Goal: Task Accomplishment & Management: Use online tool/utility

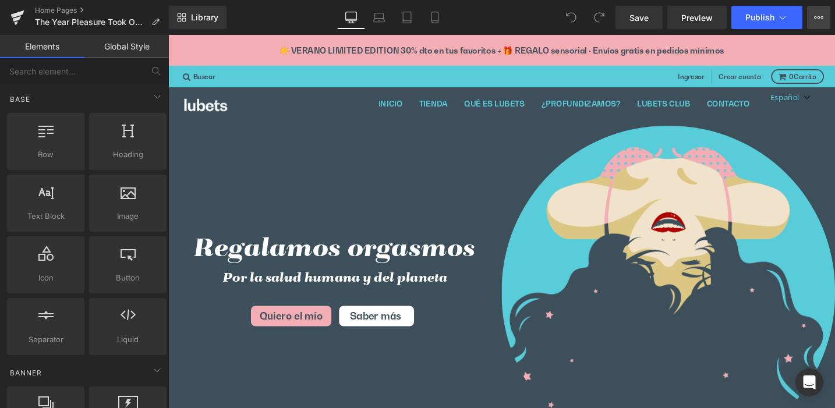
click at [816, 14] on icon at bounding box center [818, 17] width 9 height 9
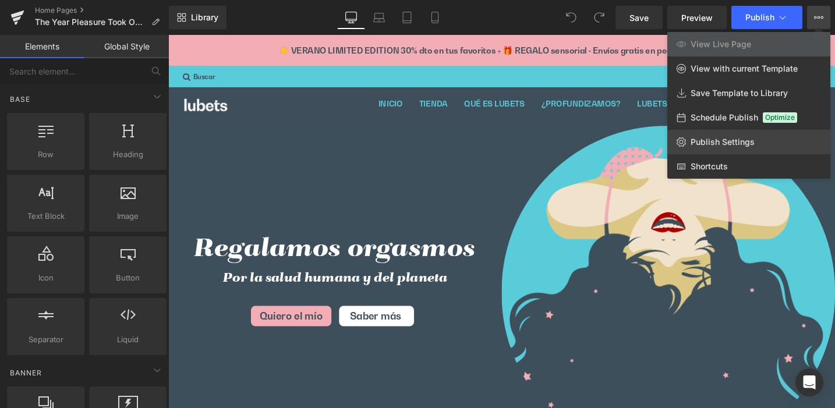
click at [717, 141] on span "Publish Settings" at bounding box center [723, 142] width 64 height 10
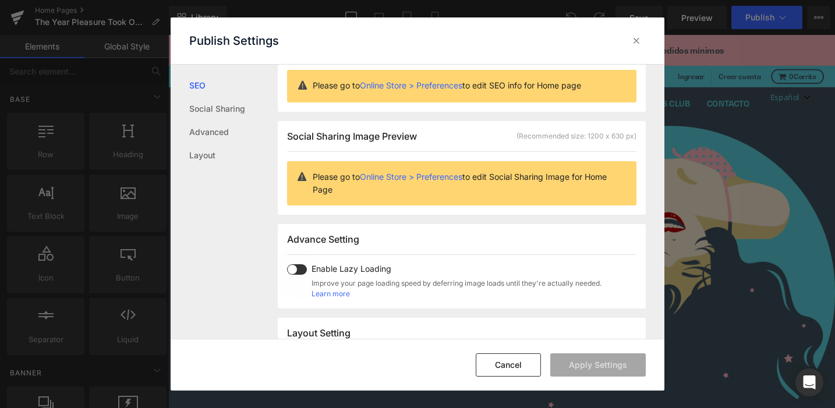
scroll to position [213, 0]
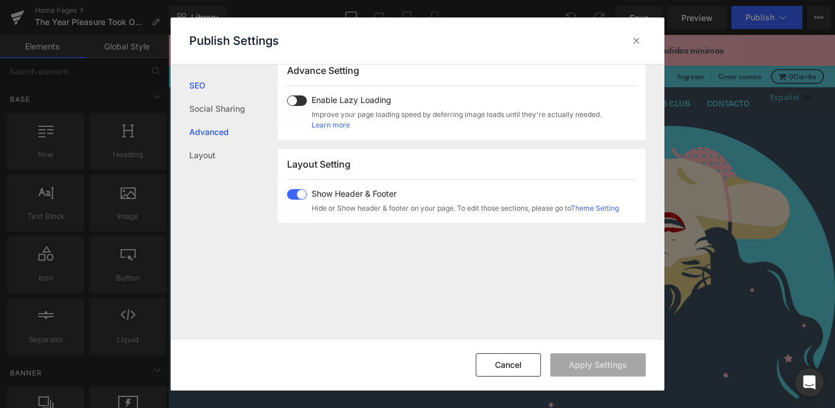
click at [220, 130] on link "Advanced" at bounding box center [233, 132] width 89 height 23
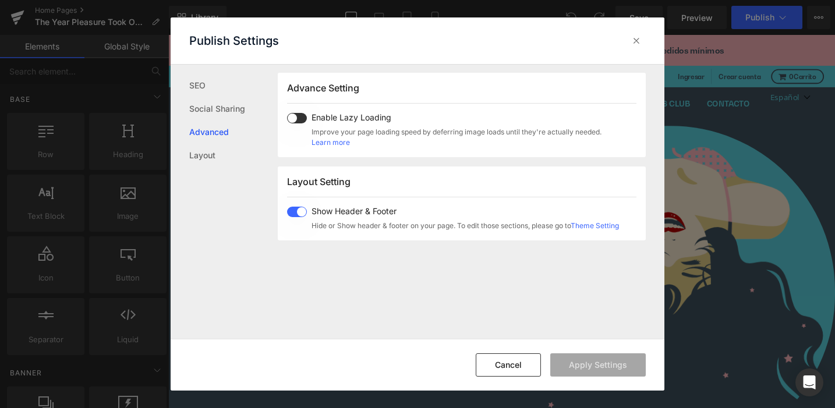
scroll to position [195, 0]
click at [209, 153] on link "Layout" at bounding box center [233, 155] width 89 height 23
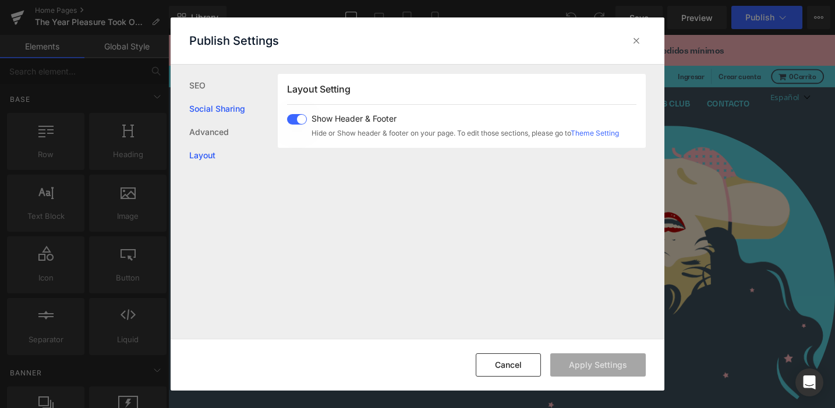
click at [218, 108] on link "Social Sharing" at bounding box center [233, 108] width 89 height 23
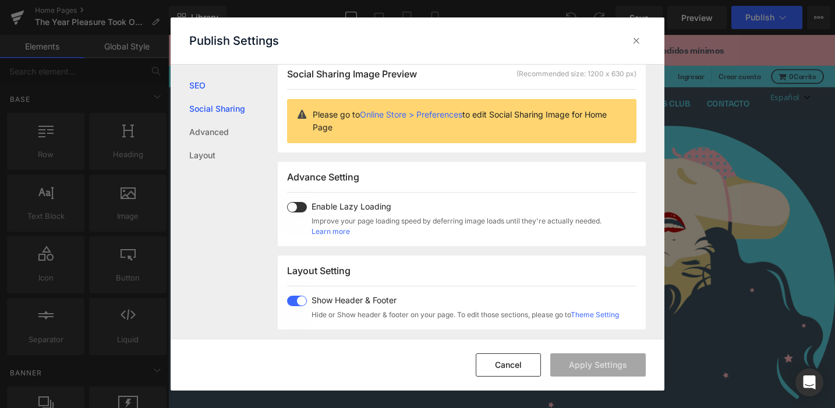
scroll to position [92, 0]
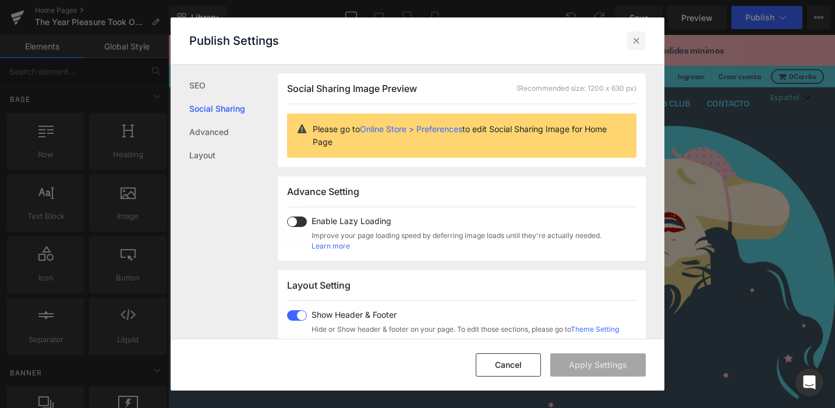
drag, startPoint x: 639, startPoint y: 40, endPoint x: 482, endPoint y: 23, distance: 157.6
click at [639, 40] on icon at bounding box center [637, 41] width 12 height 12
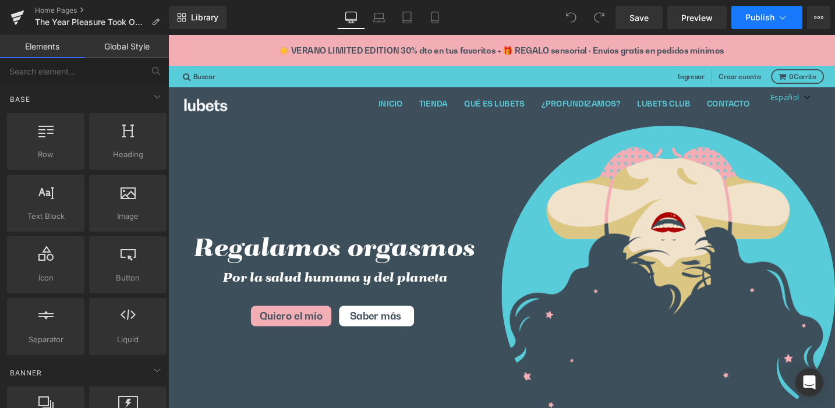
click at [784, 16] on icon at bounding box center [783, 18] width 12 height 12
click at [785, 17] on icon at bounding box center [783, 18] width 12 height 12
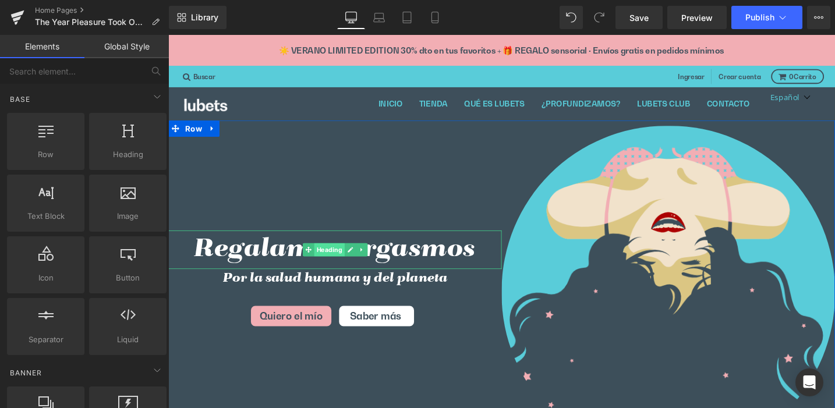
click at [334, 262] on span "Heading" at bounding box center [338, 262] width 32 height 14
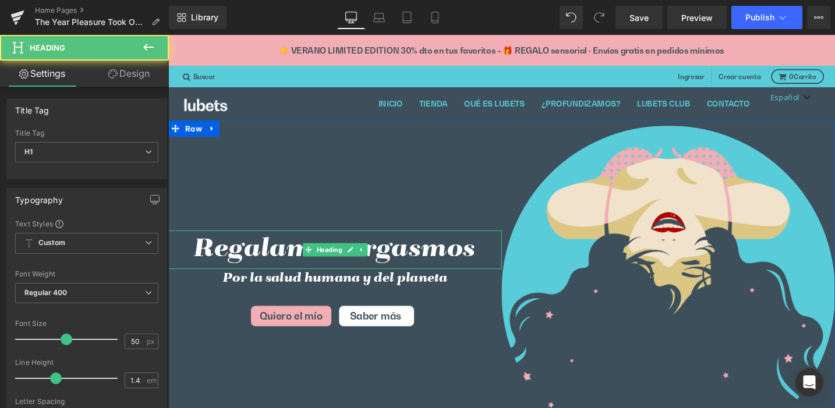
click at [249, 262] on h1 "Regalamos orgasmos" at bounding box center [344, 262] width 352 height 41
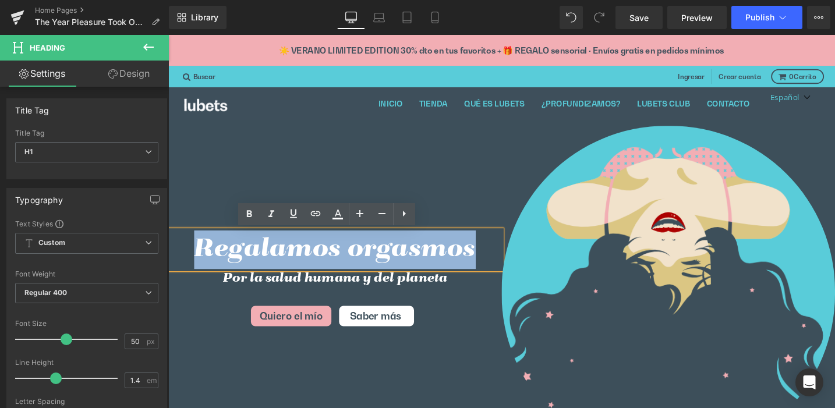
drag, startPoint x: 199, startPoint y: 260, endPoint x: 482, endPoint y: 264, distance: 283.7
click at [482, 264] on h1 "Regalamos orgasmos" at bounding box center [344, 262] width 352 height 41
paste div
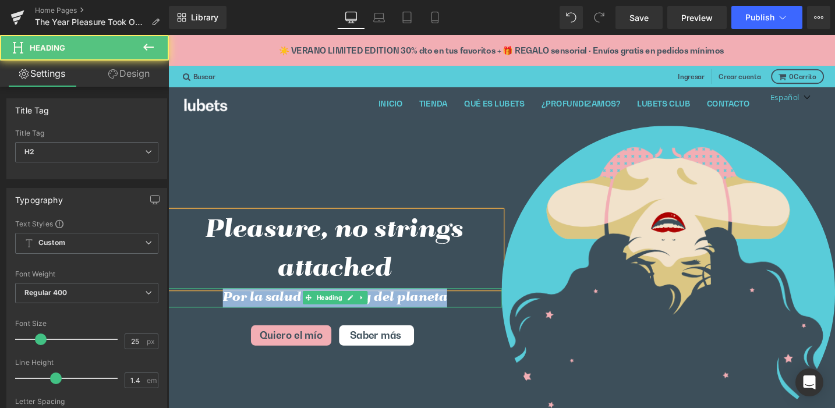
drag, startPoint x: 329, startPoint y: 312, endPoint x: 217, endPoint y: 312, distance: 112.4
click at [217, 312] on h2 "Por la salud humana y del planeta" at bounding box center [344, 313] width 352 height 20
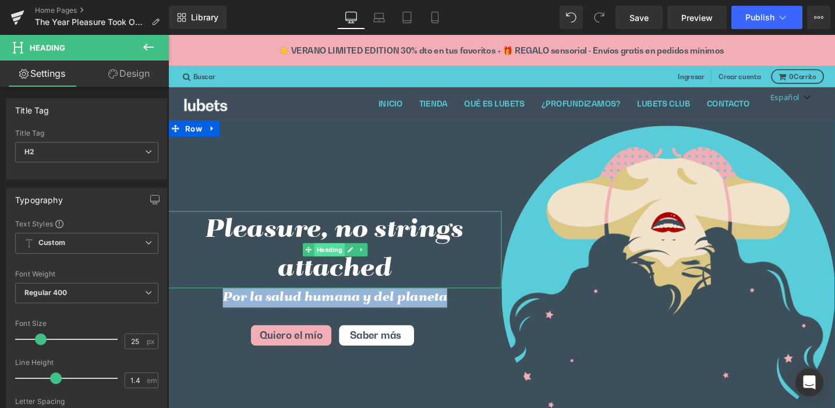
click at [325, 260] on span "Heading" at bounding box center [338, 262] width 32 height 14
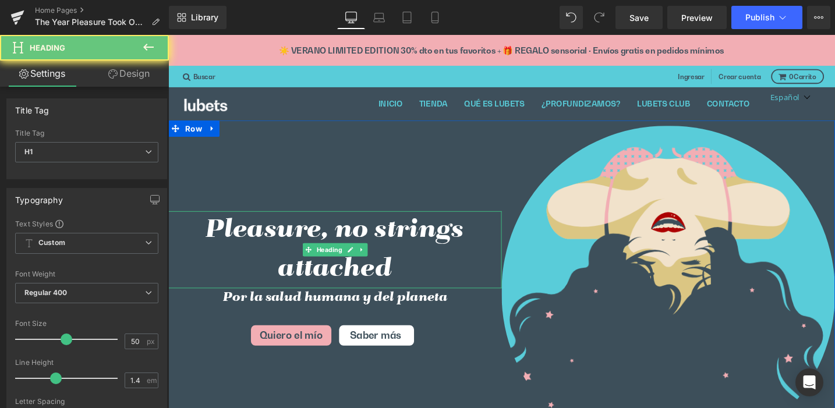
click at [241, 242] on h1 "Pleasure, no strings attached" at bounding box center [344, 262] width 352 height 82
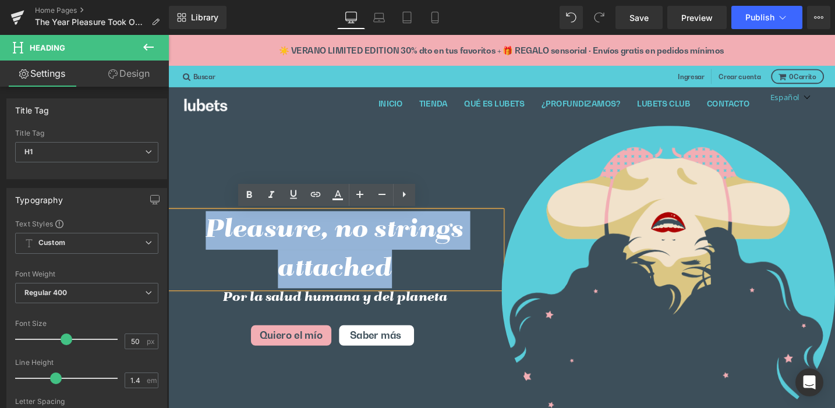
drag, startPoint x: 303, startPoint y: 243, endPoint x: 403, endPoint y: 270, distance: 103.9
click at [403, 270] on h1 "Pleasure, no strings attached" at bounding box center [344, 262] width 352 height 82
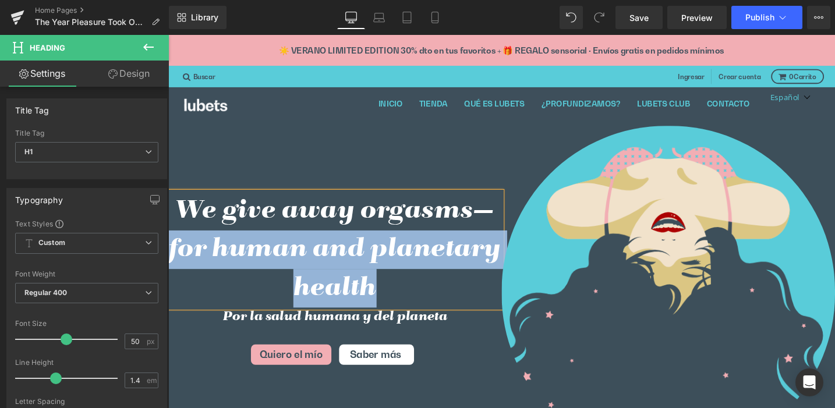
drag, startPoint x: 324, startPoint y: 287, endPoint x: 168, endPoint y: 263, distance: 157.4
click at [168, 263] on h1 "We give away orgasms—for human and planetary health" at bounding box center [344, 262] width 352 height 122
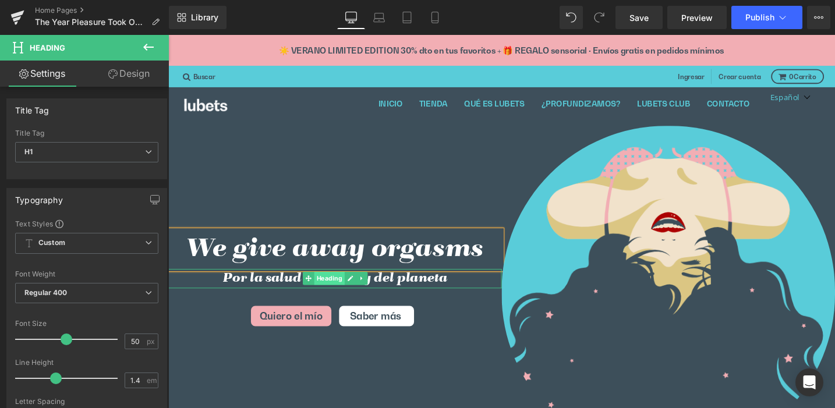
click at [330, 294] on span "Heading" at bounding box center [338, 292] width 32 height 14
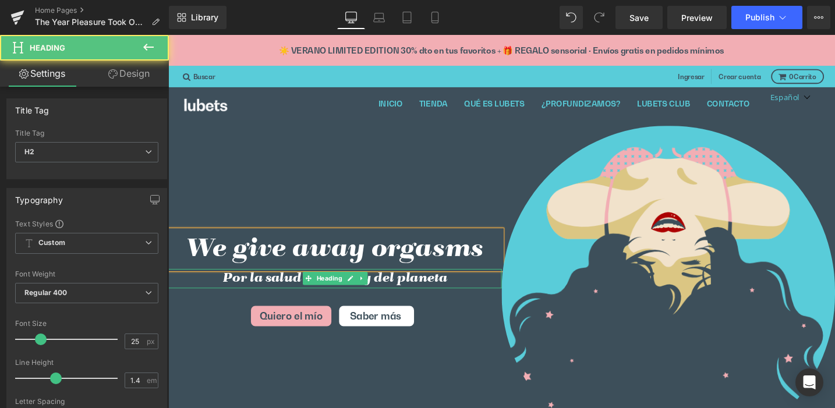
drag, startPoint x: 249, startPoint y: 294, endPoint x: 233, endPoint y: 294, distance: 15.7
click at [249, 294] on h2 "Por la salud humana y del planeta" at bounding box center [344, 293] width 352 height 20
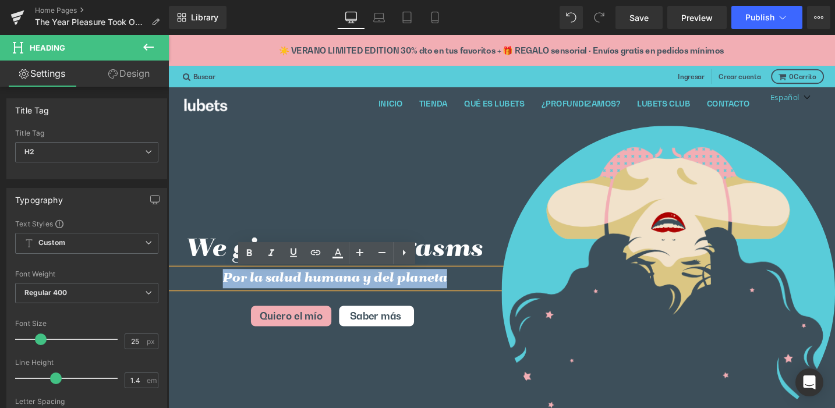
drag, startPoint x: 218, startPoint y: 291, endPoint x: 472, endPoint y: 292, distance: 254.6
click at [472, 292] on h2 "Por la salud humana y del planeta" at bounding box center [344, 293] width 352 height 20
paste div
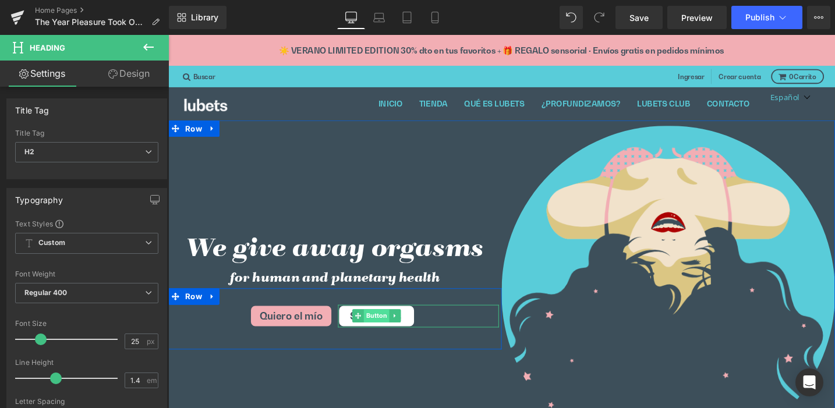
click at [380, 334] on span "Button" at bounding box center [388, 332] width 27 height 14
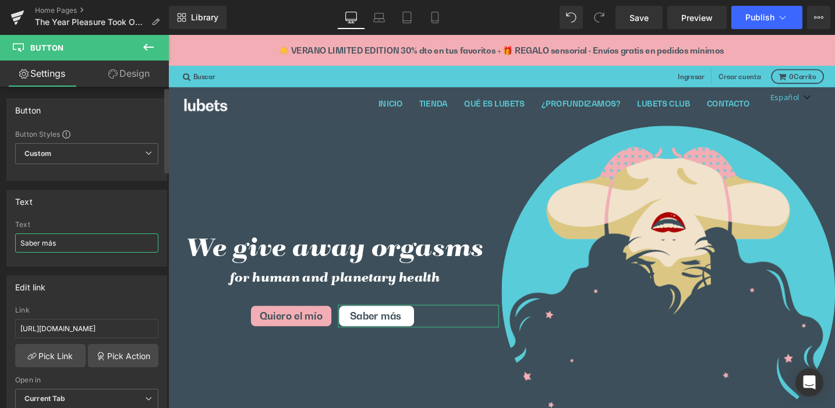
click at [9, 241] on div "Saber más Text Saber más" at bounding box center [87, 243] width 160 height 45
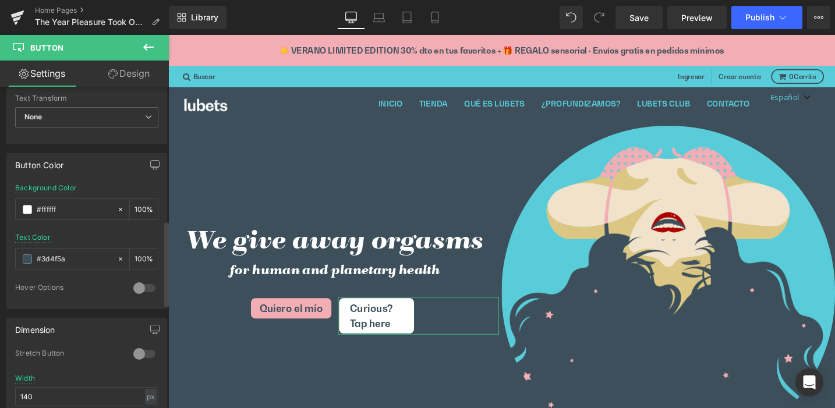
scroll to position [542, 0]
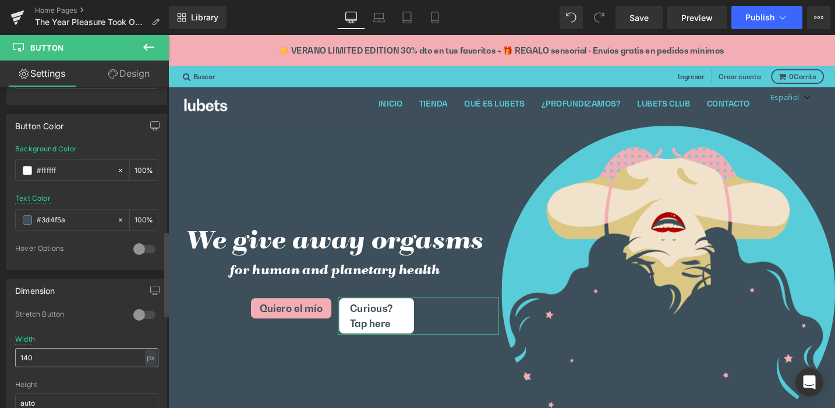
type input "Curious? Tap here"
drag, startPoint x: 35, startPoint y: 356, endPoint x: 20, endPoint y: 356, distance: 15.1
click at [20, 356] on input "140" at bounding box center [86, 357] width 143 height 19
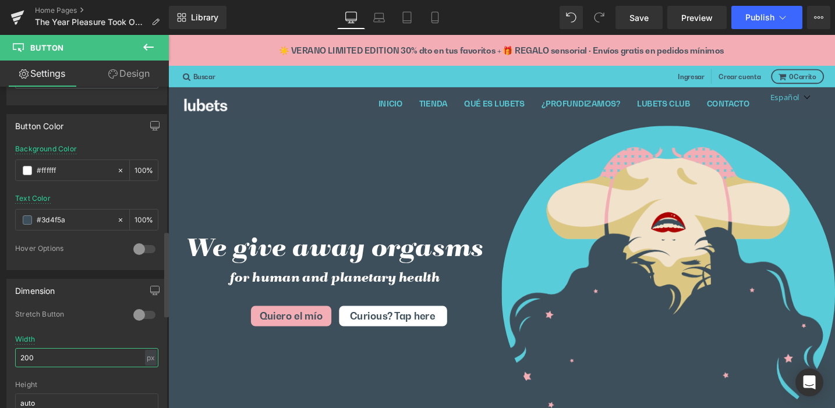
type input "200"
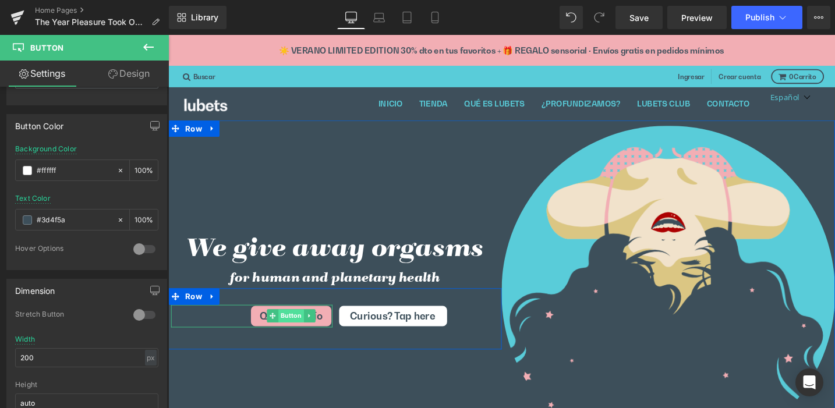
click at [294, 333] on span "Button" at bounding box center [297, 332] width 27 height 14
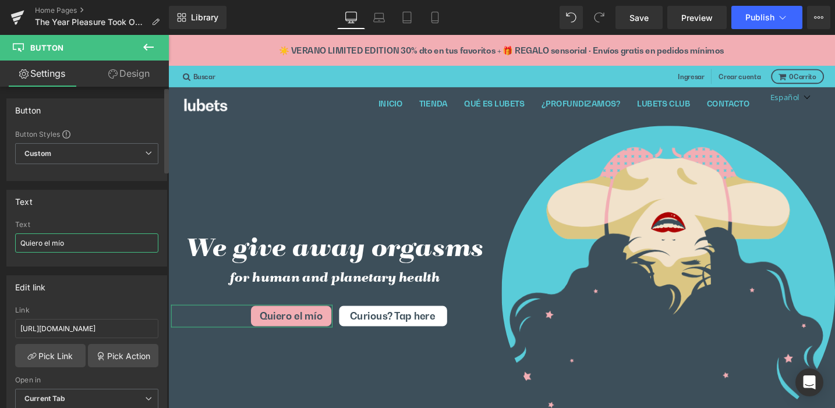
drag, startPoint x: 59, startPoint y: 248, endPoint x: 9, endPoint y: 239, distance: 50.3
click at [9, 239] on div "Quiero el mío Text Quiero el mío" at bounding box center [87, 243] width 160 height 45
paste input "I want mine"
type input "I want mine"
click at [770, 15] on span "Publish" at bounding box center [760, 17] width 29 height 9
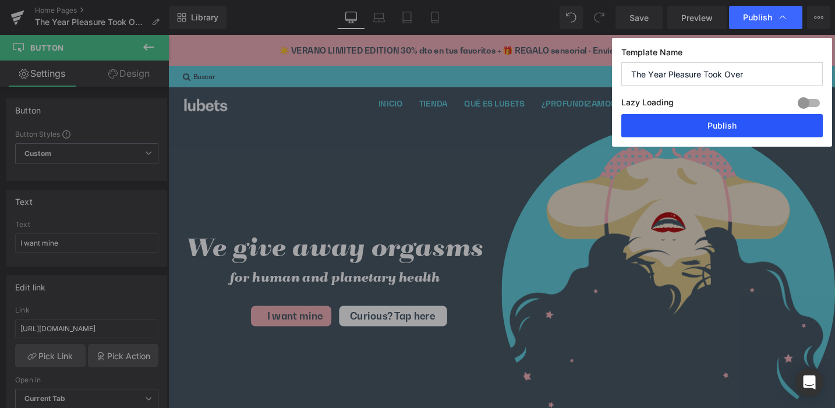
click at [718, 122] on button "Publish" at bounding box center [723, 125] width 202 height 23
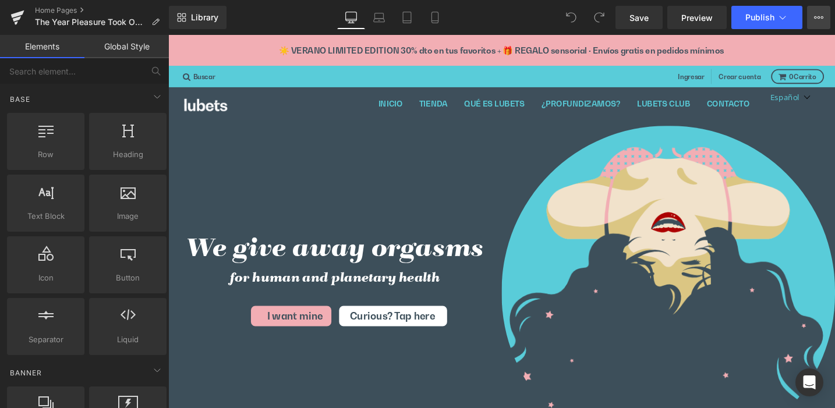
click at [816, 19] on icon at bounding box center [818, 17] width 9 height 9
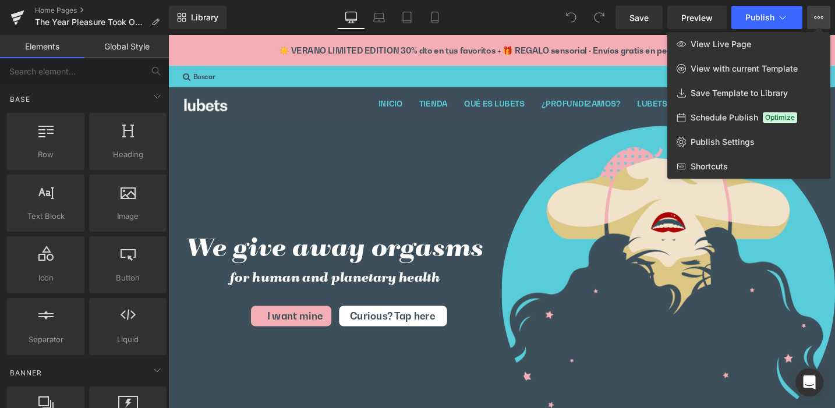
scroll to position [0, 0]
click at [742, 139] on span "Publish Settings" at bounding box center [723, 142] width 64 height 10
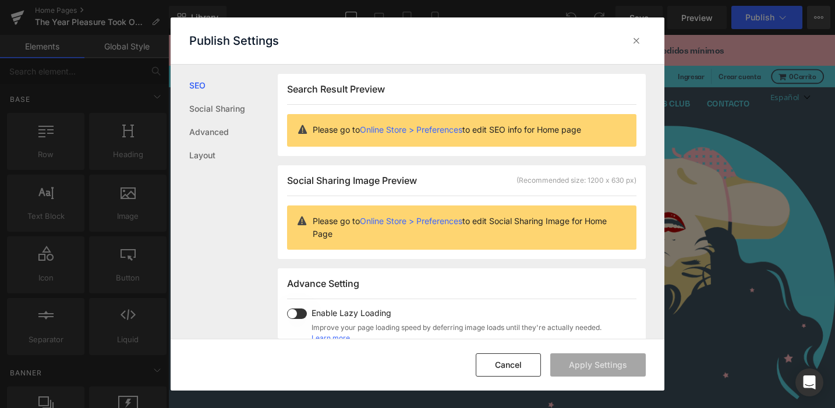
scroll to position [1, 0]
click at [511, 362] on button "Cancel" at bounding box center [508, 365] width 65 height 23
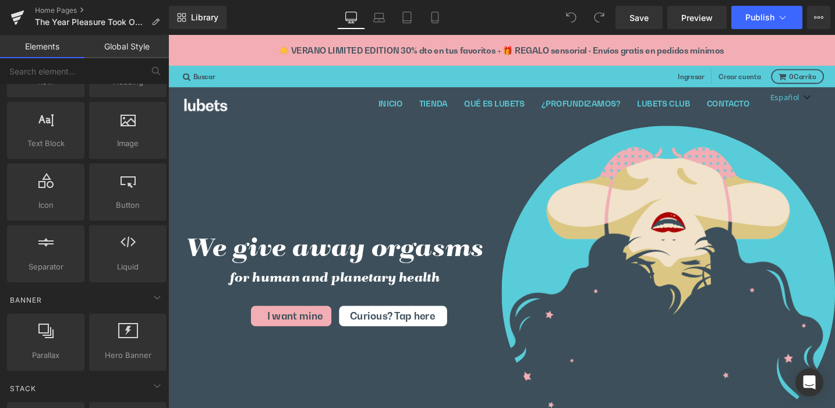
scroll to position [0, 0]
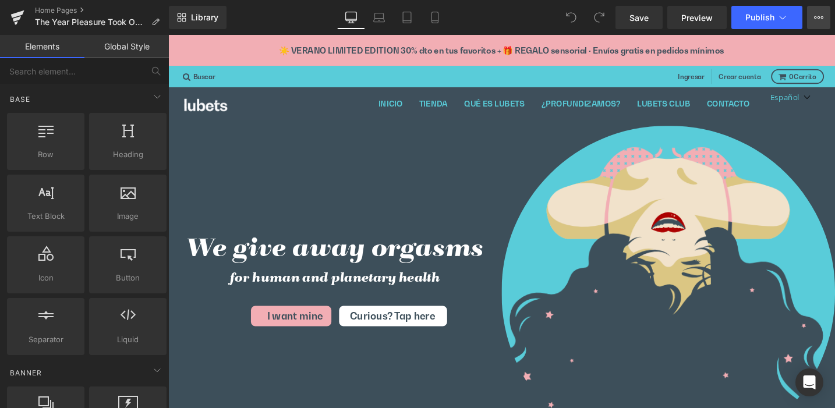
click at [819, 13] on icon at bounding box center [818, 17] width 9 height 9
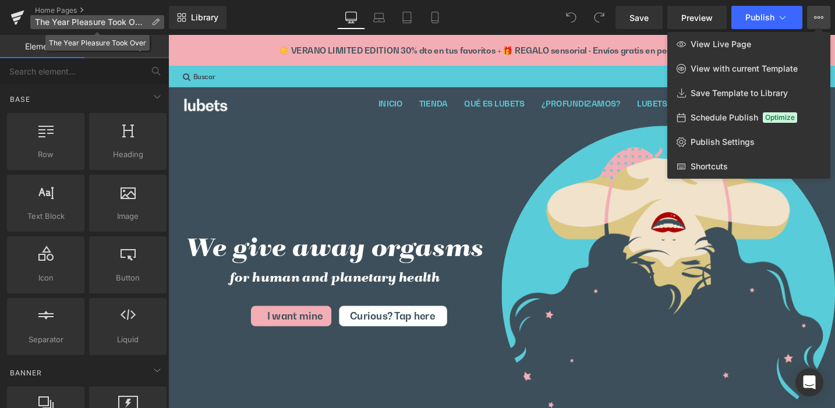
click at [154, 19] on icon at bounding box center [155, 22] width 8 height 8
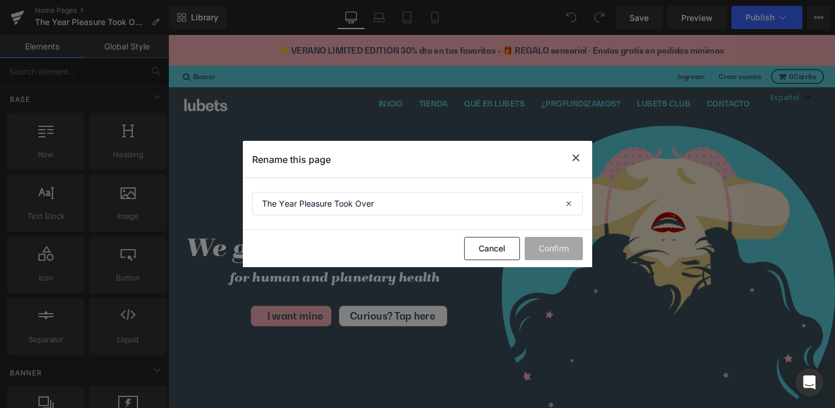
click at [577, 156] on icon at bounding box center [576, 158] width 14 height 15
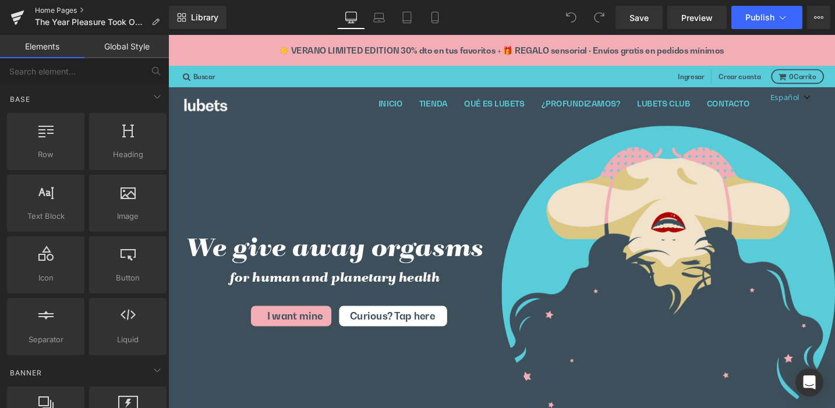
click at [83, 9] on link "Home Pages" at bounding box center [102, 10] width 134 height 9
click at [784, 17] on icon at bounding box center [783, 18] width 12 height 12
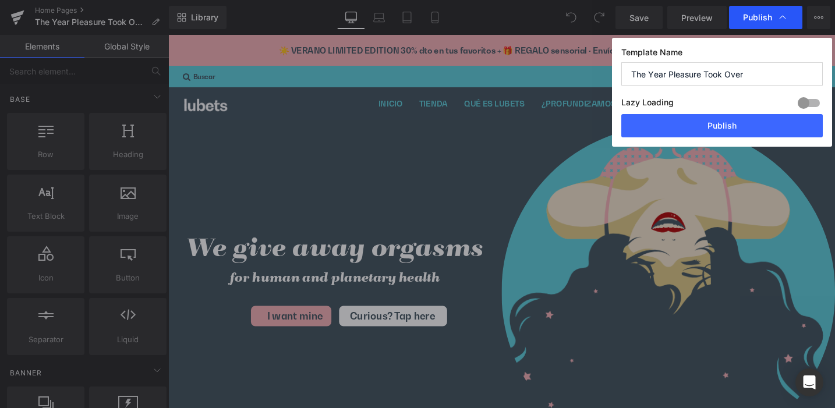
click at [782, 16] on icon at bounding box center [783, 18] width 12 height 12
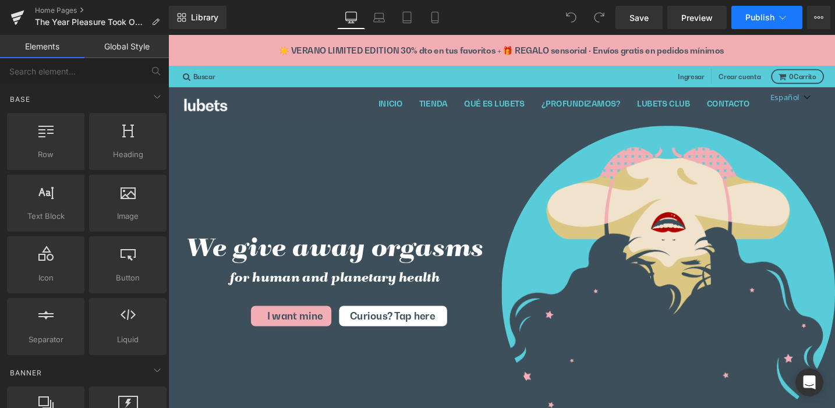
click at [756, 18] on span "Publish" at bounding box center [760, 17] width 29 height 9
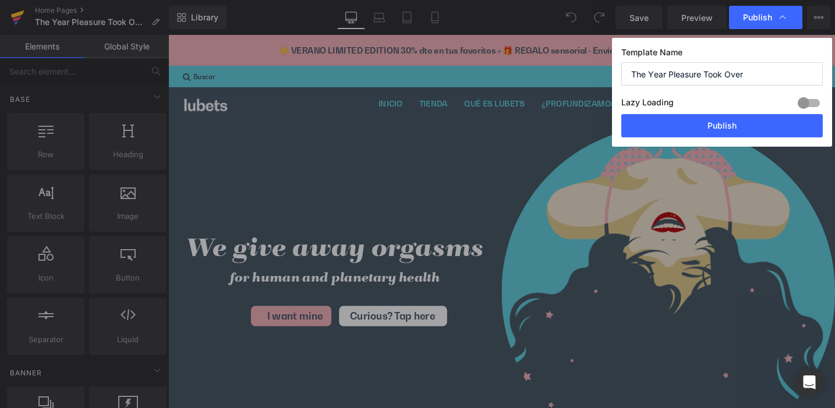
drag, startPoint x: 16, startPoint y: 17, endPoint x: 19, endPoint y: 23, distance: 6.3
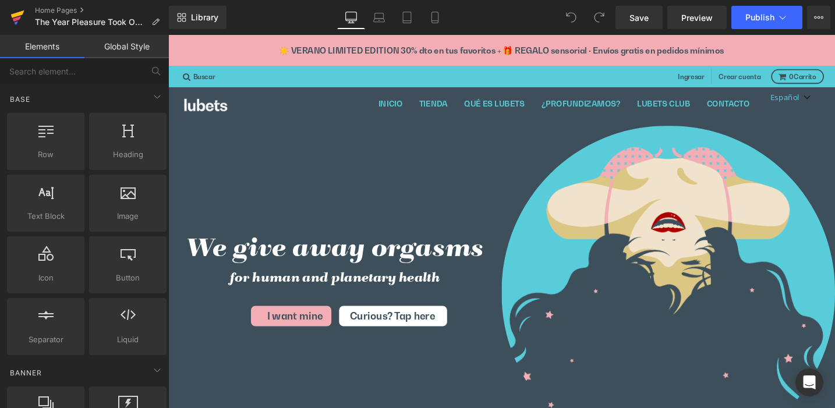
click at [18, 17] on icon at bounding box center [17, 18] width 8 height 5
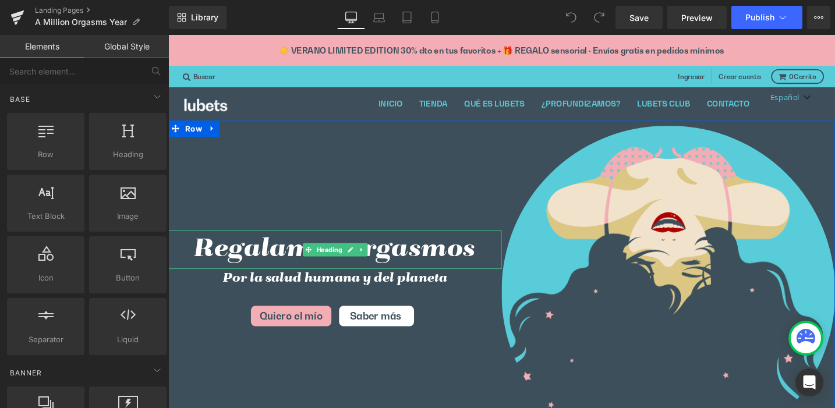
click at [252, 261] on h1 "Regalamos orgasmos" at bounding box center [344, 262] width 352 height 41
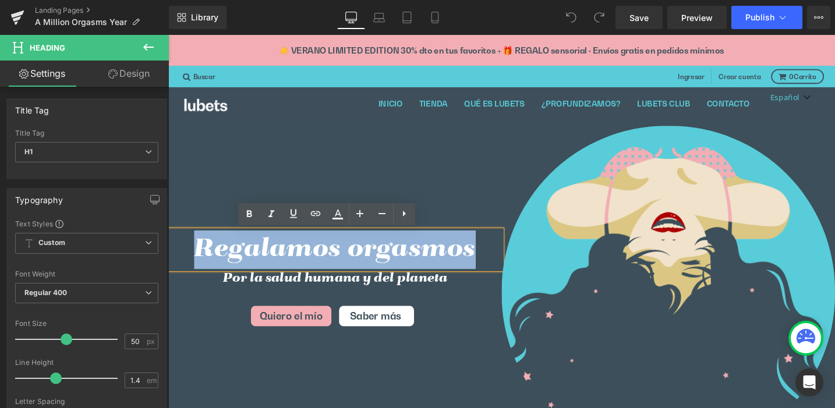
drag, startPoint x: 195, startPoint y: 259, endPoint x: 506, endPoint y: 259, distance: 310.5
click at [506, 259] on h1 "Regalamos orgasmos" at bounding box center [344, 262] width 352 height 41
paste div
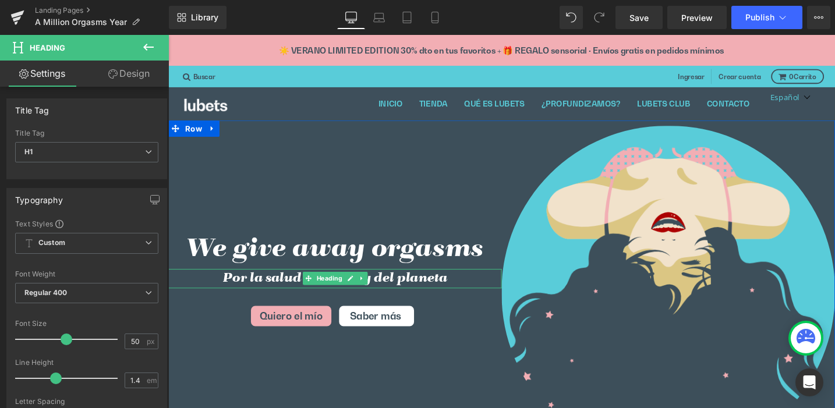
click at [248, 291] on h2 "Por la salud humana y del planeta" at bounding box center [344, 293] width 352 height 20
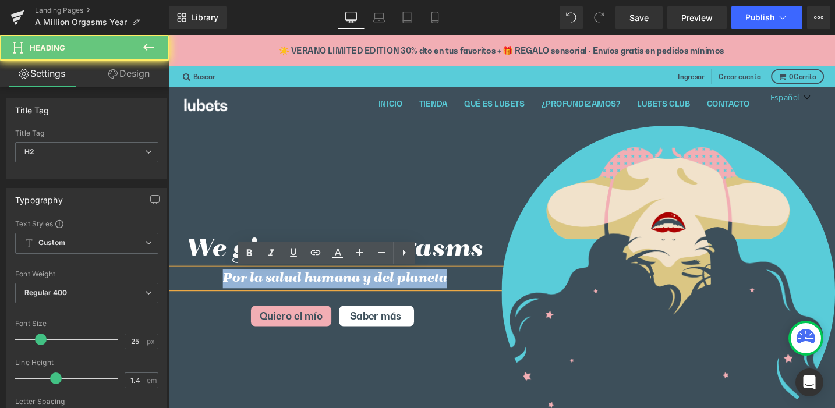
drag, startPoint x: 223, startPoint y: 291, endPoint x: 492, endPoint y: 287, distance: 269.2
click at [492, 287] on h2 "Por la salud humana y del planeta" at bounding box center [344, 293] width 352 height 20
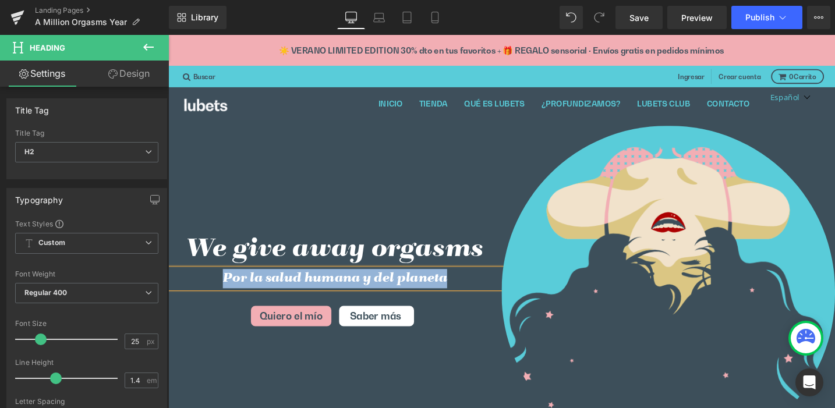
paste div
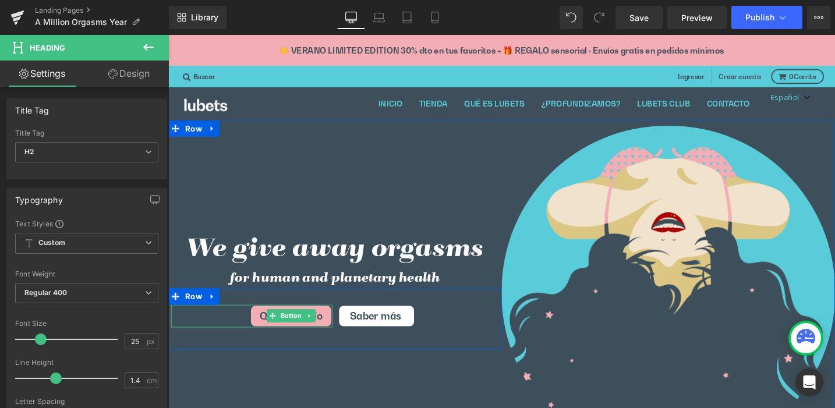
click at [288, 333] on span "Button" at bounding box center [297, 332] width 27 height 14
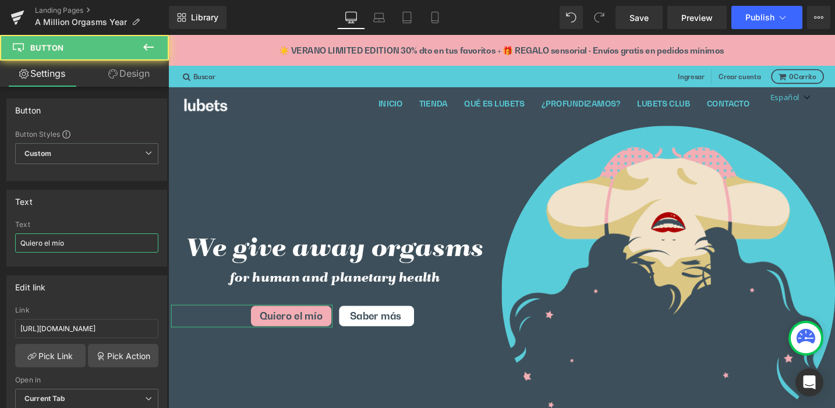
drag, startPoint x: 77, startPoint y: 242, endPoint x: -8, endPoint y: 238, distance: 85.7
click at [0, 238] on html "Button You are previewing how the will restyle your page. You can not edit Elem…" at bounding box center [417, 204] width 835 height 408
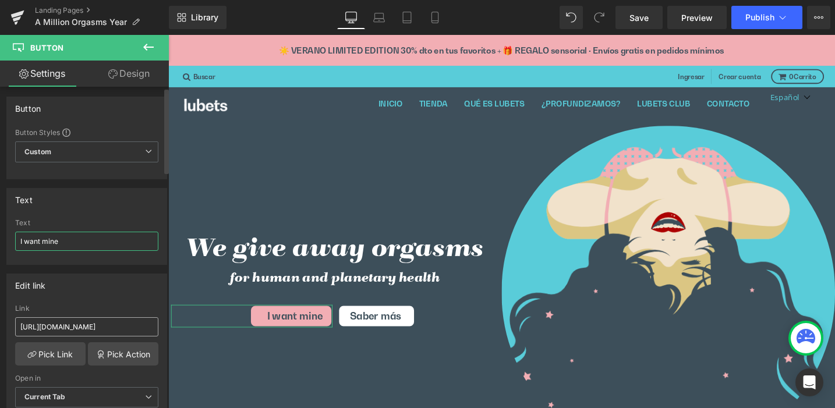
scroll to position [2, 0]
type input "I want mine"
click at [83, 326] on input "https://lubets.com/collections/lubricantes" at bounding box center [86, 326] width 143 height 19
drag, startPoint x: 115, startPoint y: 323, endPoint x: 153, endPoint y: 328, distance: 37.6
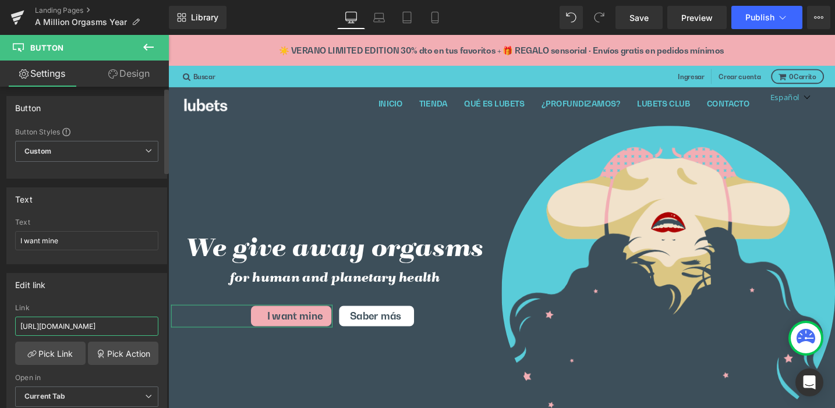
click at [153, 328] on input "https://lubets.com/en/collections/lubricantes" at bounding box center [86, 326] width 143 height 19
type input "https://lubets.com/en/collections/lubricantes"
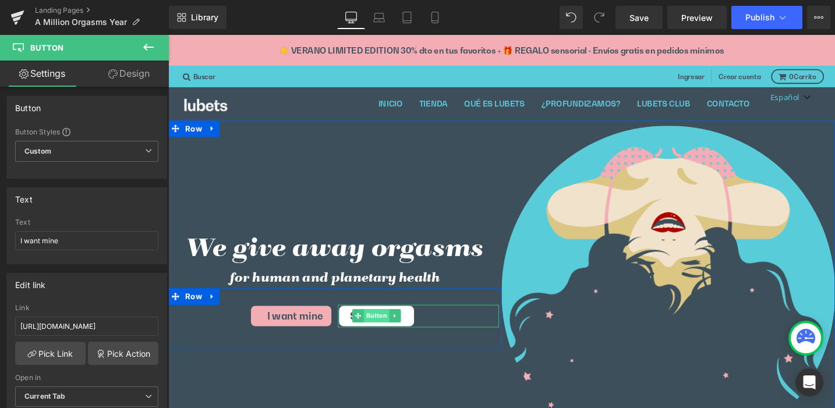
click at [383, 331] on span "Button" at bounding box center [388, 332] width 27 height 14
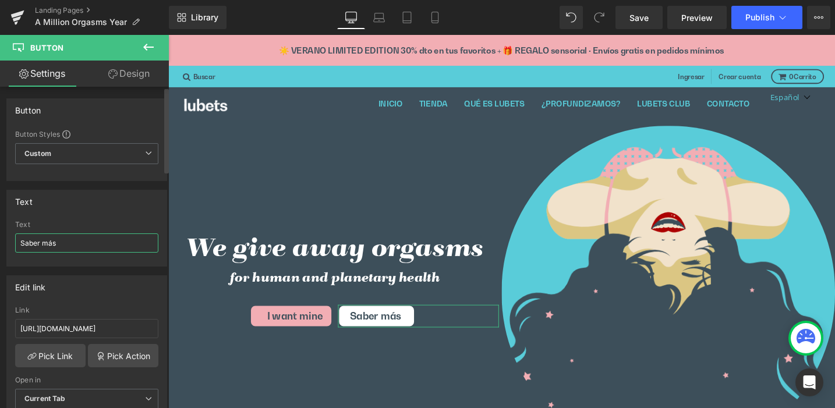
drag, startPoint x: 62, startPoint y: 241, endPoint x: 1, endPoint y: 239, distance: 61.8
click at [1, 239] on div "Text Saber más Text Saber más" at bounding box center [87, 224] width 174 height 86
paste input "Curious? Tap here"
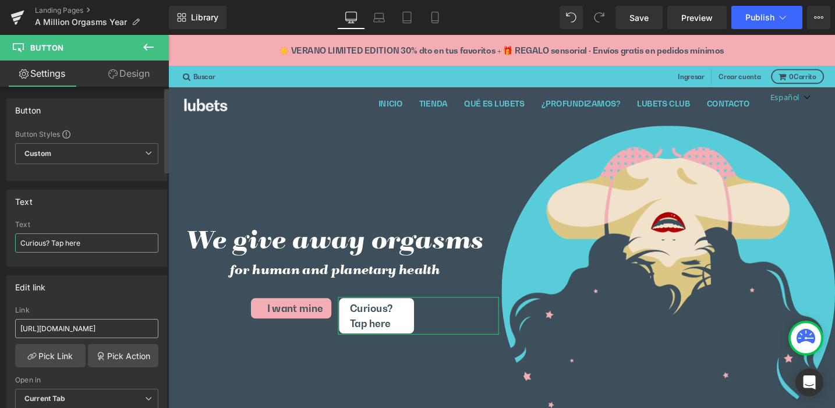
type input "Curious? Tap here"
drag, startPoint x: 84, startPoint y: 330, endPoint x: 104, endPoint y: 325, distance: 20.5
click at [84, 330] on input "https://lubets.com/pages/profundizamosn" at bounding box center [86, 328] width 143 height 19
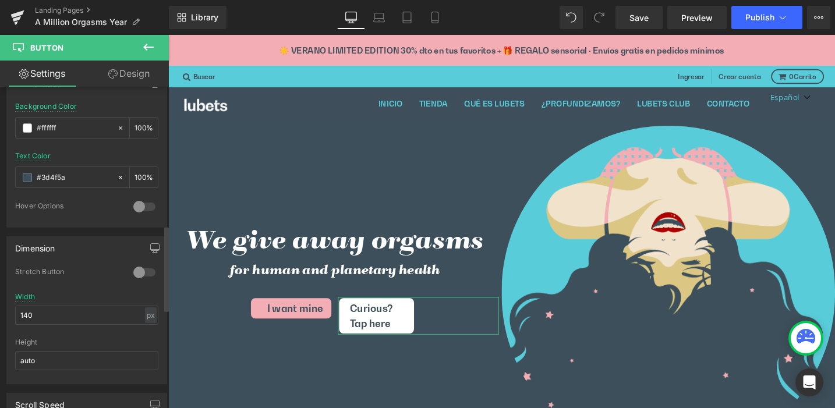
scroll to position [731, 0]
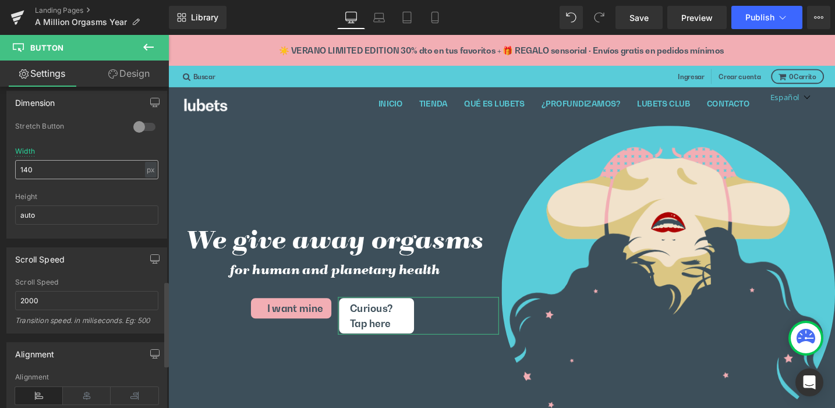
type input "https://lubets.com/en/pages/profundizamosn"
drag, startPoint x: 47, startPoint y: 170, endPoint x: 12, endPoint y: 166, distance: 35.7
click at [12, 166] on div "0 Stretch Button 140px Width 140 px % px auto Height auto" at bounding box center [87, 180] width 160 height 117
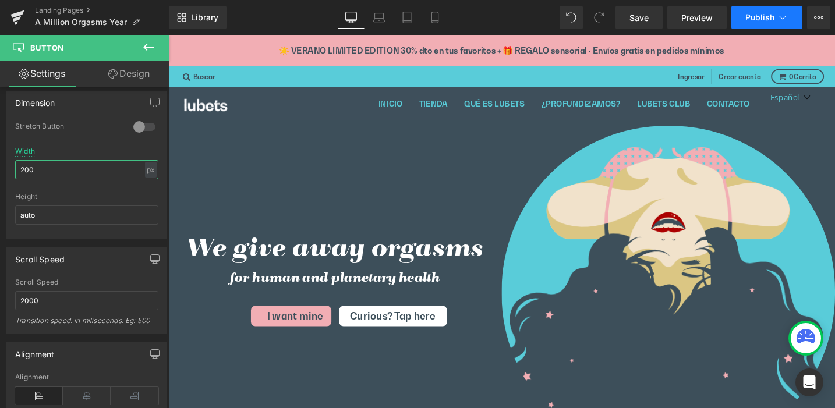
type input "200"
click at [779, 19] on icon at bounding box center [783, 18] width 12 height 12
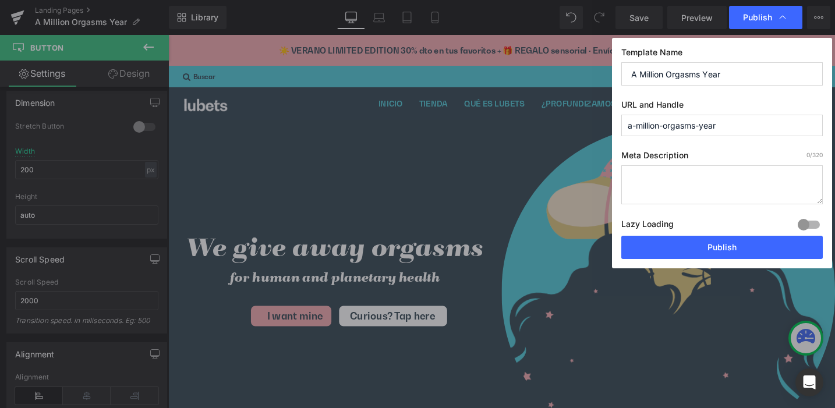
drag, startPoint x: 627, startPoint y: 127, endPoint x: 784, endPoint y: 132, distance: 156.2
click at [784, 132] on input "a-million-orgasms-year" at bounding box center [723, 126] width 202 height 22
click at [631, 126] on input "en" at bounding box center [723, 126] width 202 height 22
click at [629, 128] on input "en" at bounding box center [723, 126] width 202 height 22
drag, startPoint x: 725, startPoint y: 139, endPoint x: 619, endPoint y: 139, distance: 106.0
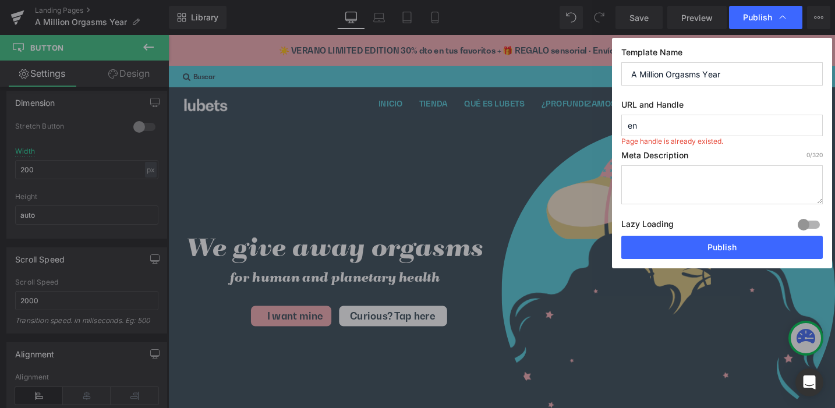
click at [619, 139] on div "Template Name A Million Orgasms Year URL and Handle en Page handle is already e…" at bounding box center [722, 153] width 220 height 231
drag, startPoint x: 623, startPoint y: 140, endPoint x: 726, endPoint y: 138, distance: 103.1
click at [726, 138] on div "Template Name A Million Orgasms Year URL and Handle en Page handle is already e…" at bounding box center [722, 153] width 220 height 231
copy body "Page handle is already existed. Meta Description 0 /320 Lazy Loading Build Upgr…"
click at [681, 73] on input "A Million Orgasms Year" at bounding box center [723, 73] width 202 height 23
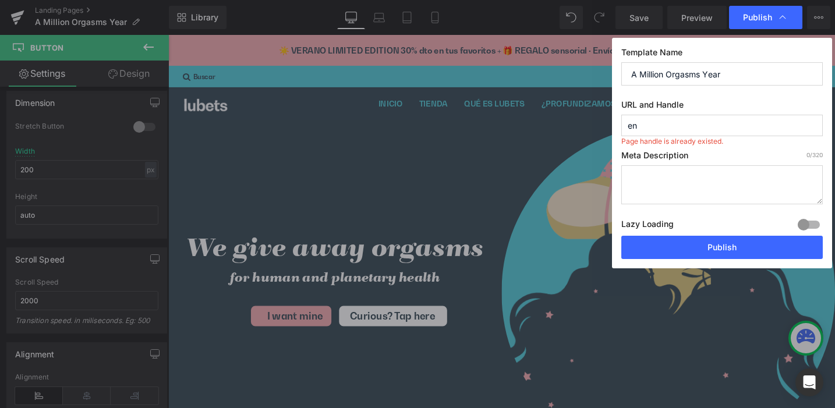
drag, startPoint x: 731, startPoint y: 73, endPoint x: 615, endPoint y: 74, distance: 115.3
click at [615, 74] on div "Template Name A Million Orgasms Year URL and Handle en Page handle is already e…" at bounding box center [722, 153] width 220 height 231
drag, startPoint x: 646, startPoint y: 123, endPoint x: 616, endPoint y: 126, distance: 29.9
click at [616, 126] on div "Template Name A Million Orgasms Year URL and Handle en Page handle is already e…" at bounding box center [722, 153] width 220 height 231
paste input "A Million Orgasms Year"
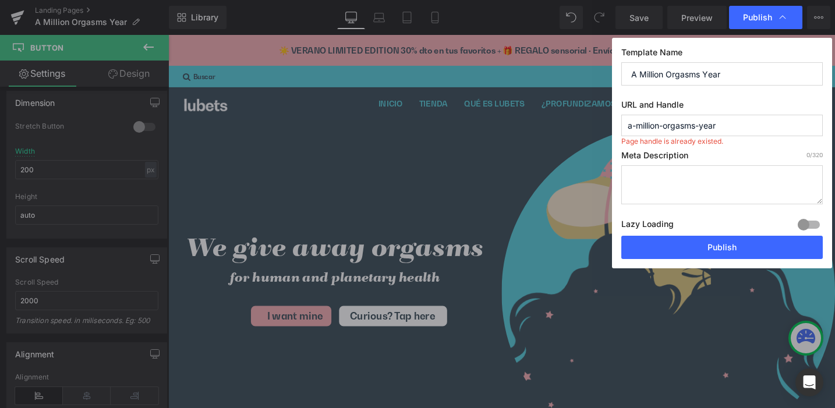
click at [627, 126] on input "a-million-orgasms-year" at bounding box center [723, 126] width 202 height 22
drag, startPoint x: 637, startPoint y: 125, endPoint x: 661, endPoint y: 121, distance: 24.9
click at [637, 125] on input "ena-million-orgasms-year" at bounding box center [723, 126] width 202 height 22
drag, startPoint x: 635, startPoint y: 126, endPoint x: 613, endPoint y: 126, distance: 21.6
click at [613, 126] on div "Template Name A Million Orgasms Year URL and Handle ena-million-orgasms-year Me…" at bounding box center [722, 153] width 220 height 231
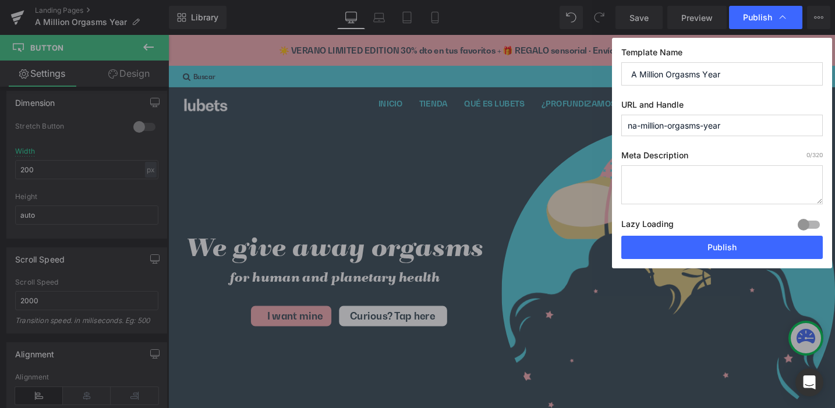
type input "a-million-orgasms-year"
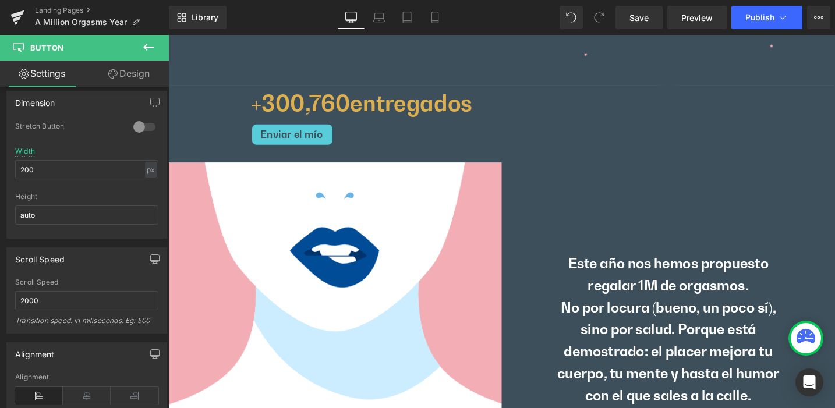
scroll to position [333, 0]
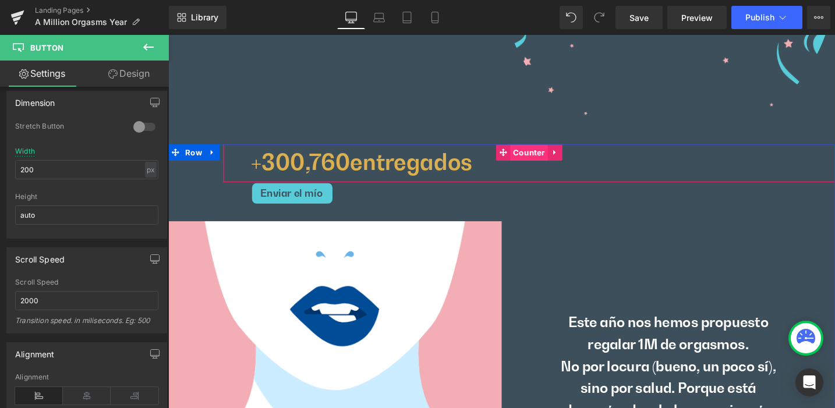
click at [544, 160] on span "Counter" at bounding box center [550, 158] width 40 height 17
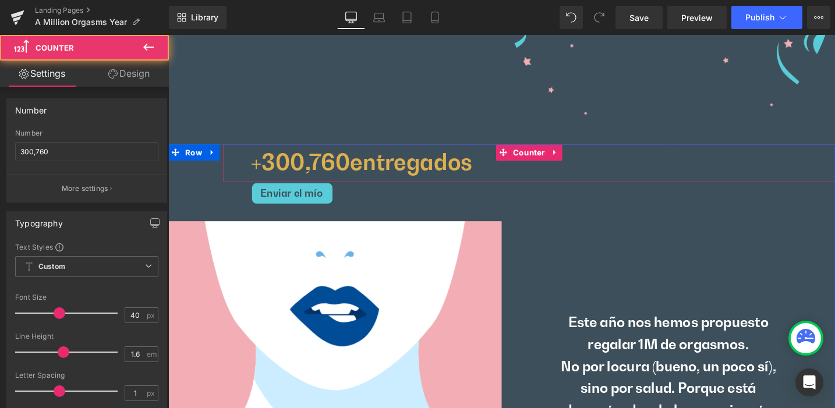
click at [384, 173] on span "entregados" at bounding box center [425, 169] width 129 height 28
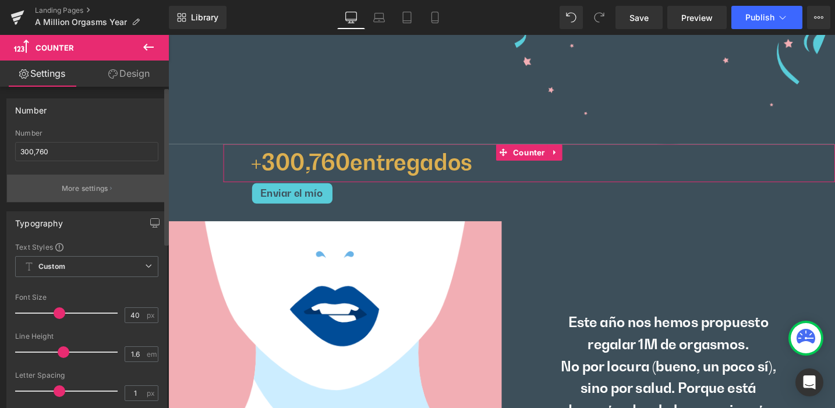
click at [88, 186] on p "More settings" at bounding box center [85, 189] width 47 height 10
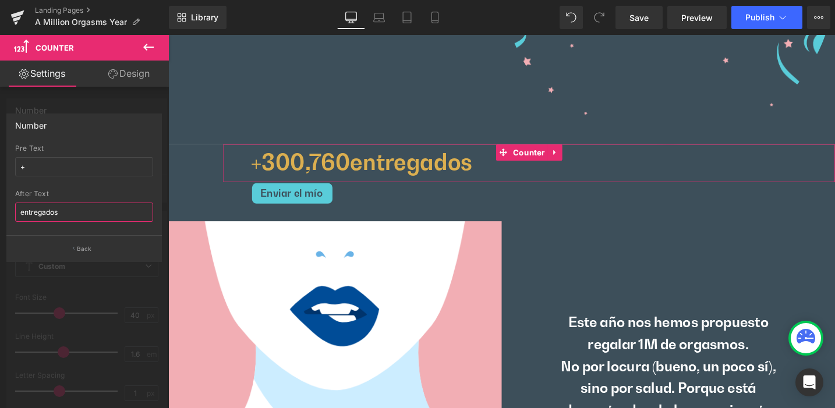
drag, startPoint x: 62, startPoint y: 210, endPoint x: 2, endPoint y: 210, distance: 60.0
click at [2, 210] on div "Number + Pre Text + entregados After Text entregados Back" at bounding box center [84, 183] width 169 height 157
paste input "delivered"
click at [22, 213] on input "delivered" at bounding box center [84, 212] width 138 height 19
type input "delivered"
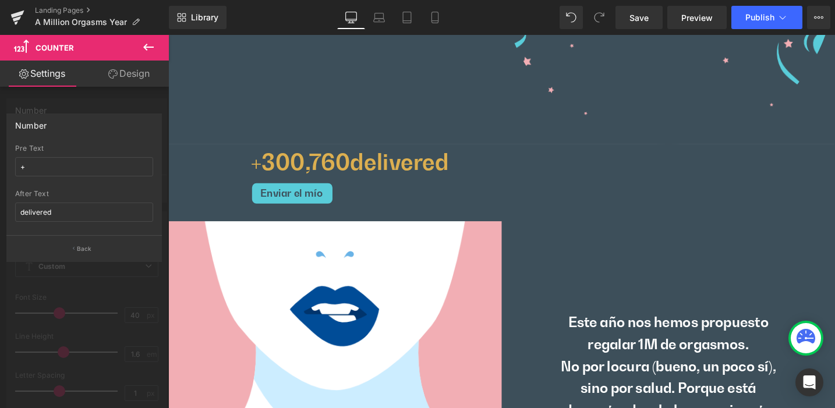
drag, startPoint x: 295, startPoint y: 202, endPoint x: 302, endPoint y: 204, distance: 7.4
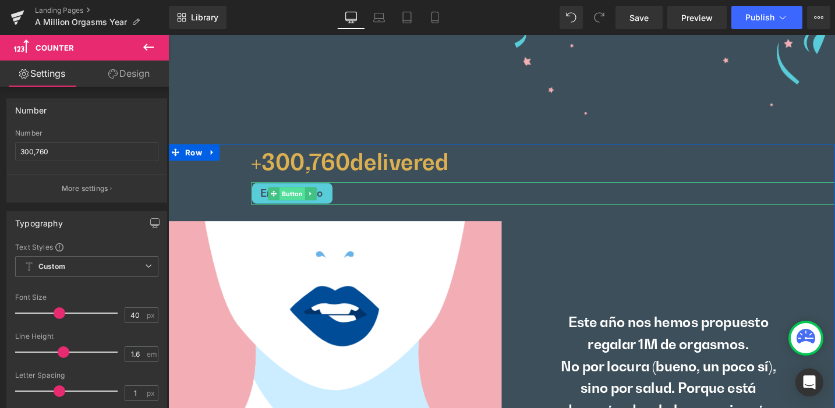
click at [292, 202] on span "Button" at bounding box center [299, 203] width 27 height 14
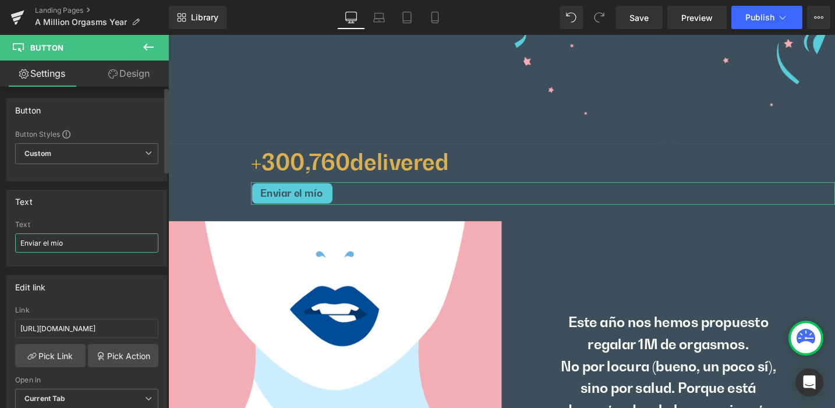
drag, startPoint x: 77, startPoint y: 244, endPoint x: 5, endPoint y: 239, distance: 71.8
click at [5, 239] on div "Text Enviar el mío Text Enviar el mío" at bounding box center [87, 224] width 174 height 86
paste input "text"
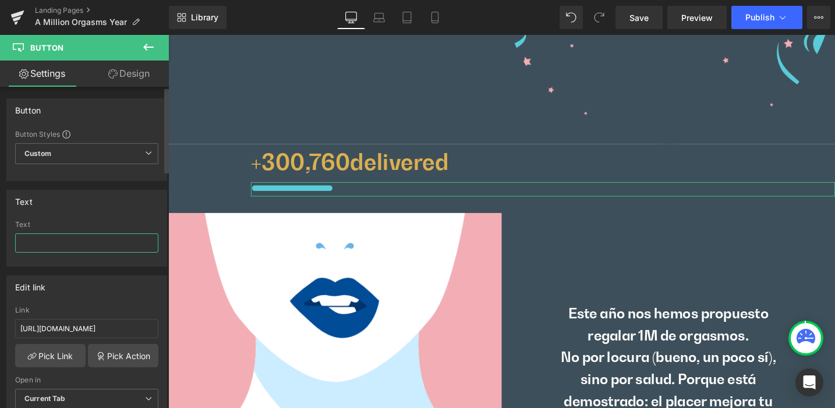
click at [45, 242] on input "text" at bounding box center [86, 243] width 143 height 19
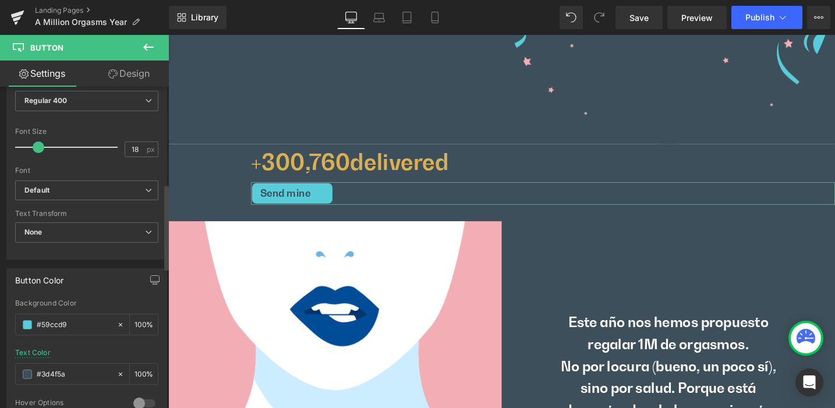
scroll to position [528, 0]
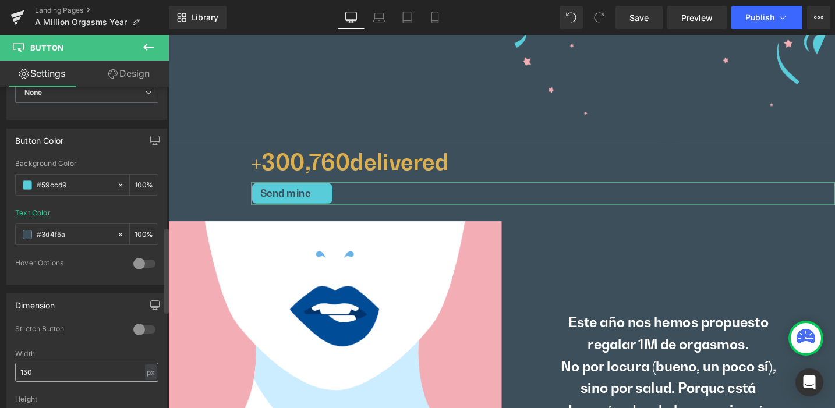
type input "Send mine"
click at [41, 371] on input "150" at bounding box center [86, 372] width 143 height 19
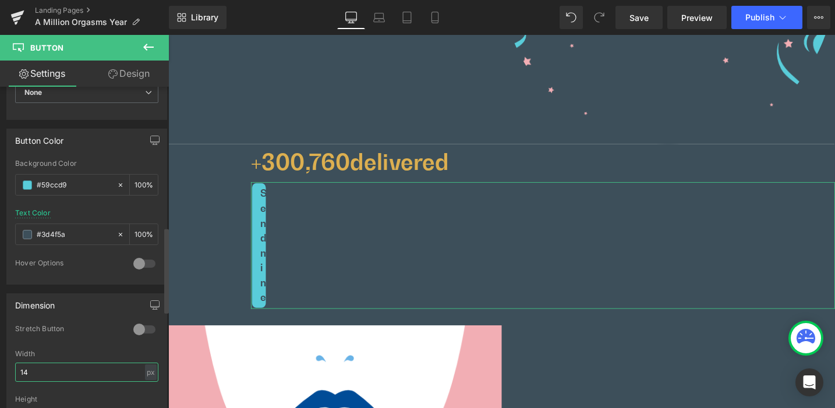
type input "140"
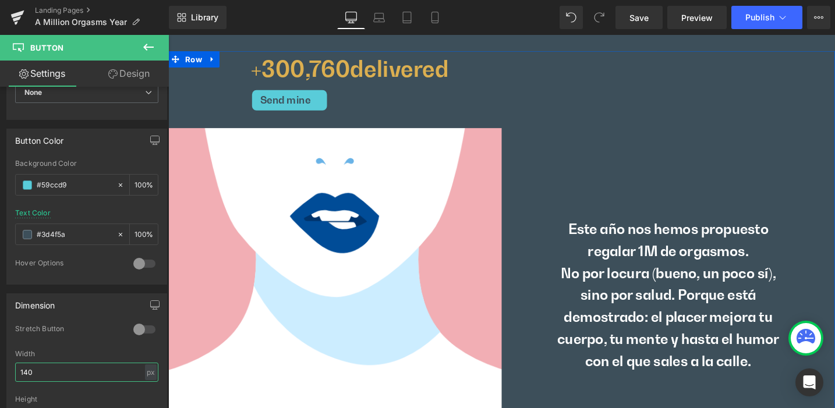
scroll to position [529, 0]
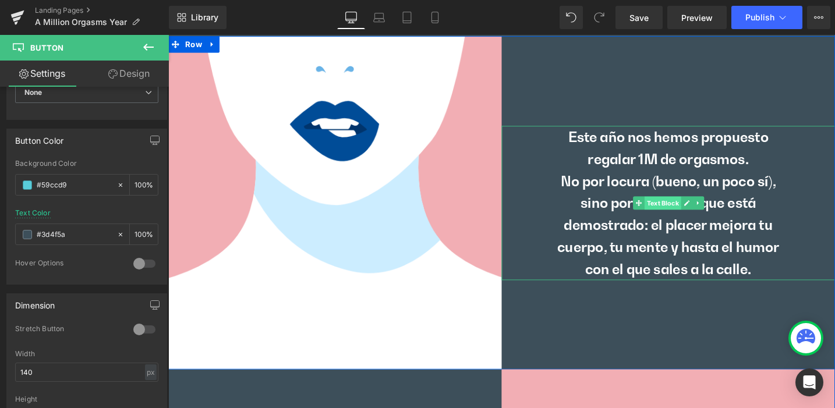
click at [691, 214] on span "Text Block" at bounding box center [691, 213] width 38 height 14
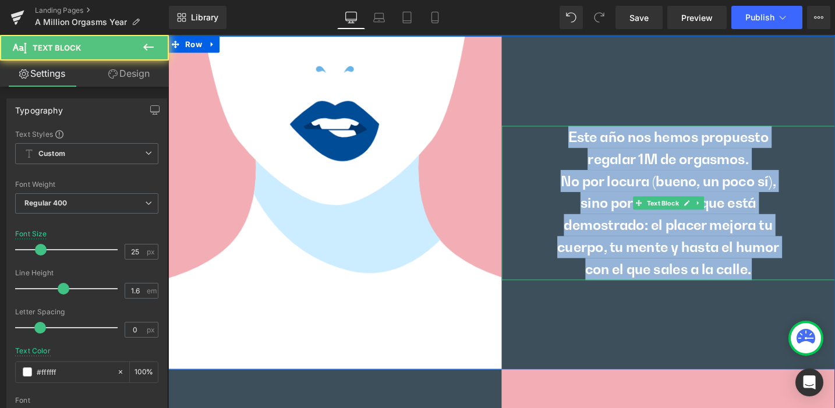
drag, startPoint x: 587, startPoint y: 142, endPoint x: 792, endPoint y: 283, distance: 249.2
click at [792, 283] on div "Este año nos hemos propuesto regalar 1M de orgasmos. No por locura (bueno, un p…" at bounding box center [697, 212] width 352 height 163
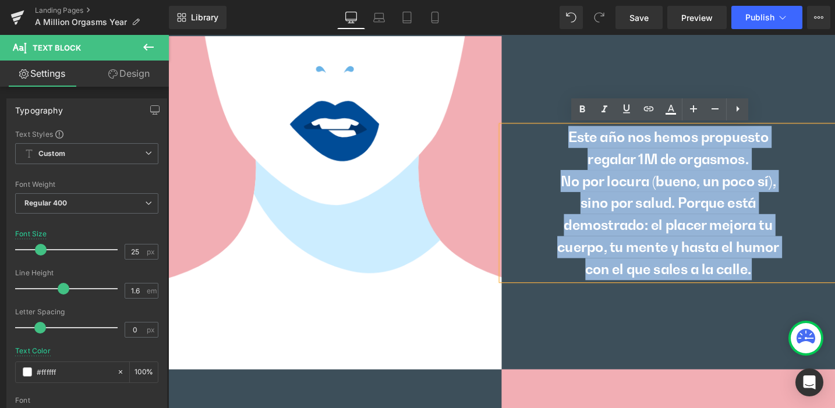
copy div "Este año nos hemos propuesto regalar 1M de orgasmos. No por locura (bueno, un p…"
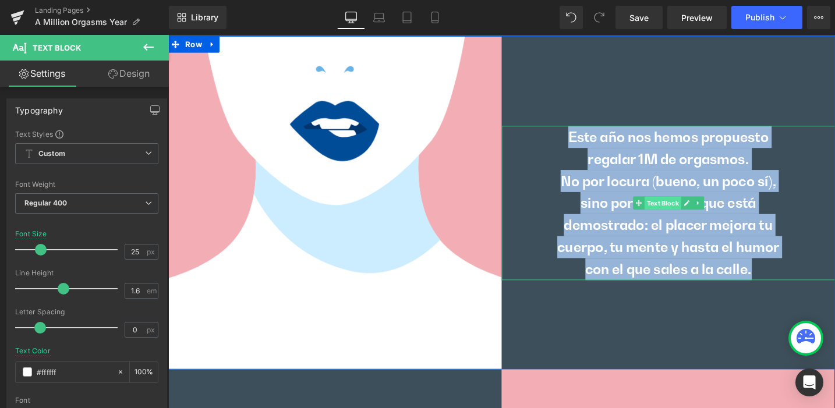
click at [680, 218] on span "Text Block" at bounding box center [691, 213] width 38 height 14
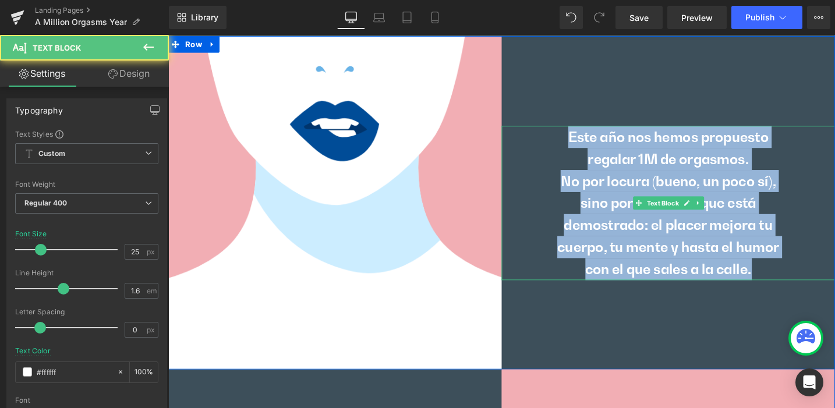
click at [605, 151] on p "Este año nos hemos propuesto regalar 1M de orgasmos." at bounding box center [696, 154] width 259 height 47
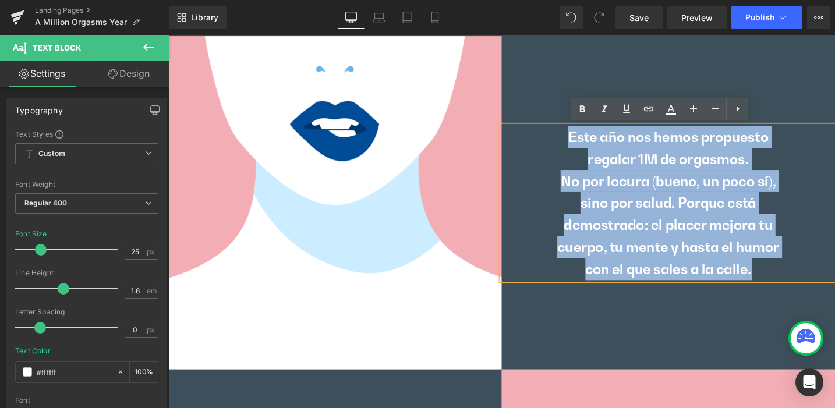
drag, startPoint x: 587, startPoint y: 142, endPoint x: 793, endPoint y: 280, distance: 248.5
click at [793, 280] on div "Este año nos hemos propuesto regalar 1M de orgasmos. No por locura (bueno, un p…" at bounding box center [697, 212] width 352 height 163
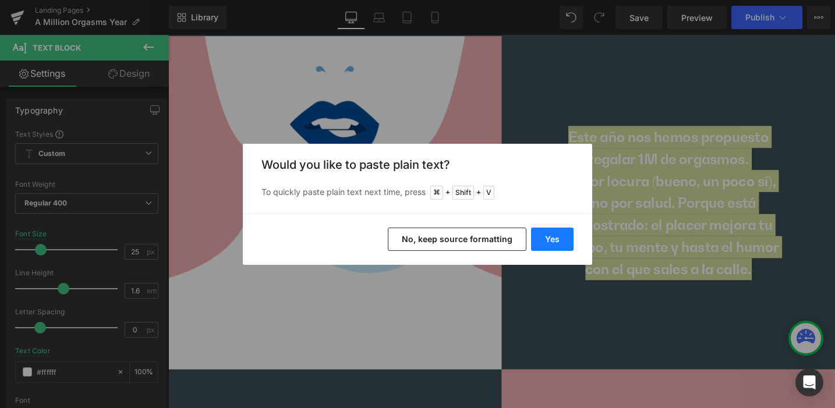
click at [549, 239] on button "Yes" at bounding box center [552, 239] width 43 height 23
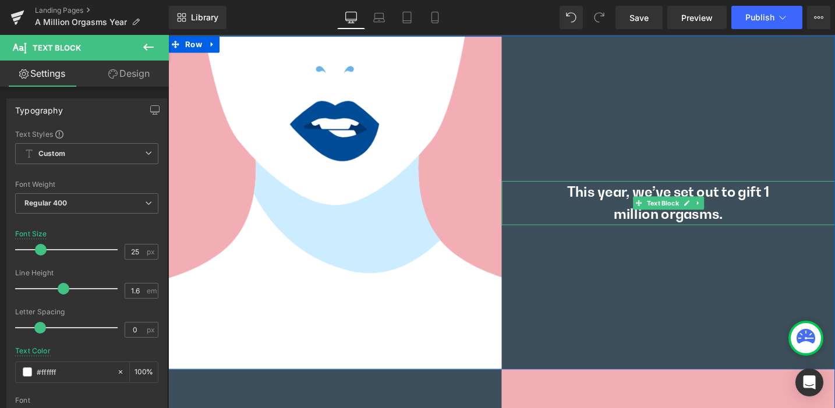
click at [678, 221] on p "This year, we’ve set out to gift 1 million orgasms." at bounding box center [696, 212] width 259 height 47
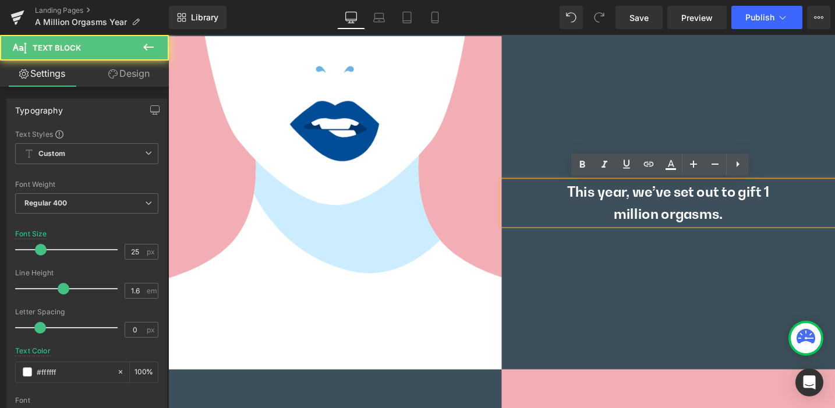
click at [754, 224] on p "This year, we’ve set out to gift 1 million orgasms." at bounding box center [696, 212] width 259 height 47
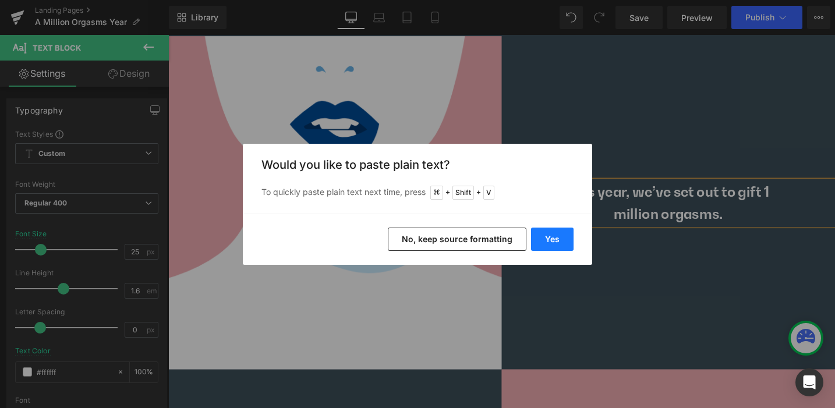
click at [556, 241] on button "Yes" at bounding box center [552, 239] width 43 height 23
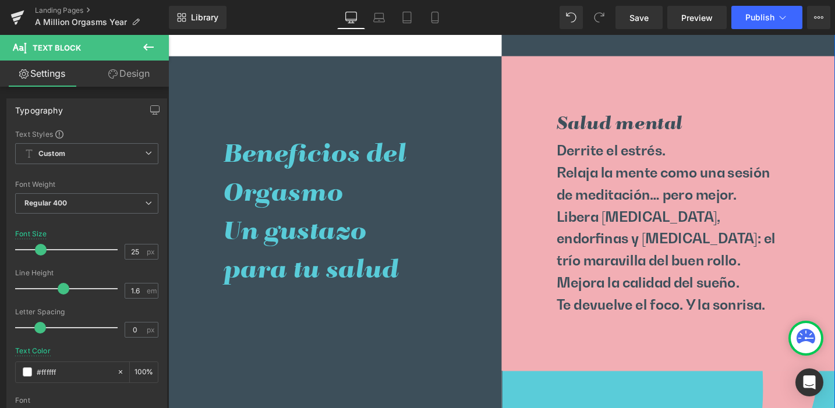
scroll to position [865, 0]
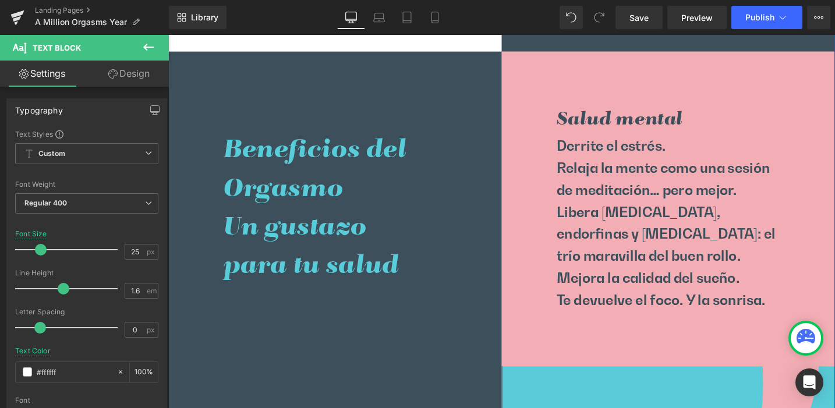
click at [308, 157] on h2 "Beneficios del Orgasmo" at bounding box center [345, 178] width 236 height 82
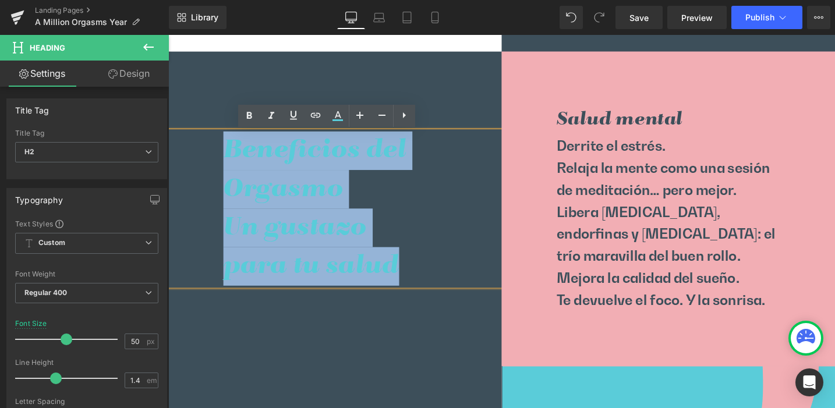
drag, startPoint x: 271, startPoint y: 171, endPoint x: 423, endPoint y: 273, distance: 183.1
click at [423, 273] on div "Beneficios del Orgasmo Un gustazo para tu salud" at bounding box center [344, 218] width 352 height 163
copy div "Beneficios del Orgasmo Un gustazo para tu salud"
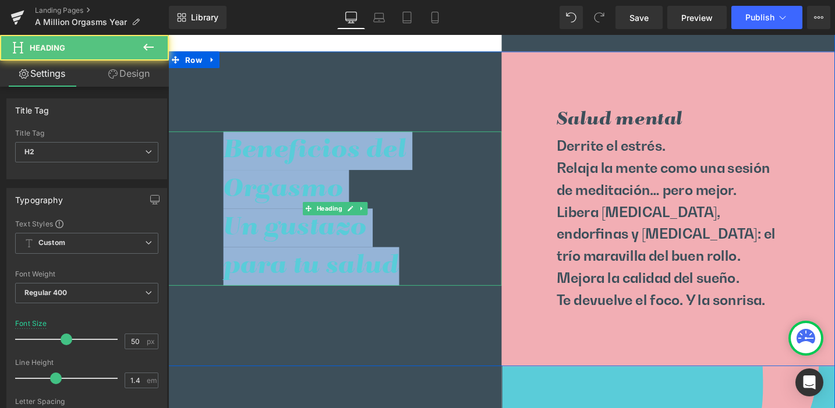
click at [297, 239] on h2 "Un gustazo" at bounding box center [345, 238] width 236 height 41
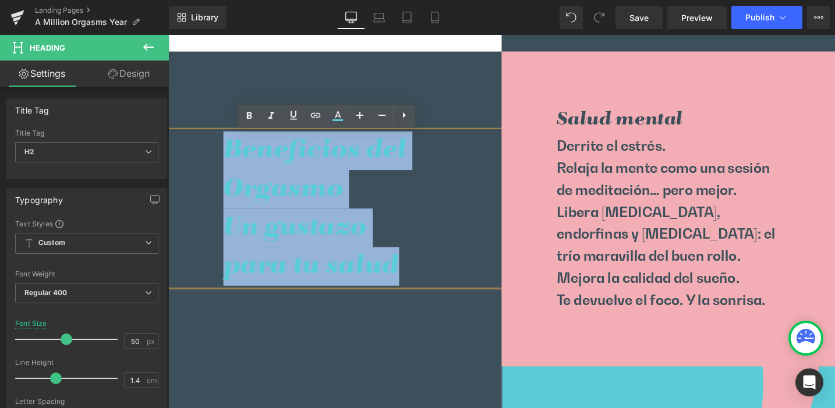
drag, startPoint x: 235, startPoint y: 157, endPoint x: 401, endPoint y: 275, distance: 203.5
click at [401, 275] on div "Beneficios del Orgasmo Un gustazo para tu salud" at bounding box center [344, 218] width 352 height 163
paste div
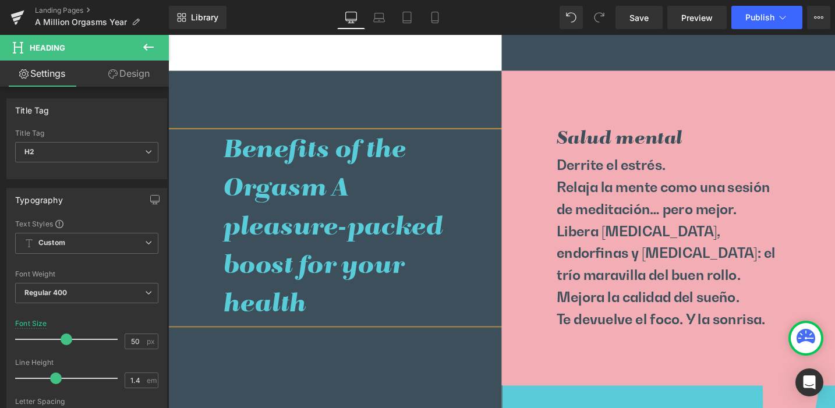
scroll to position [824, 0]
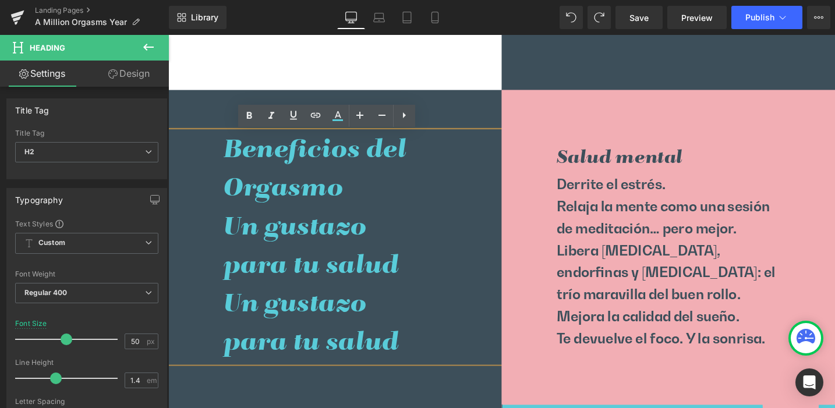
click at [567, 237] on div "Derrite el estrés. Relaja la mente como una sesión de meditación… pero mejor. L…" at bounding box center [697, 274] width 352 height 186
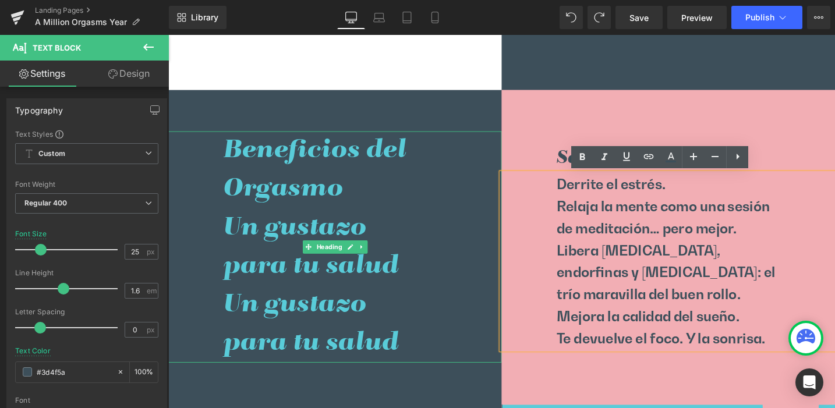
click at [299, 305] on h2 "Un gustazo" at bounding box center [345, 320] width 236 height 41
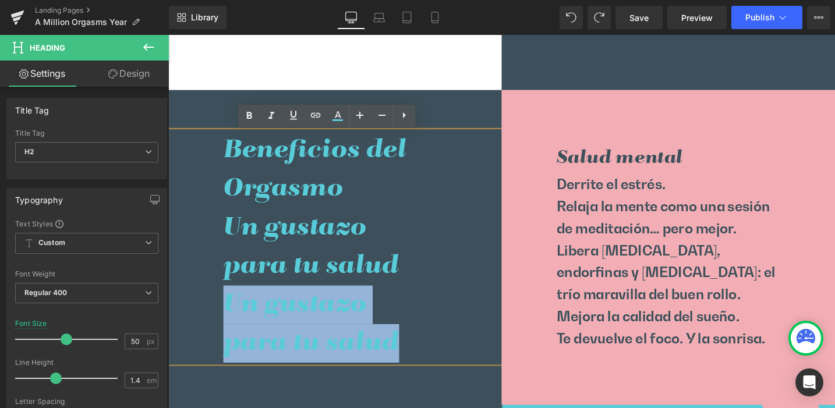
drag, startPoint x: 412, startPoint y: 358, endPoint x: 226, endPoint y: 309, distance: 192.6
click at [226, 309] on div "Beneficios del Orgasmo Un gustazo para tu salud Un gustazo para tu salud" at bounding box center [344, 259] width 352 height 245
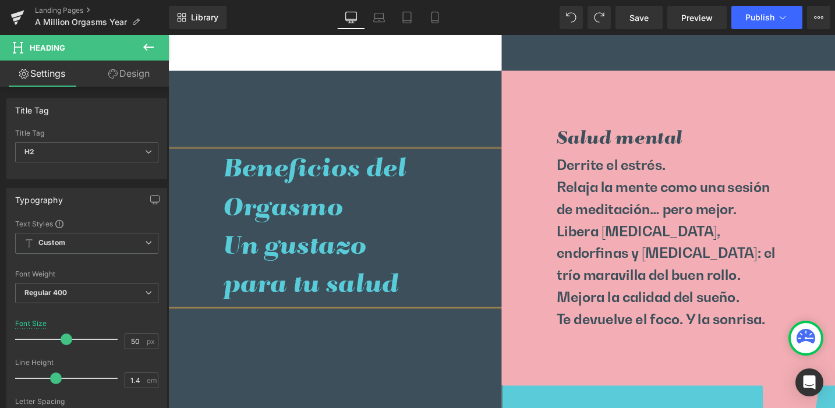
scroll to position [865, 0]
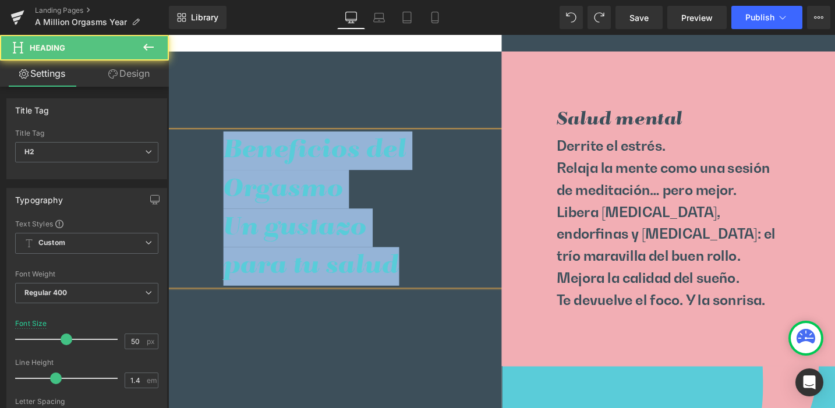
drag, startPoint x: 414, startPoint y: 278, endPoint x: 227, endPoint y: 170, distance: 215.6
click at [227, 170] on div "Beneficios del Orgasmo Un gustazo para tu salud" at bounding box center [344, 218] width 352 height 163
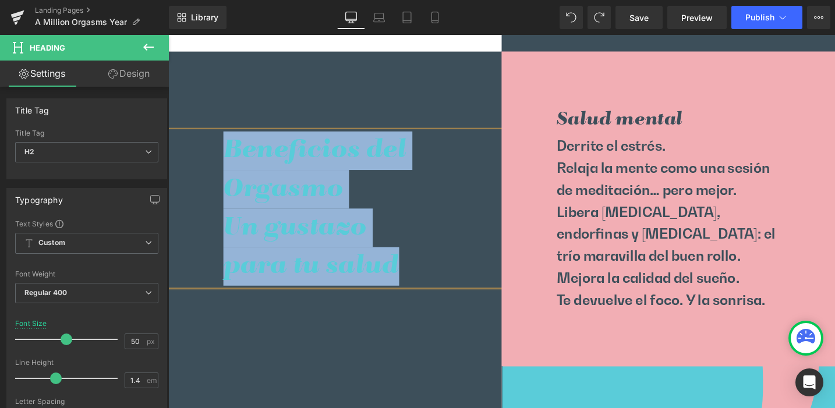
scroll to position [845, 0]
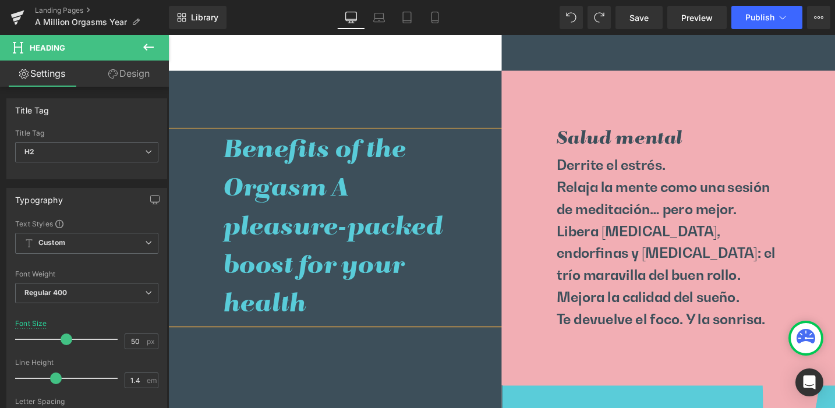
click at [337, 203] on h2 "Benefits of the Orgasm A pleasure-packed boost for your health" at bounding box center [345, 239] width 236 height 204
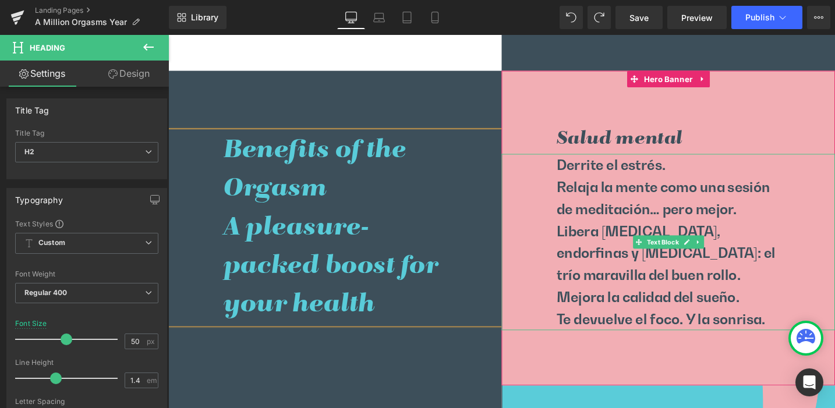
click at [592, 174] on span "Derrite el estrés." at bounding box center [636, 172] width 115 height 17
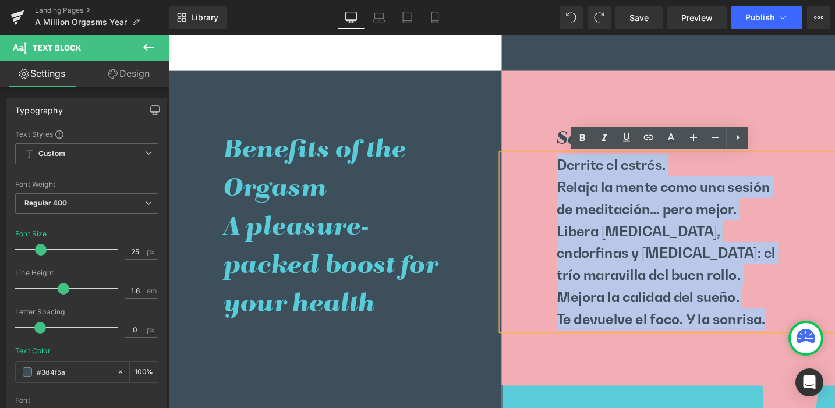
drag, startPoint x: 597, startPoint y: 184, endPoint x: 800, endPoint y: 340, distance: 256.3
click at [800, 340] on div "Derrite el estrés. Relaja la mente como una sesión de meditación… pero mejor. L…" at bounding box center [697, 254] width 352 height 186
copy div "Derrite el estrés. Relaja la mente como una sesión de meditación… pero mejor. L…"
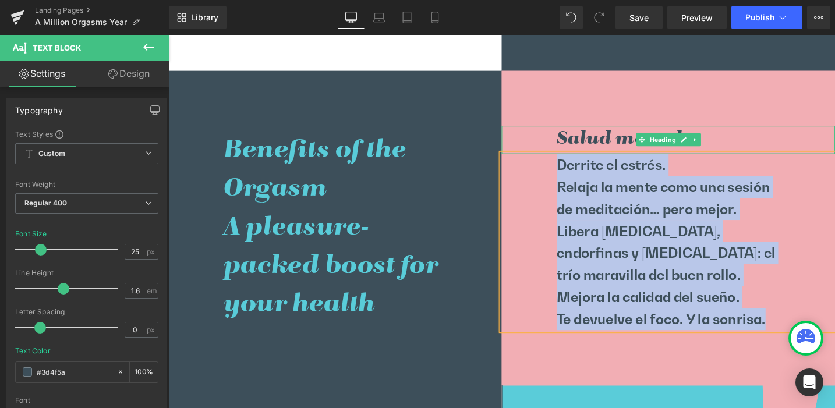
click at [616, 147] on h3 "Salud mental" at bounding box center [726, 145] width 294 height 29
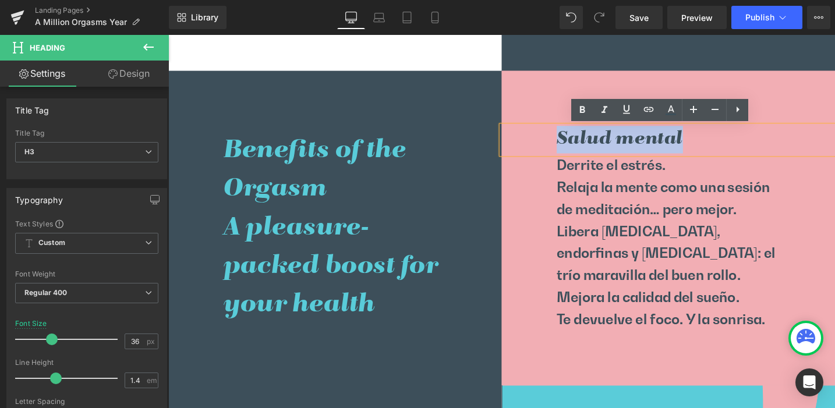
drag, startPoint x: 577, startPoint y: 145, endPoint x: 706, endPoint y: 148, distance: 128.8
click at [706, 148] on h3 "Salud mental" at bounding box center [726, 145] width 294 height 29
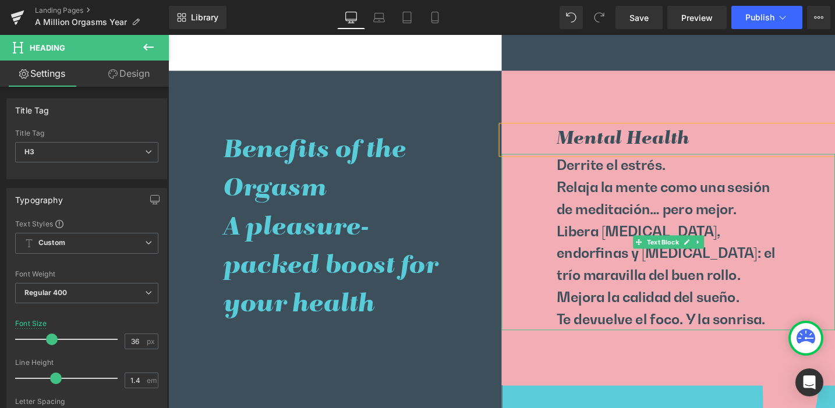
click at [619, 201] on p "Relaja la mente como una sesión de meditación… pero mejor." at bounding box center [697, 207] width 236 height 47
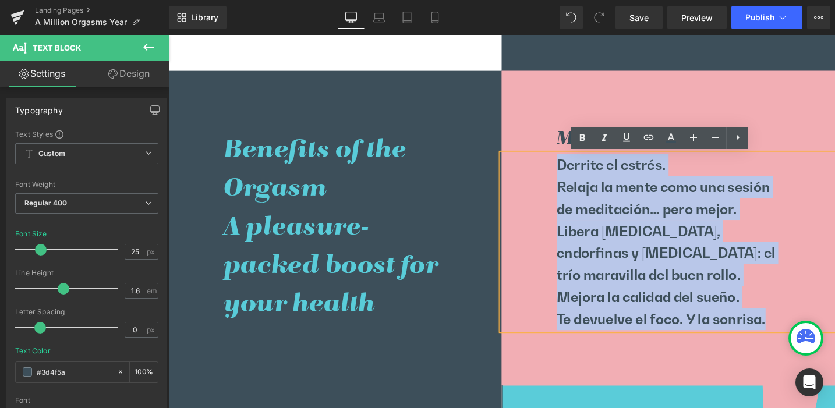
drag, startPoint x: 577, startPoint y: 170, endPoint x: 798, endPoint y: 340, distance: 278.7
click at [798, 340] on div "Derrite el estrés. Relaja la mente como una sesión de meditación… pero mejor. L…" at bounding box center [697, 254] width 352 height 186
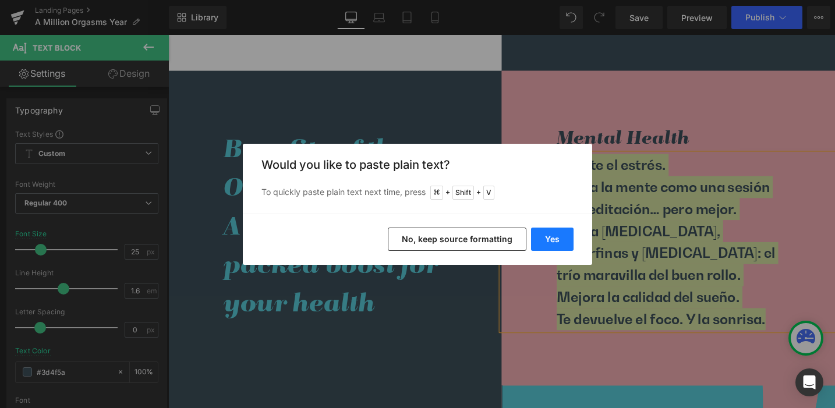
click at [560, 239] on button "Yes" at bounding box center [552, 239] width 43 height 23
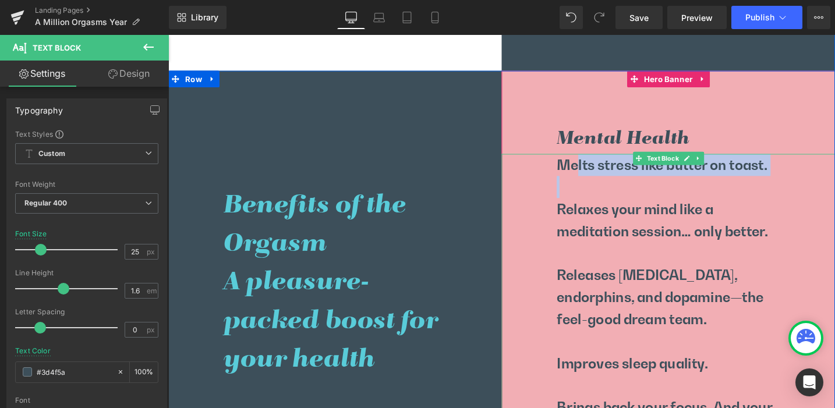
drag, startPoint x: 598, startPoint y: 184, endPoint x: 598, endPoint y: 195, distance: 11.1
click at [597, 189] on div "Melts stress like butter on toast. Relaxes your mind like a meditation session……" at bounding box center [697, 312] width 352 height 303
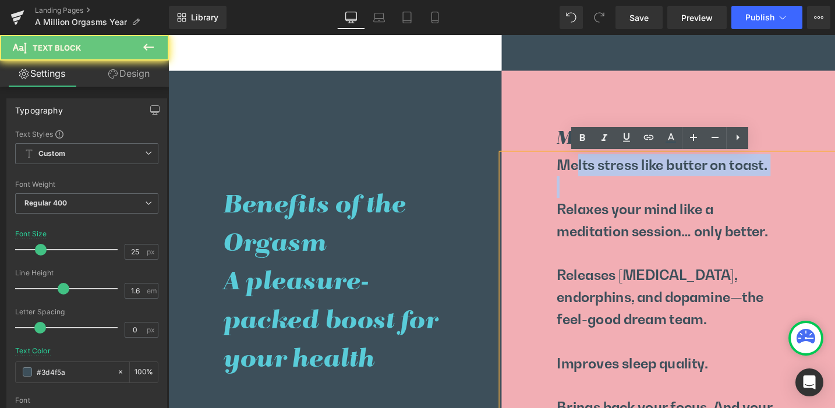
click at [597, 196] on p at bounding box center [697, 195] width 236 height 23
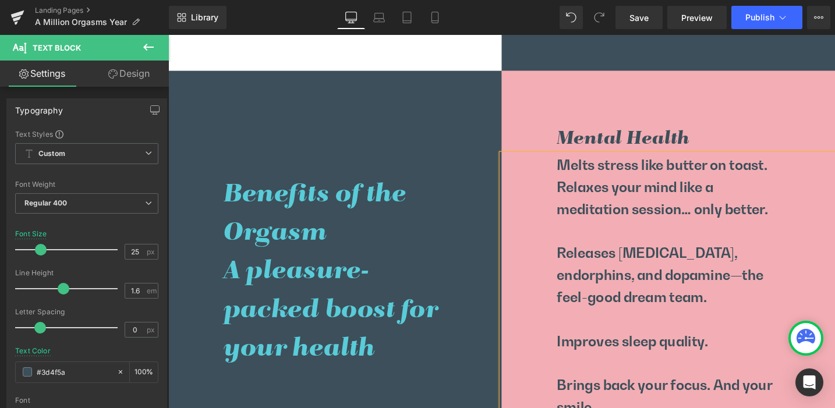
click at [595, 242] on p at bounding box center [697, 242] width 236 height 23
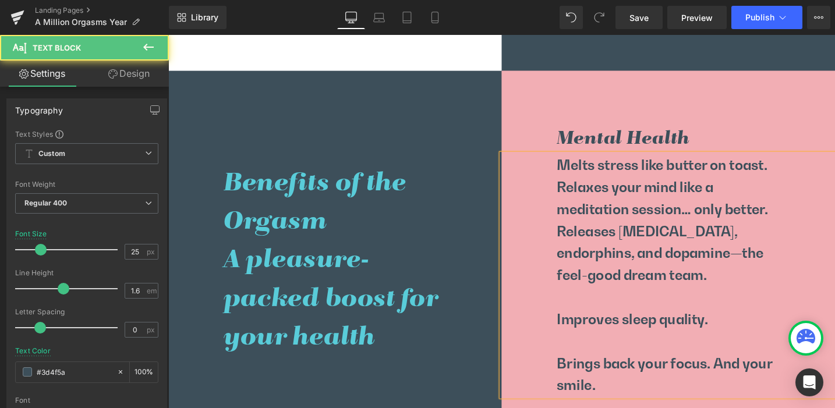
click at [597, 314] on p at bounding box center [697, 312] width 236 height 23
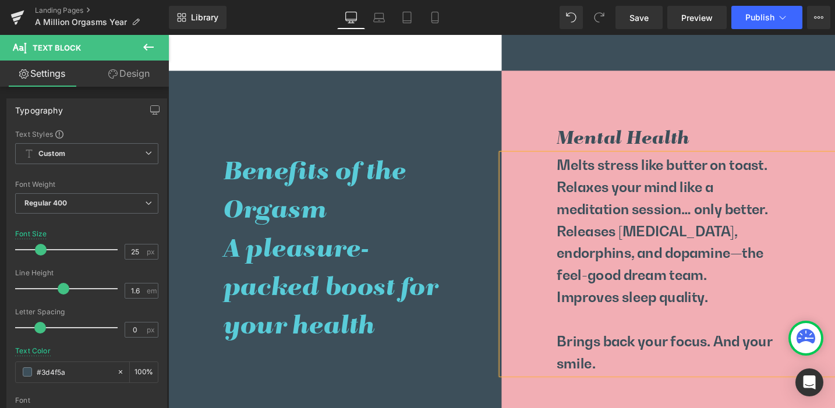
click at [599, 337] on p at bounding box center [697, 335] width 236 height 23
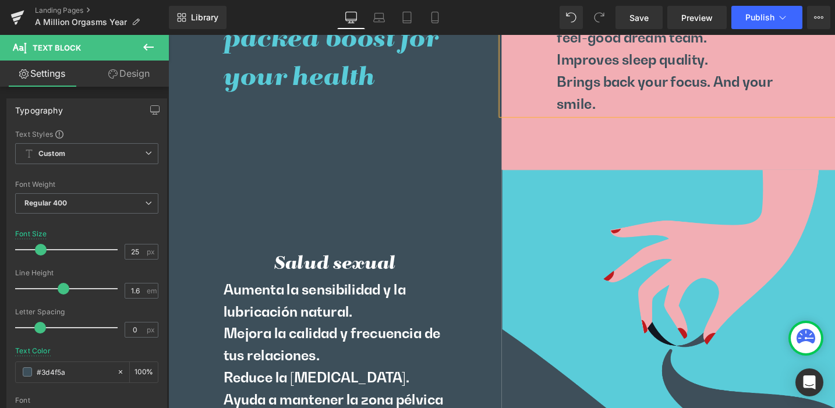
scroll to position [1107, 0]
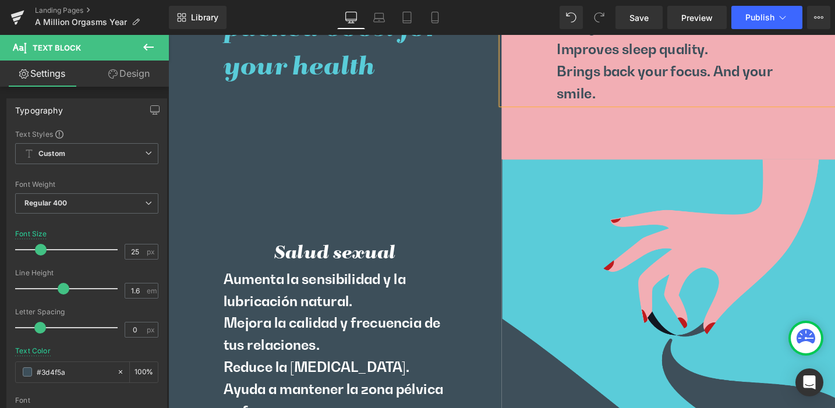
click at [303, 267] on h3 "Salud sexual" at bounding box center [344, 266] width 352 height 29
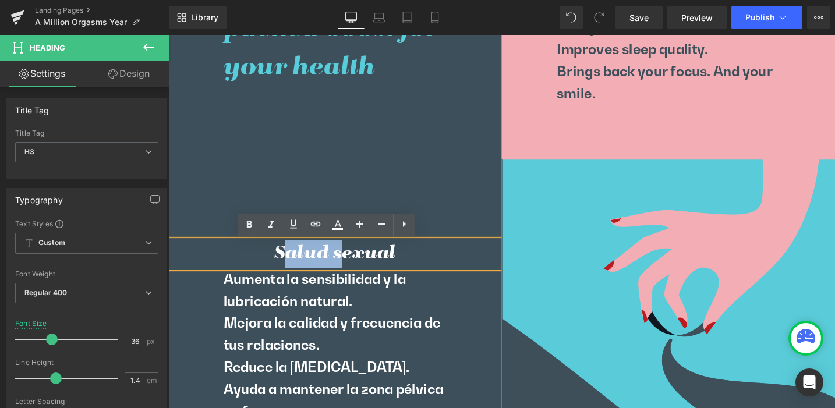
drag, startPoint x: 286, startPoint y: 266, endPoint x: 351, endPoint y: 272, distance: 65.0
click at [351, 272] on h3 "Salud sexual" at bounding box center [344, 266] width 352 height 29
click at [314, 322] on p "Aumenta la sensibilidad y la lubricación natural." at bounding box center [345, 304] width 236 height 47
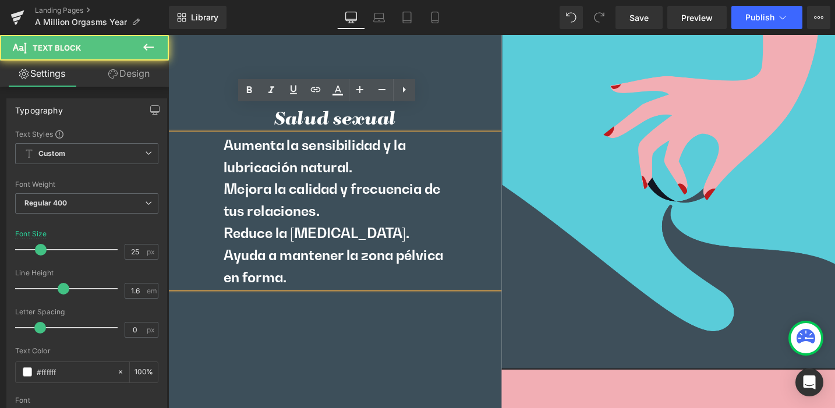
scroll to position [1278, 0]
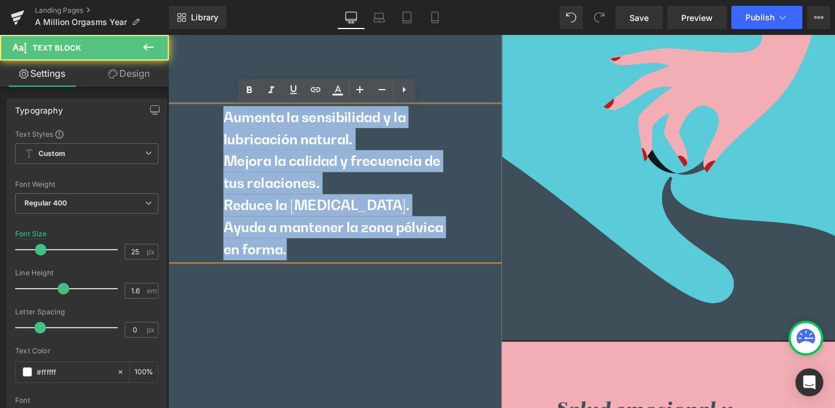
drag, startPoint x: 241, startPoint y: 143, endPoint x: 301, endPoint y: 264, distance: 135.2
click at [301, 264] on div "Aumenta la sensibilidad y la lubricación natural. Mejora la calidad y frecuenci…" at bounding box center [344, 191] width 352 height 163
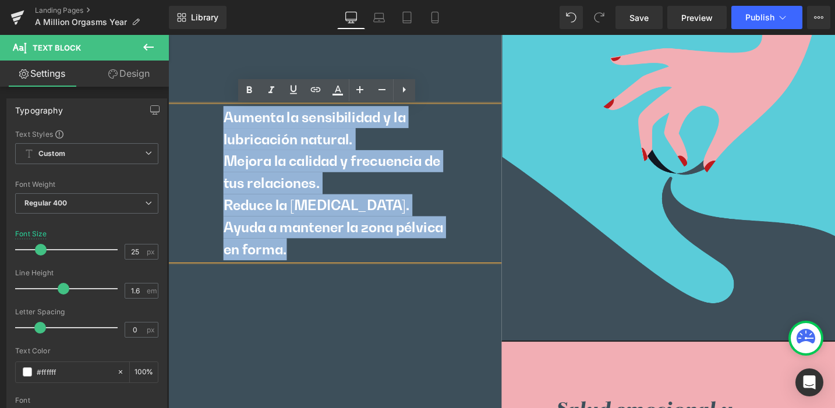
copy div "Aumenta la sensibilidad y la lubricación natural. Mejora la calidad y frecuenci…"
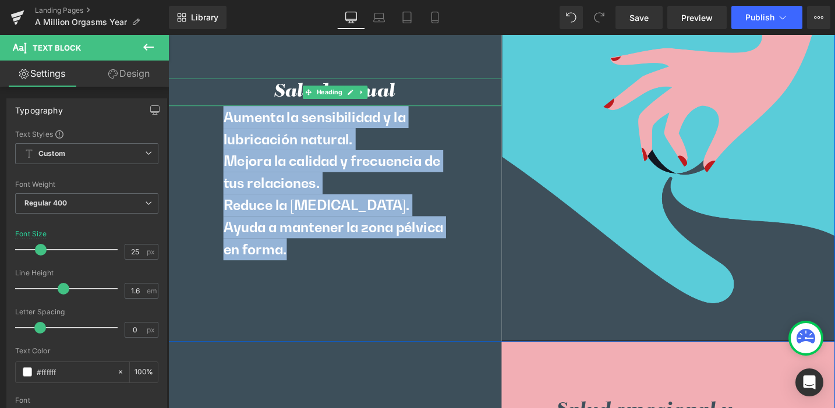
click at [298, 95] on h3 "Salud sexual" at bounding box center [344, 95] width 352 height 29
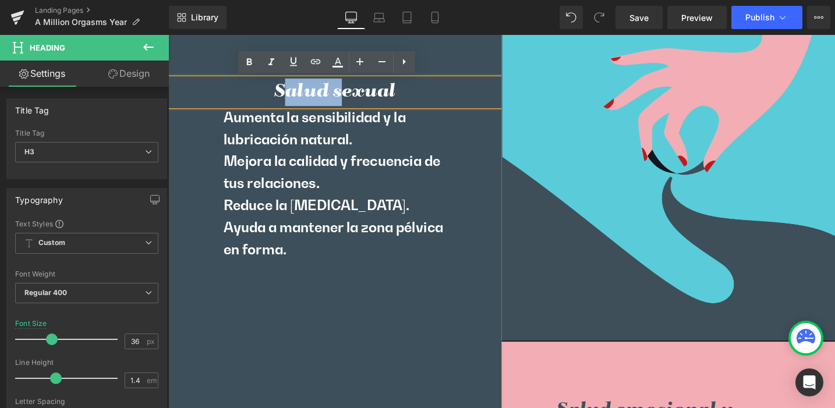
drag, startPoint x: 290, startPoint y: 95, endPoint x: 344, endPoint y: 96, distance: 54.2
click at [344, 96] on h3 "Salud sexual" at bounding box center [344, 95] width 352 height 29
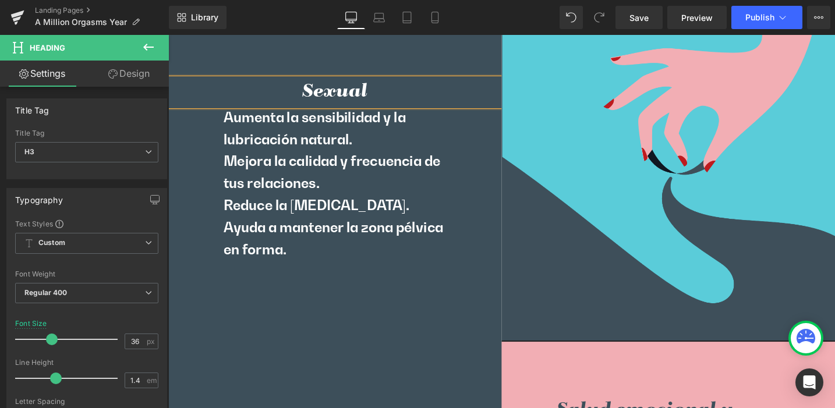
click at [379, 96] on h3 "Sexual" at bounding box center [344, 95] width 352 height 29
click at [268, 125] on p "Aumenta la sensibilidad y la lubricación natural." at bounding box center [345, 133] width 236 height 47
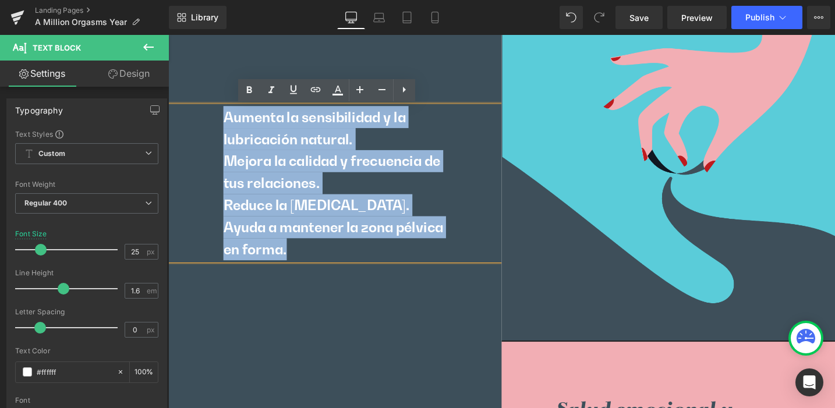
drag, startPoint x: 266, startPoint y: 150, endPoint x: 302, endPoint y: 270, distance: 125.3
click at [302, 270] on div "Aumenta la sensibilidad y la lubricación natural. Mejora la calidad y frecuenci…" at bounding box center [344, 191] width 352 height 163
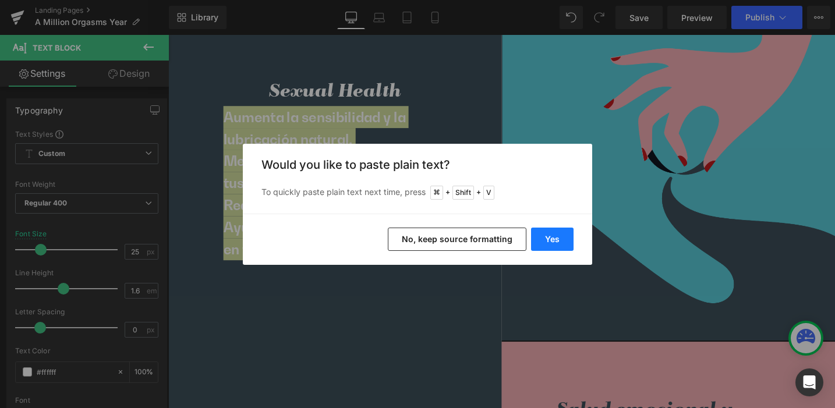
click at [562, 235] on button "Yes" at bounding box center [552, 239] width 43 height 23
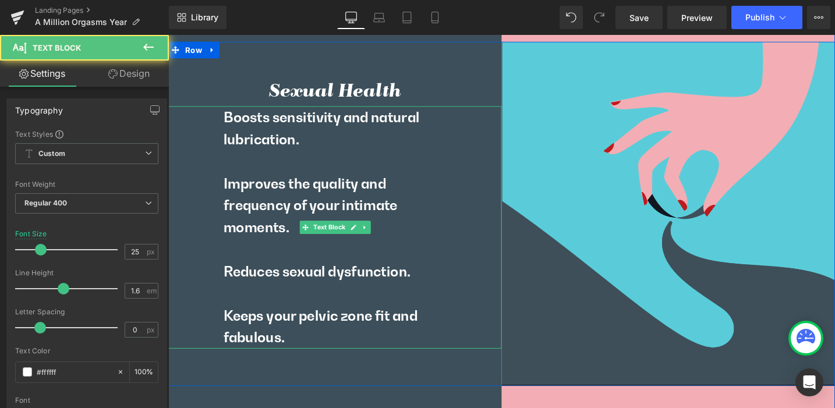
click at [232, 175] on p at bounding box center [345, 168] width 236 height 23
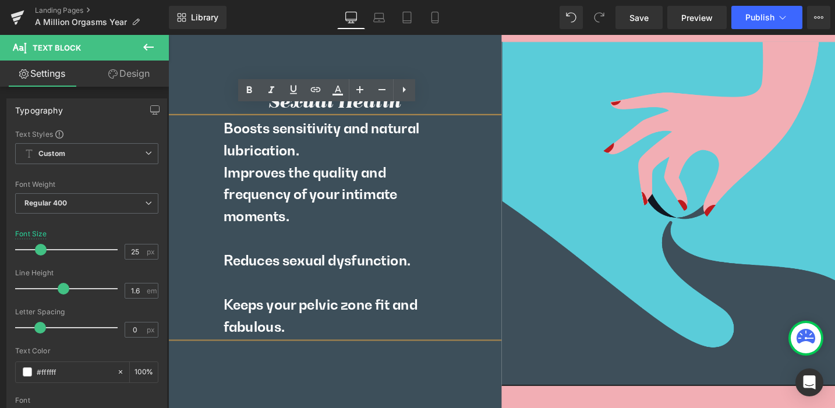
scroll to position [1243, 0]
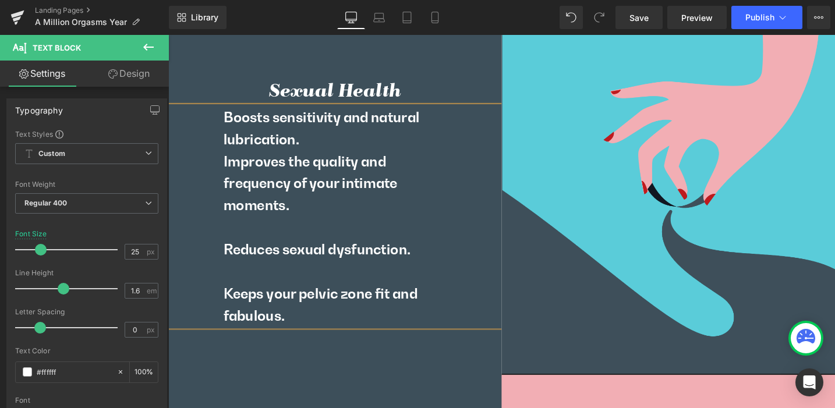
click at [227, 171] on p "Improves the quality and frequency of your intimate moments." at bounding box center [345, 192] width 236 height 70
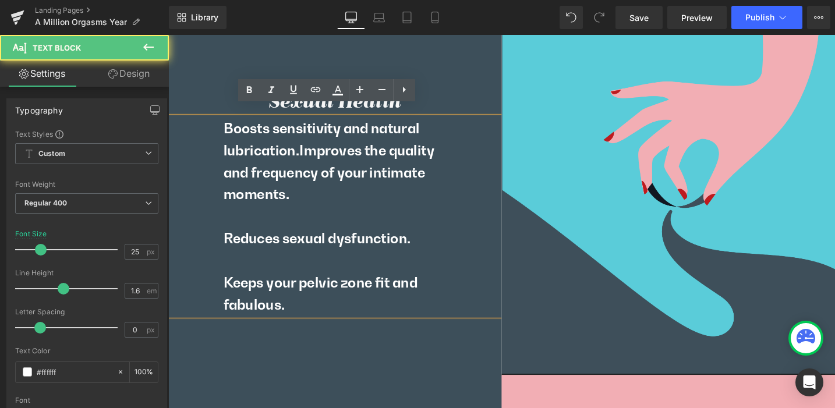
scroll to position [1255, 0]
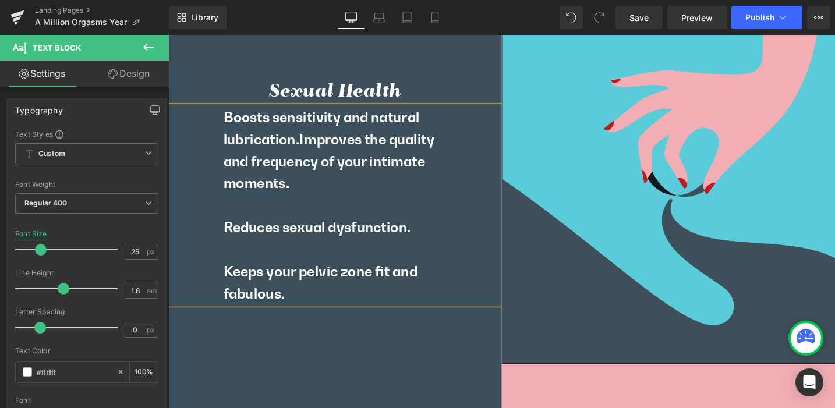
click at [237, 216] on p at bounding box center [345, 214] width 236 height 23
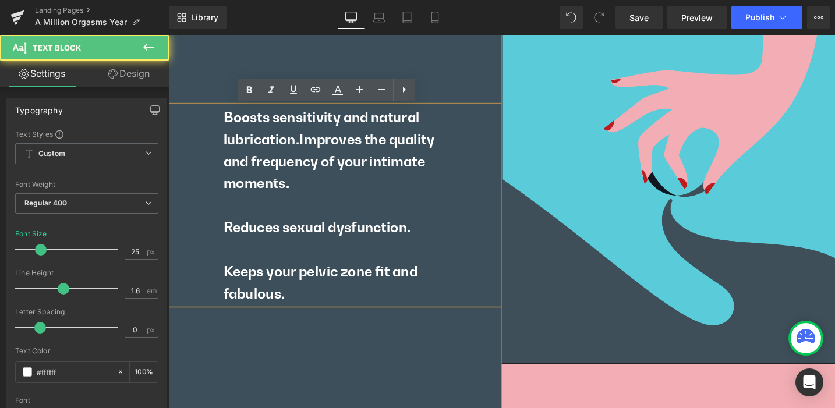
scroll to position [1266, 0]
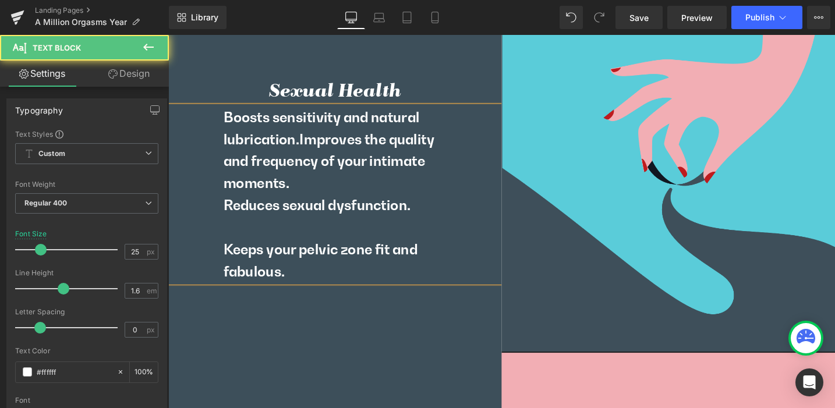
click at [227, 217] on p "Reduces sexual dysfunction." at bounding box center [345, 214] width 236 height 23
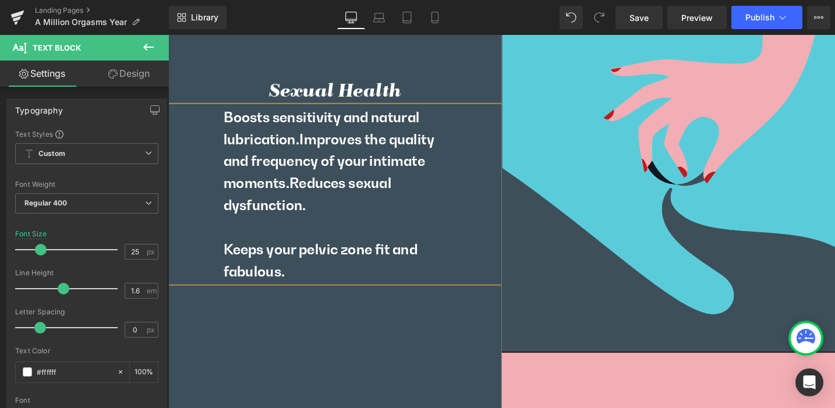
click at [232, 244] on p at bounding box center [345, 238] width 236 height 23
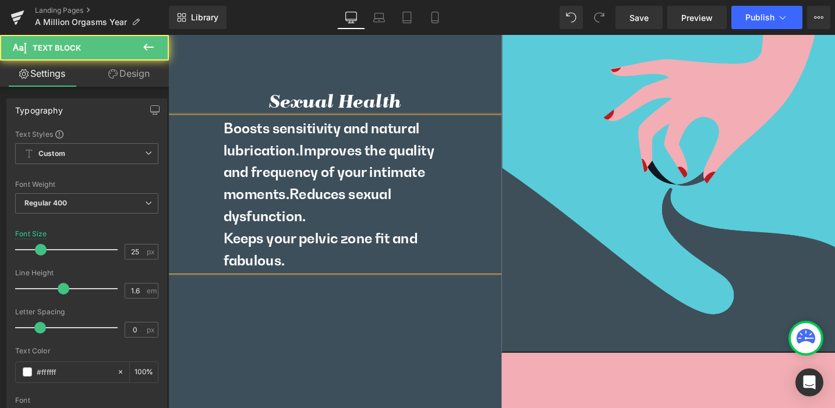
scroll to position [1278, 0]
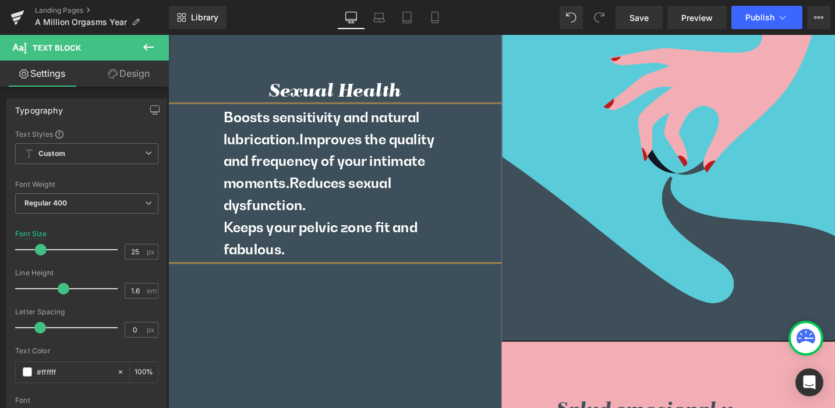
click at [227, 241] on p "Keeps your pelvic zone fit and fabulous." at bounding box center [345, 250] width 236 height 47
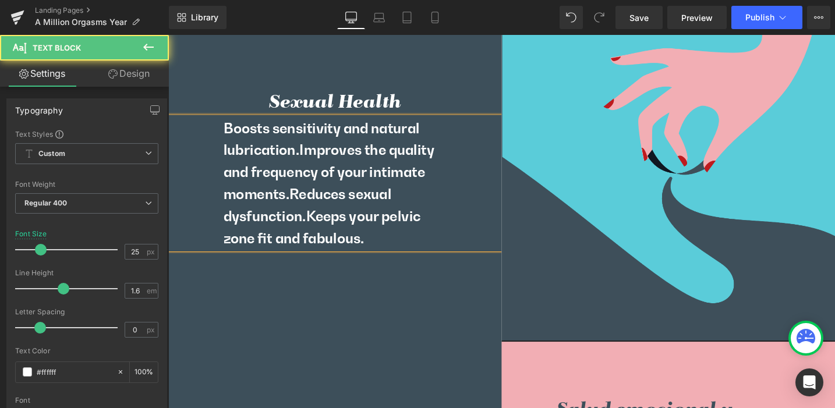
scroll to position [1290, 0]
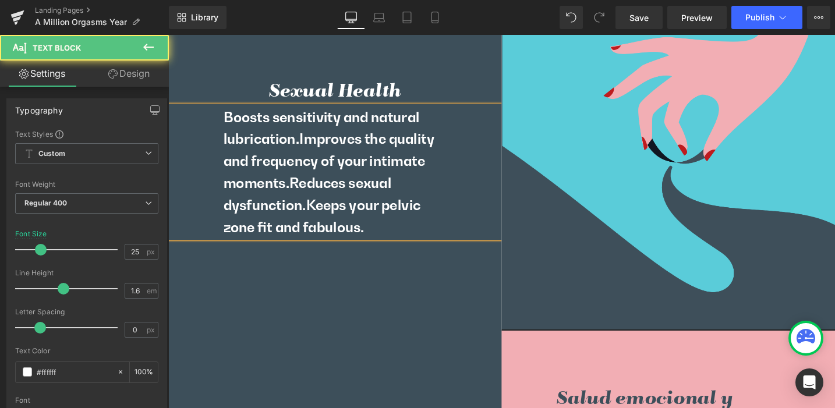
click at [306, 147] on span "Improves the quality and frequency of your intimate moments." at bounding box center [338, 168] width 223 height 64
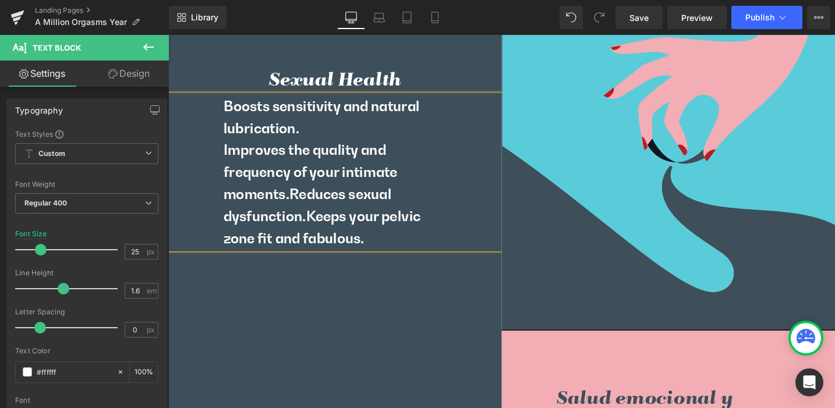
scroll to position [1278, 0]
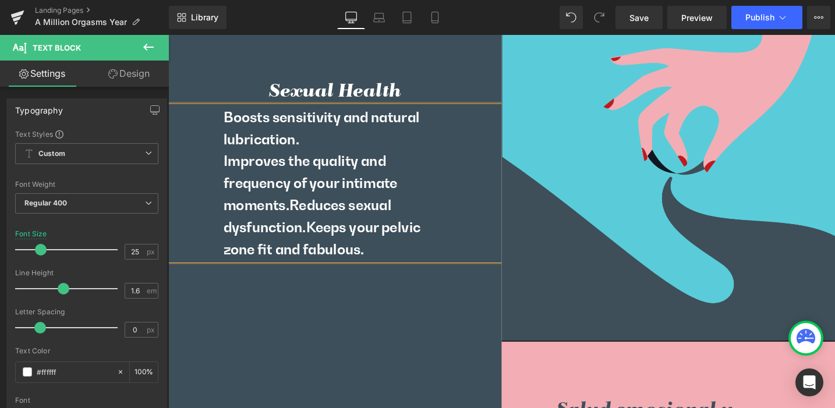
click at [298, 217] on span "Reduces sexual dysfunction." at bounding box center [316, 226] width 178 height 41
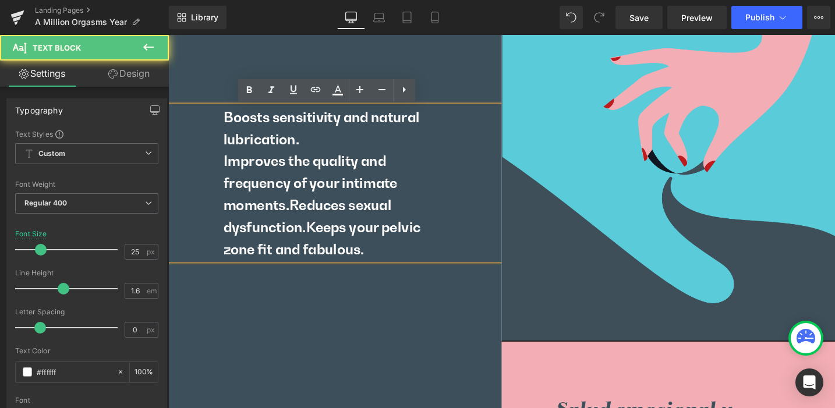
scroll to position [1266, 0]
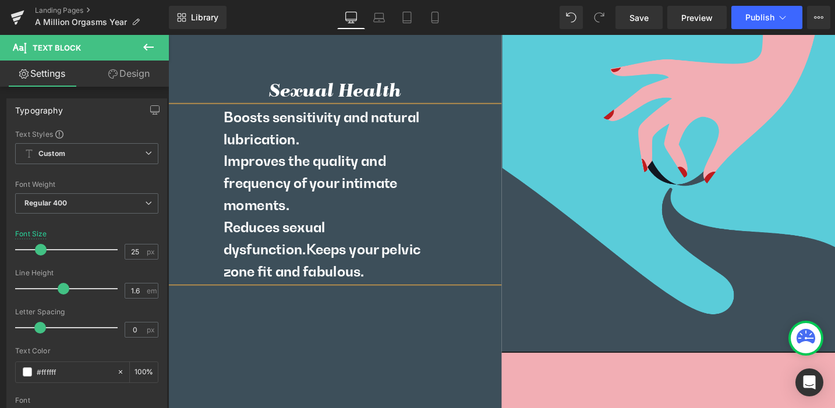
click at [313, 266] on span "Keeps your pelvic zone fit and fabulous." at bounding box center [331, 273] width 209 height 41
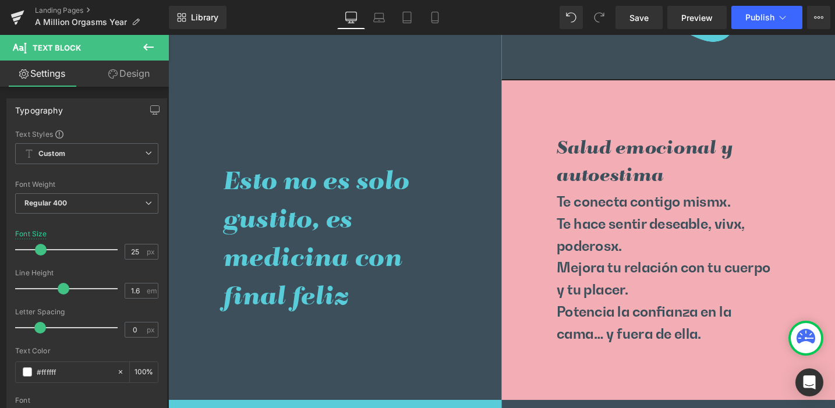
scroll to position [1557, 0]
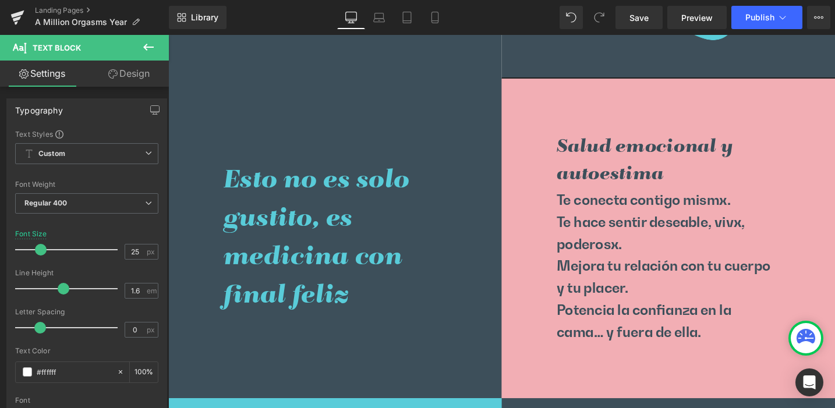
click at [295, 189] on h2 "Esto no es solo gustito, es medicina con final feliz" at bounding box center [345, 249] width 236 height 163
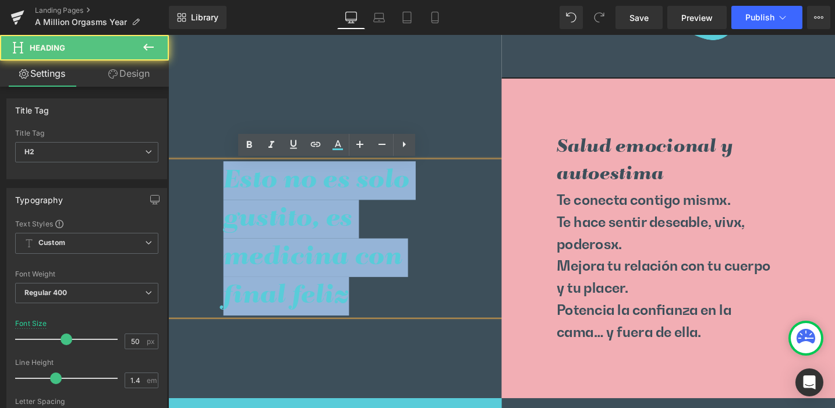
drag, startPoint x: 228, startPoint y: 187, endPoint x: 348, endPoint y: 307, distance: 169.7
click at [348, 307] on h2 "Esto no es solo gustito, es medicina con final feliz" at bounding box center [345, 249] width 236 height 163
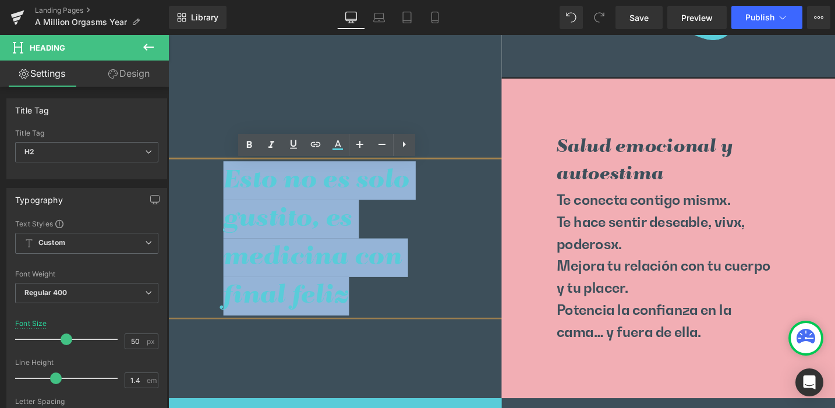
copy h2 "Esto no es solo gustito, es medicina con final feliz"
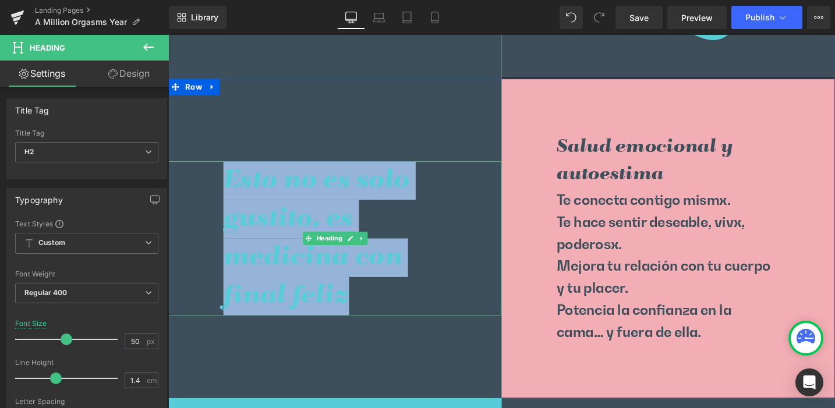
click at [307, 220] on h2 "Esto no es solo gustito, es medicina con final feliz" at bounding box center [345, 249] width 236 height 163
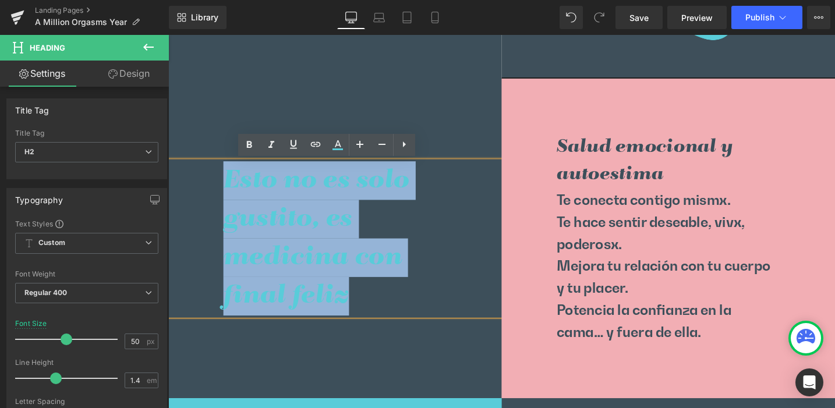
drag, startPoint x: 231, startPoint y: 185, endPoint x: 351, endPoint y: 306, distance: 170.1
click at [351, 306] on h2 "Esto no es solo gustito, es medicina con final feliz" at bounding box center [345, 249] width 236 height 163
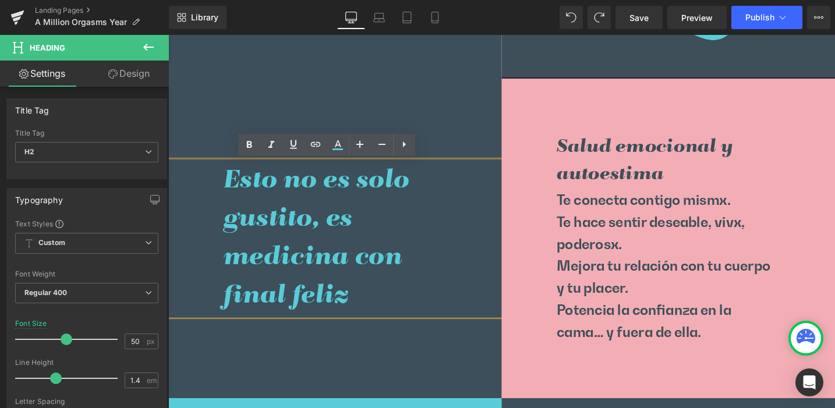
click at [317, 254] on h2 "Esto no es solo gustito, es medicina con final feliz" at bounding box center [345, 249] width 236 height 163
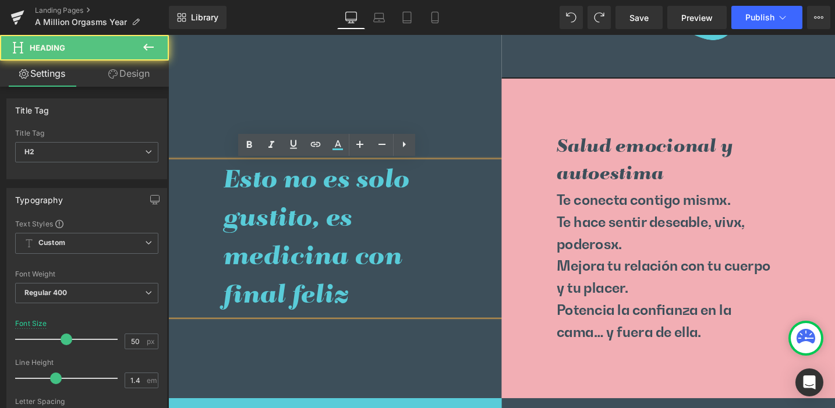
click at [353, 309] on h2 "Esto no es solo gustito, es medicina con final feliz" at bounding box center [345, 249] width 236 height 163
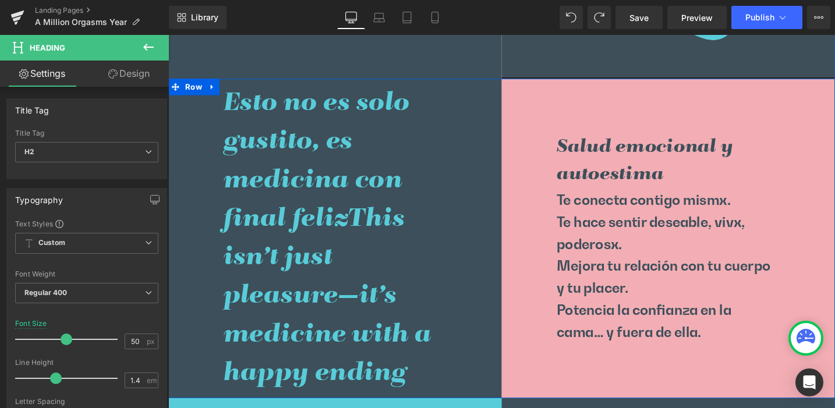
scroll to position [1475, 0]
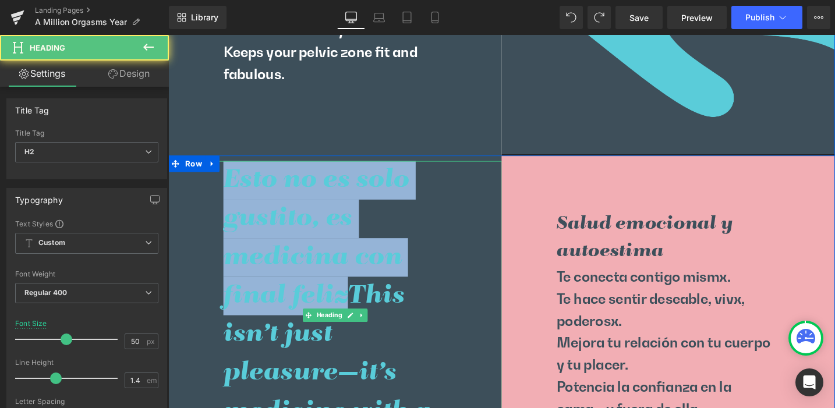
drag, startPoint x: 356, startPoint y: 309, endPoint x: 227, endPoint y: 199, distance: 169.4
click at [227, 199] on h2 "Esto no es solo gustito, es medicina con final felizThis isn’t just pleasure—it…" at bounding box center [345, 331] width 236 height 326
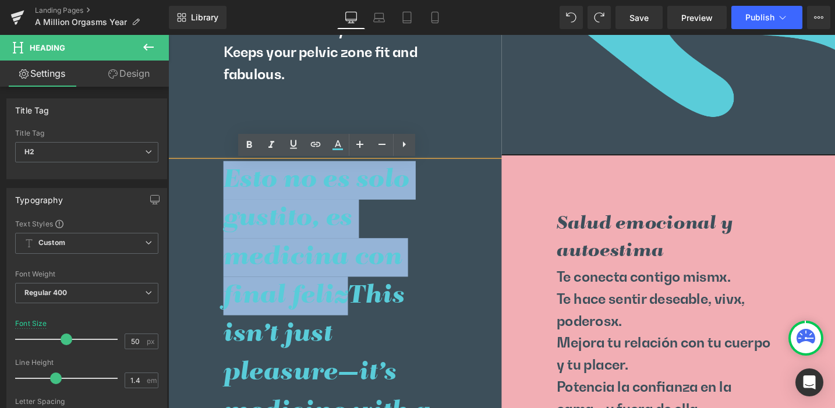
scroll to position [1557, 0]
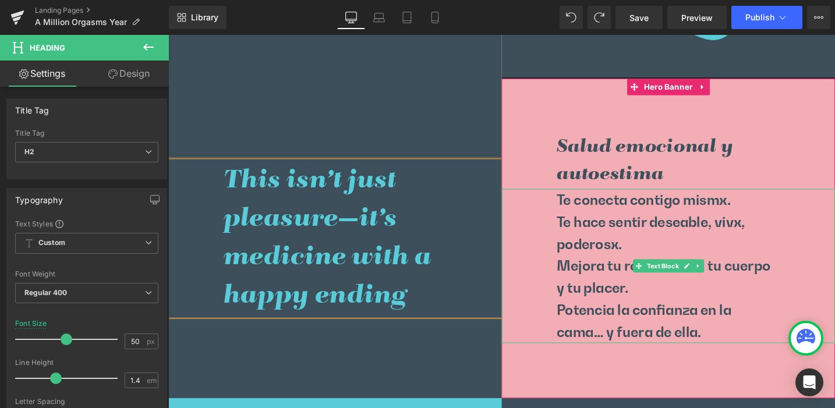
click at [609, 209] on p "Te conecta contigo mismx." at bounding box center [697, 208] width 236 height 23
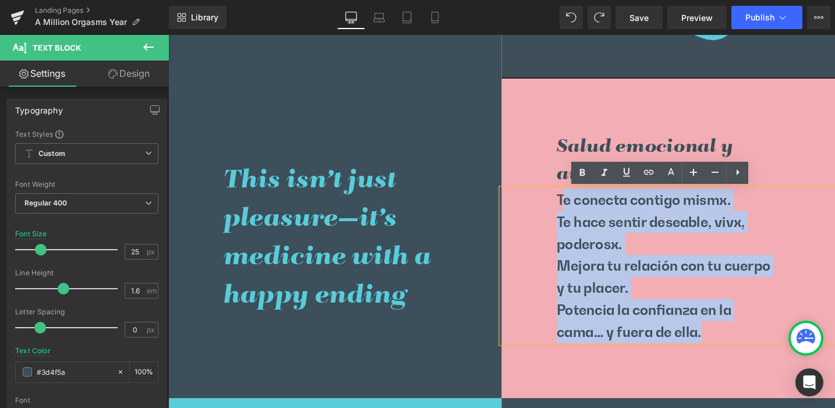
drag, startPoint x: 578, startPoint y: 209, endPoint x: 739, endPoint y: 340, distance: 207.4
click at [739, 339] on div "Te conecta contigo mismx. Te hace sentir deseable, vivx, poderosx. Mejora tu re…" at bounding box center [697, 278] width 352 height 163
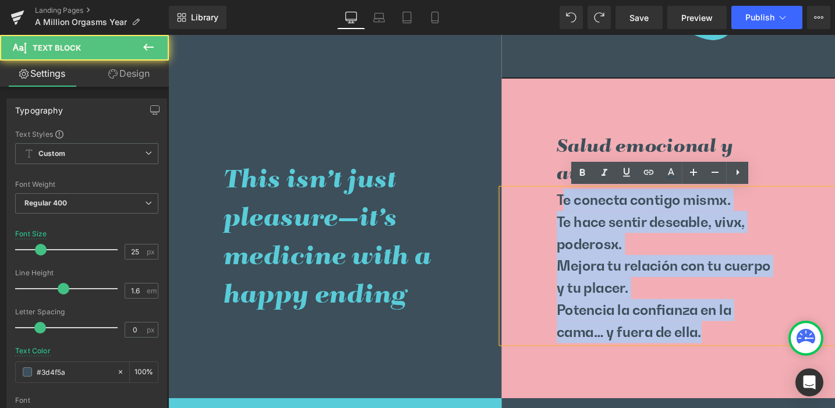
drag, startPoint x: 737, startPoint y: 348, endPoint x: 731, endPoint y: 350, distance: 6.5
click at [733, 349] on p "Potencia la confianza en la cama… y fuera de ella." at bounding box center [697, 337] width 236 height 47
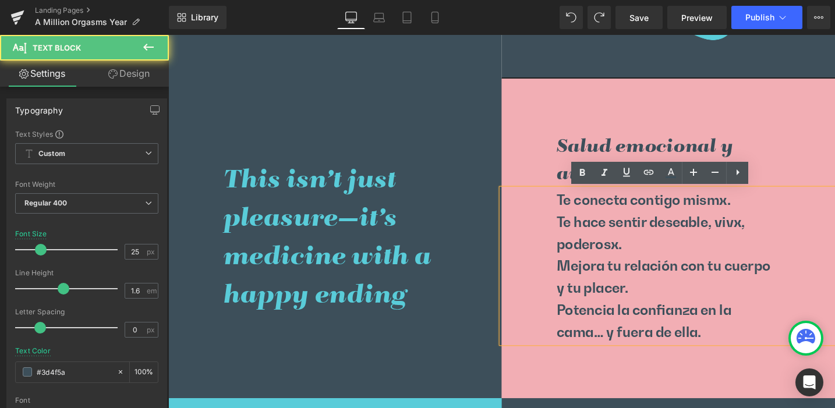
click at [726, 351] on p "Potencia la confianza en la cama… y fuera de ella." at bounding box center [697, 337] width 236 height 47
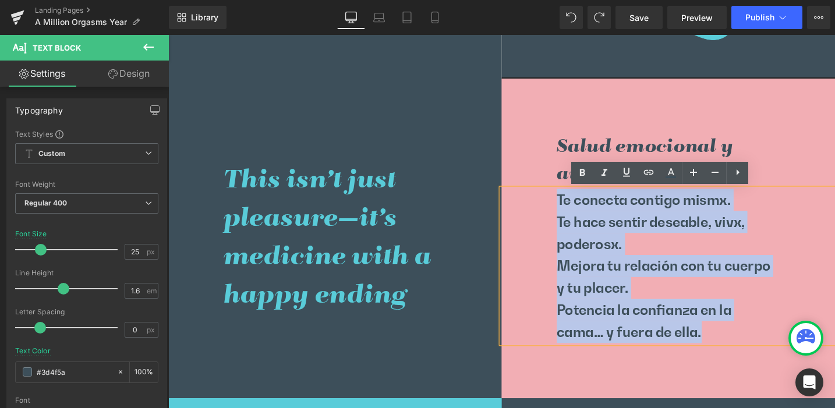
drag, startPoint x: 732, startPoint y: 350, endPoint x: 576, endPoint y: 212, distance: 208.4
click at [576, 212] on div "Te conecta contigo mismx. Te hace sentir deseable, vivx, poderosx. Mejora tu re…" at bounding box center [697, 278] width 352 height 163
copy div "Te conecta contigo mismx. Te hace sentir deseable, vivx, poderosx. Mejora tu re…"
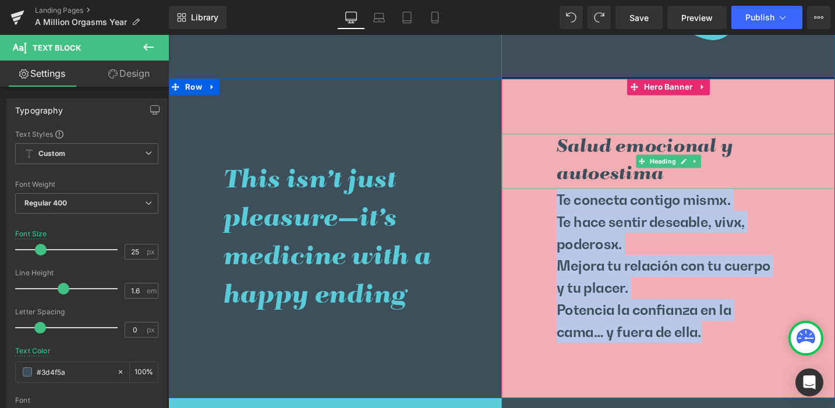
click at [605, 180] on h3 "Salud emocional y autoestima" at bounding box center [697, 168] width 236 height 59
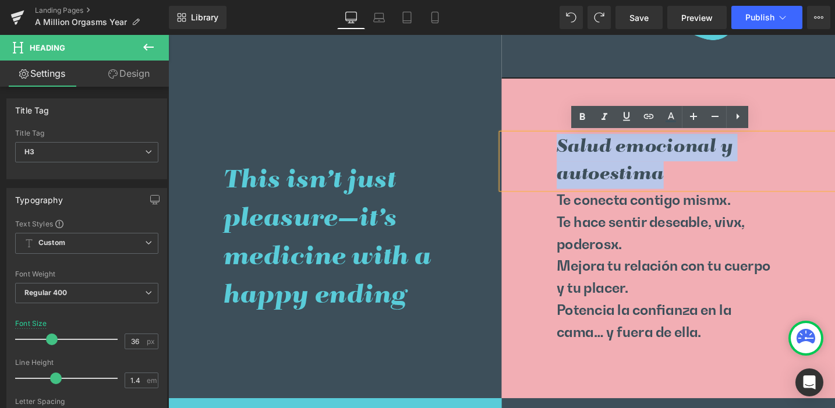
drag, startPoint x: 576, startPoint y: 151, endPoint x: 683, endPoint y: 178, distance: 109.9
click at [683, 178] on h3 "Salud emocional y autoestima" at bounding box center [697, 168] width 236 height 59
paste div
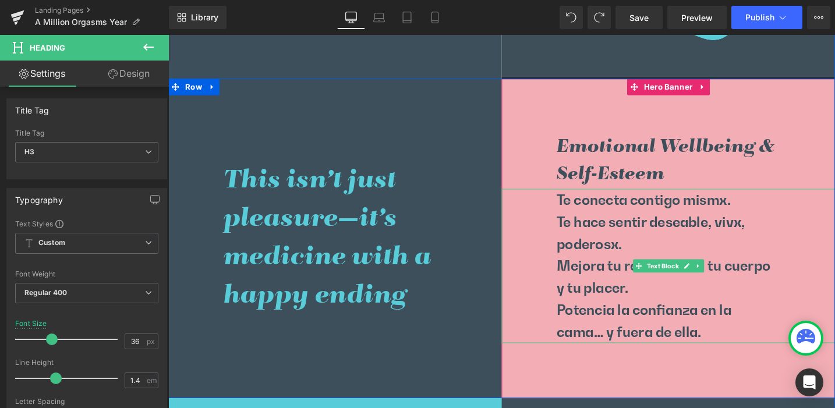
click at [611, 231] on p "Te hace sentir deseable, vivx, poderosx." at bounding box center [697, 244] width 236 height 47
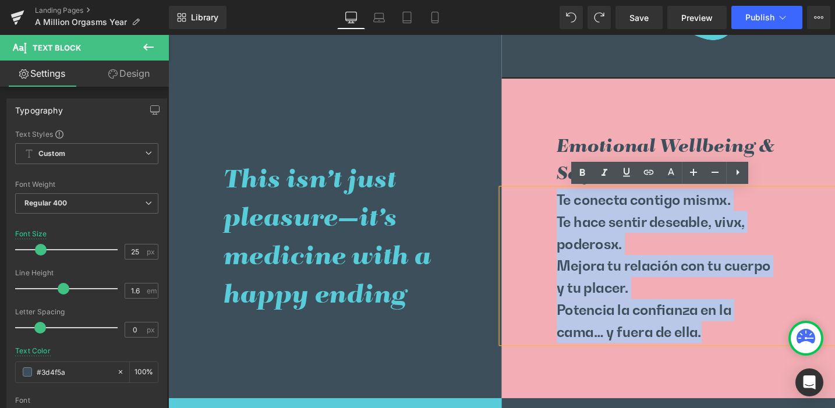
drag, startPoint x: 605, startPoint y: 219, endPoint x: 740, endPoint y: 344, distance: 184.3
click at [740, 344] on div "Te conecta contigo mismx. Te hace sentir deseable, vivx, poderosx. Mejora tu re…" at bounding box center [697, 278] width 352 height 163
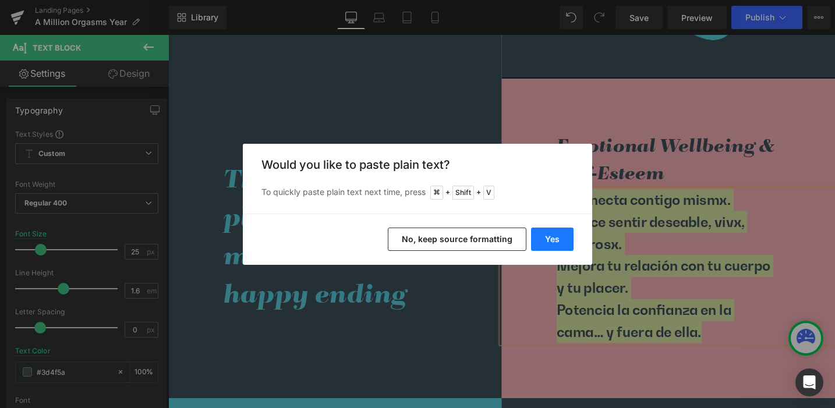
click at [560, 238] on button "Yes" at bounding box center [552, 239] width 43 height 23
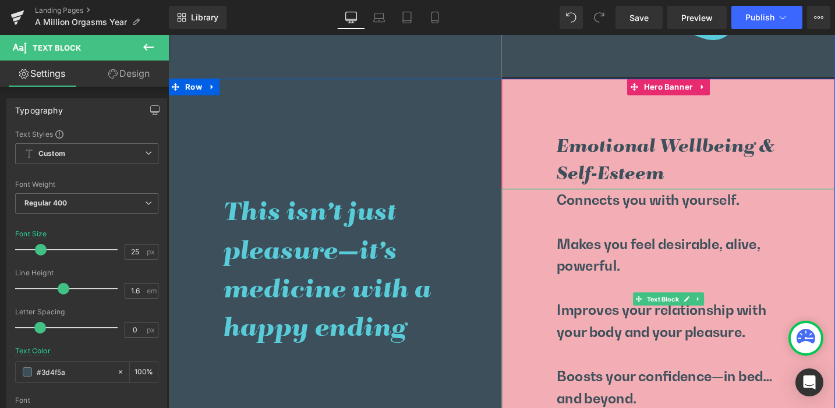
click at [606, 232] on p at bounding box center [697, 232] width 236 height 23
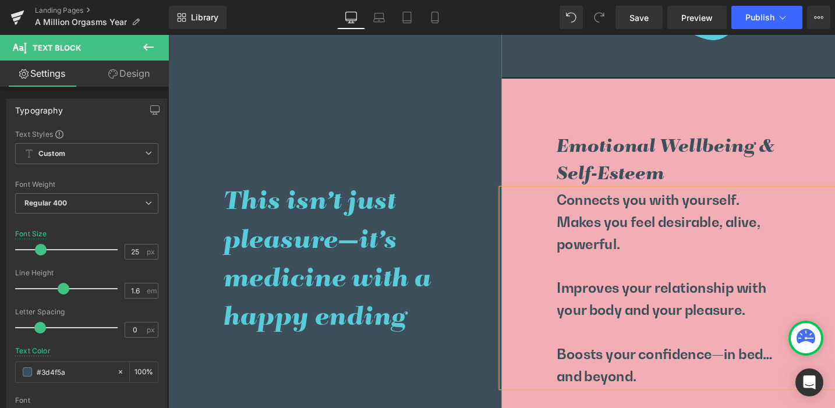
click at [590, 284] on p at bounding box center [697, 278] width 236 height 23
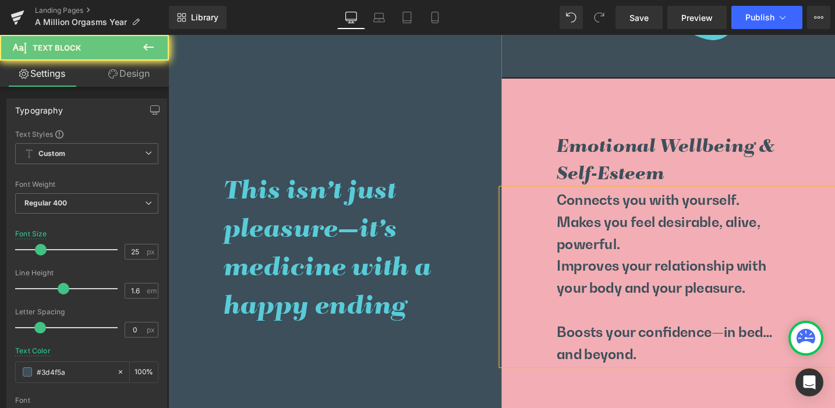
click at [595, 330] on p at bounding box center [697, 325] width 236 height 23
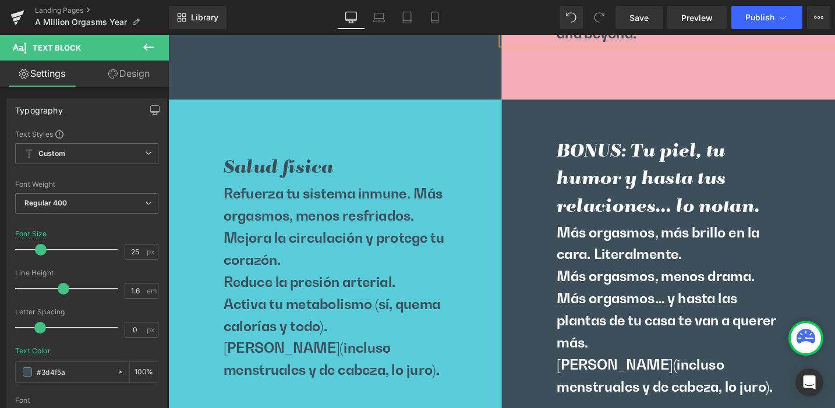
scroll to position [1887, 0]
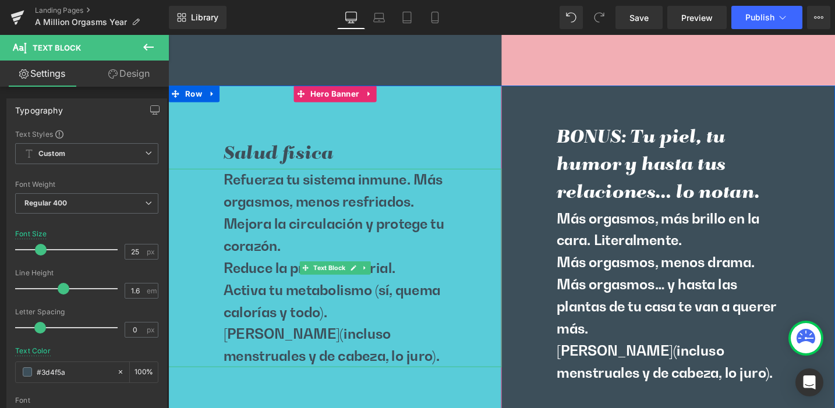
click at [259, 195] on p "Refuerza tu sistema inmune. Más orgasmos, menos resfriados." at bounding box center [345, 200] width 236 height 47
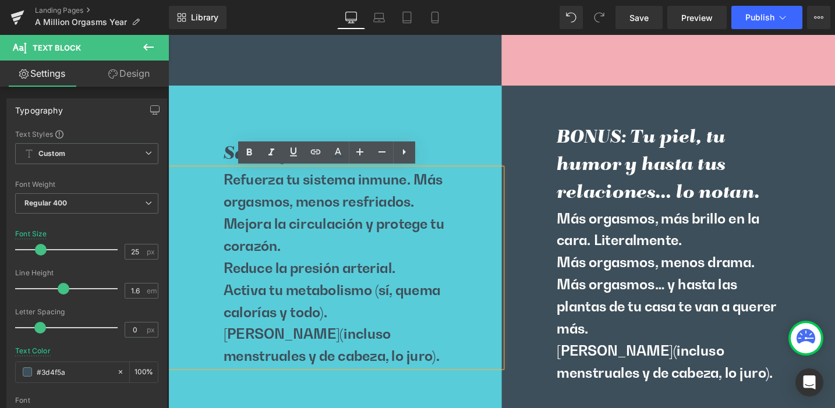
drag, startPoint x: 224, startPoint y: 189, endPoint x: 468, endPoint y: 376, distance: 307.1
click at [468, 376] on div "Refuerza tu sistema inmune. Más orgasmos, menos resfriados. Mejora la circulaci…" at bounding box center [344, 282] width 352 height 210
copy div "Refuerza tu sistema inmune. Más orgasmos, menos resfriados. Mejora la circulaci…"
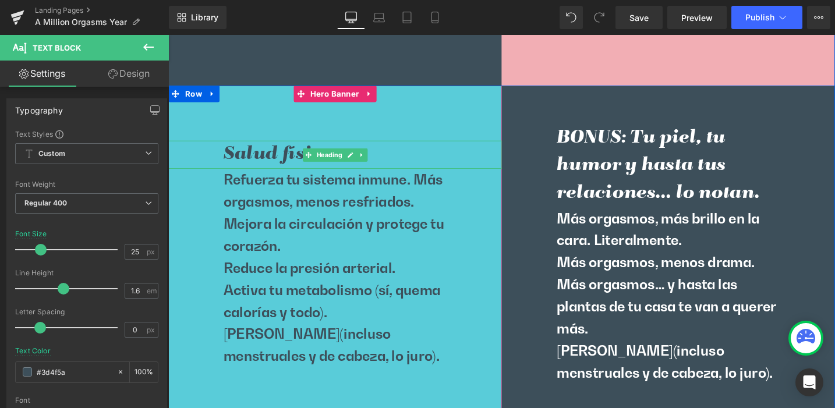
click at [299, 161] on h3 "Salud física" at bounding box center [345, 161] width 236 height 29
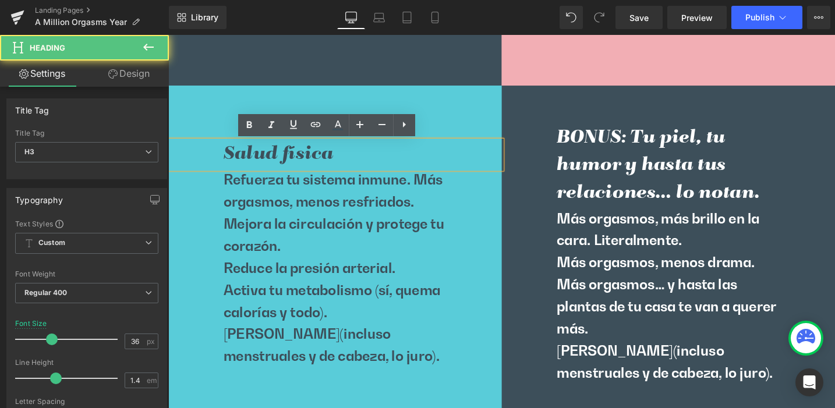
click at [269, 163] on h3 "Salud física" at bounding box center [345, 161] width 236 height 29
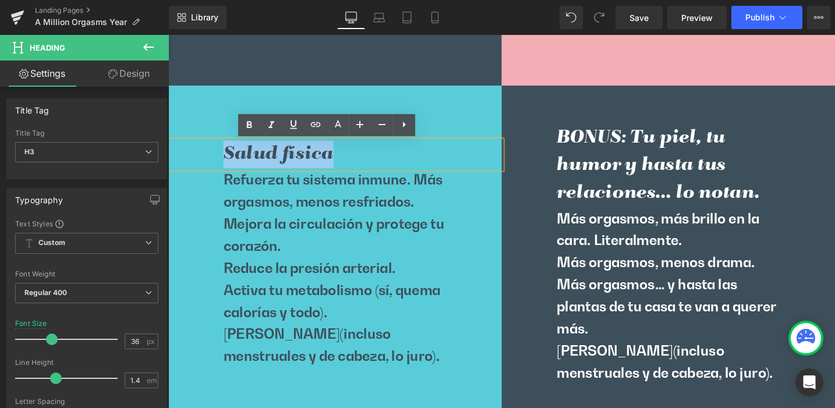
drag, startPoint x: 225, startPoint y: 161, endPoint x: 333, endPoint y: 161, distance: 108.4
click at [333, 161] on h3 "Salud física" at bounding box center [345, 161] width 236 height 29
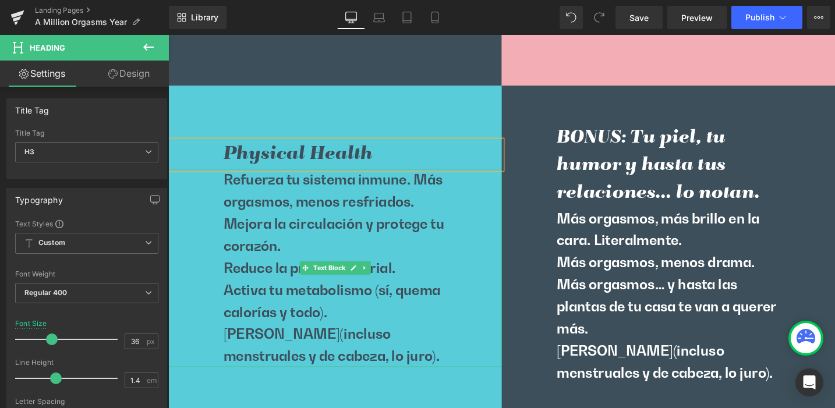
click at [250, 204] on p "Refuerza tu sistema inmune. Más orgasmos, menos resfriados." at bounding box center [345, 200] width 236 height 47
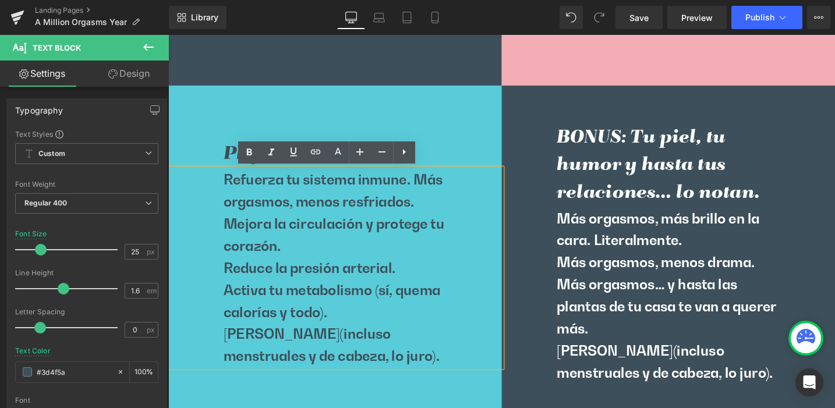
drag, startPoint x: 227, startPoint y: 191, endPoint x: 455, endPoint y: 382, distance: 296.9
click at [455, 382] on div "Refuerza tu sistema inmune. Más orgasmos, menos resfriados. Mejora la circulaci…" at bounding box center [344, 282] width 352 height 210
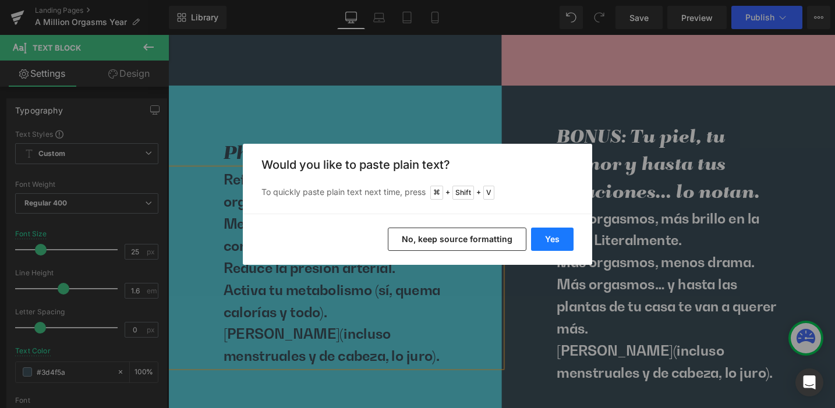
click at [545, 237] on button "Yes" at bounding box center [552, 239] width 43 height 23
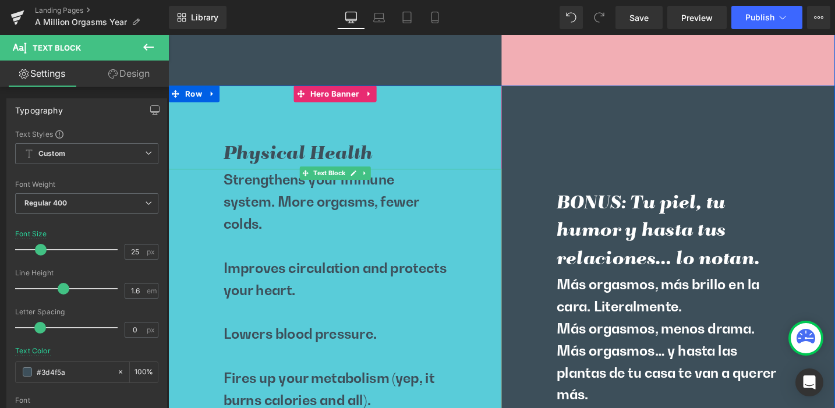
click at [251, 267] on p at bounding box center [345, 257] width 236 height 23
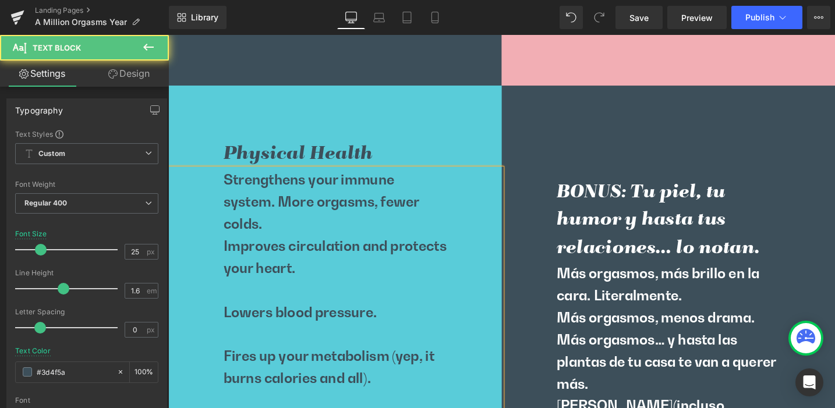
click at [252, 304] on p at bounding box center [345, 304] width 236 height 23
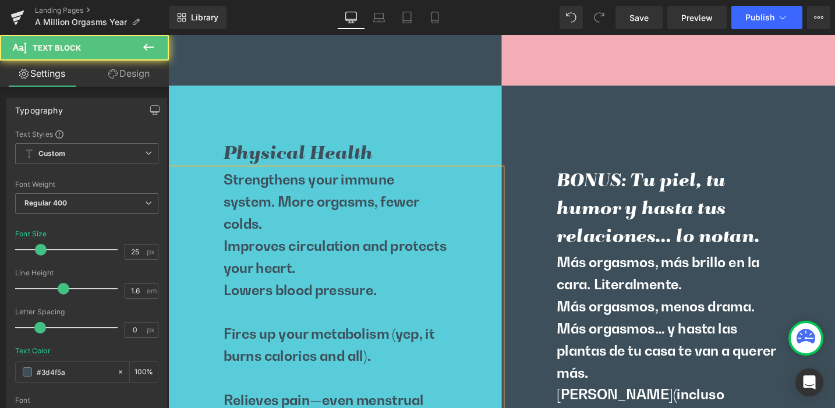
click at [252, 334] on p at bounding box center [345, 327] width 236 height 23
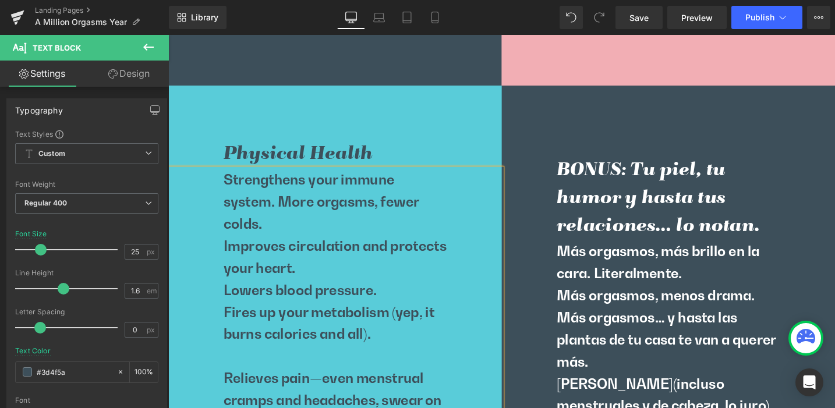
click at [255, 375] on p at bounding box center [345, 374] width 236 height 23
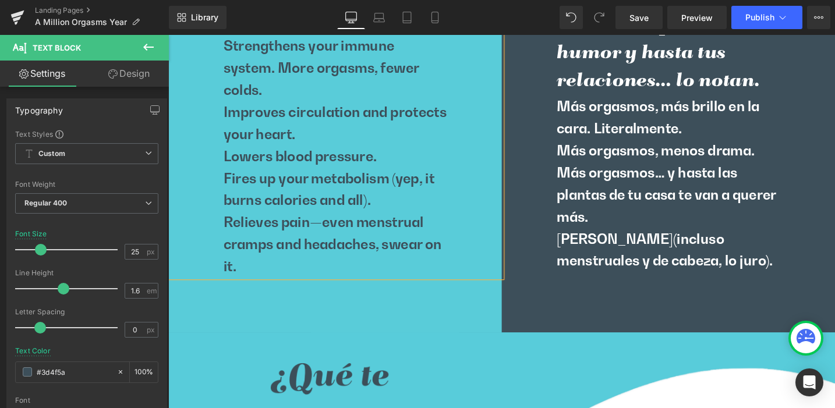
scroll to position [1978, 0]
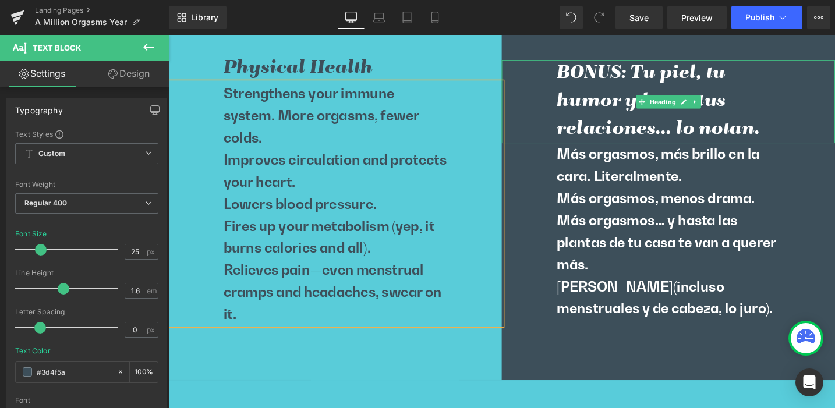
click at [606, 77] on h3 "BONUS: Tu piel, tu humor y hasta tus relaciones… lo notan." at bounding box center [697, 106] width 236 height 88
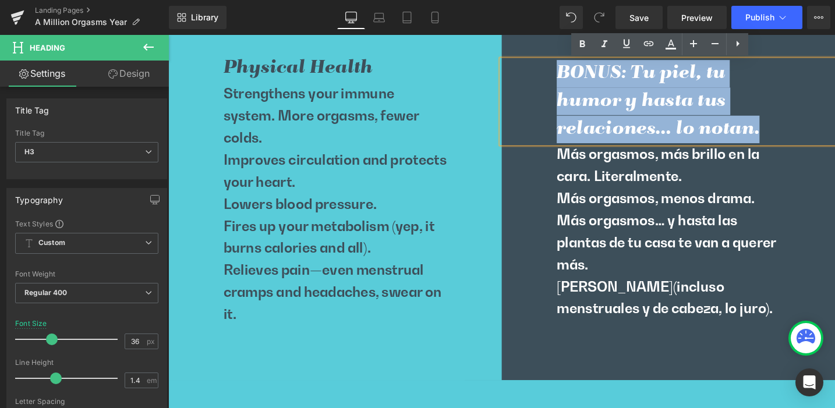
drag, startPoint x: 577, startPoint y: 75, endPoint x: 791, endPoint y: 130, distance: 220.8
click at [791, 130] on h3 "BONUS: Tu piel, tu humor y hasta tus relaciones… lo notan." at bounding box center [697, 106] width 236 height 88
copy h3 "BONUS: Tu piel, tu humor y hasta tus relaciones… lo notan."
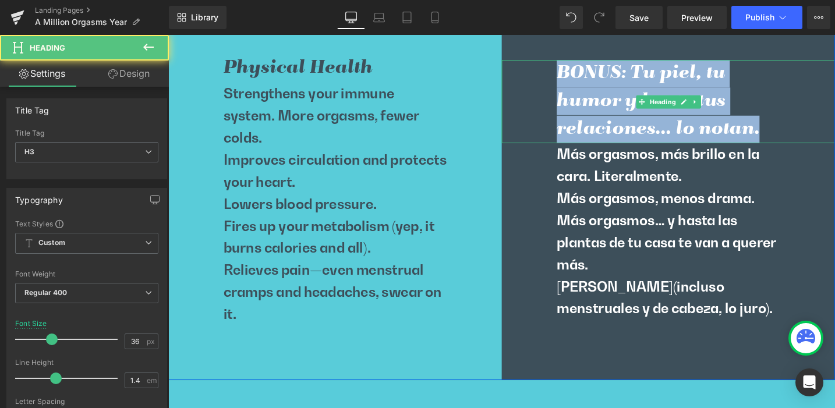
click at [631, 100] on h3 "BONUS: Tu piel, tu humor y hasta tus relaciones… lo notan." at bounding box center [697, 106] width 236 height 88
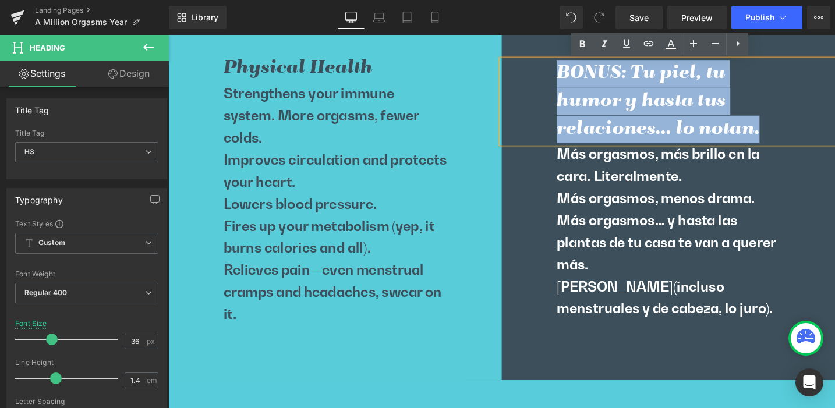
drag, startPoint x: 579, startPoint y: 73, endPoint x: 793, endPoint y: 131, distance: 222.2
click at [793, 131] on h3 "BONUS: Tu piel, tu humor y hasta tus relaciones… lo notan." at bounding box center [697, 106] width 236 height 88
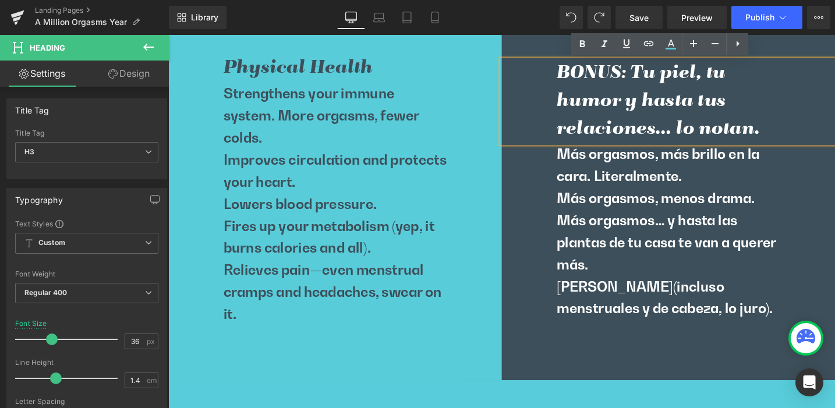
click at [657, 107] on h3 "BONUS: Tu piel, tu humor y hasta tus relaciones… lo notan." at bounding box center [697, 106] width 236 height 88
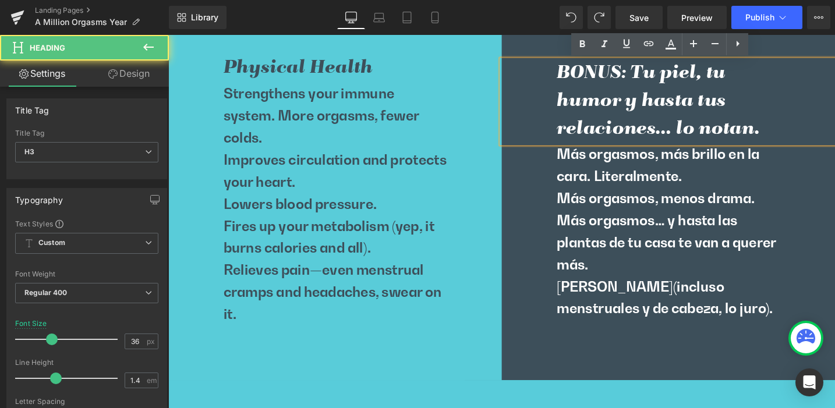
click at [784, 137] on h3 "BONUS: Tu piel, tu humor y hasta tus relaciones… lo notan." at bounding box center [697, 106] width 236 height 88
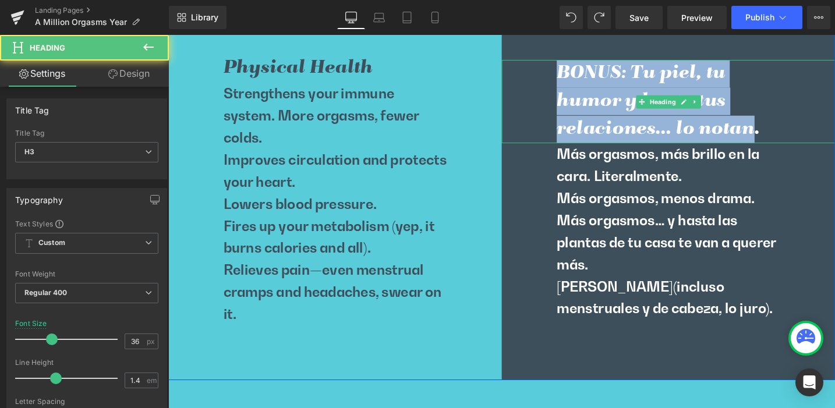
drag, startPoint x: 781, startPoint y: 133, endPoint x: 579, endPoint y: 81, distance: 208.8
click at [579, 81] on h3 "BONUS: Tu piel, tu humor y hasta tus relaciones… lo notan." at bounding box center [697, 106] width 236 height 88
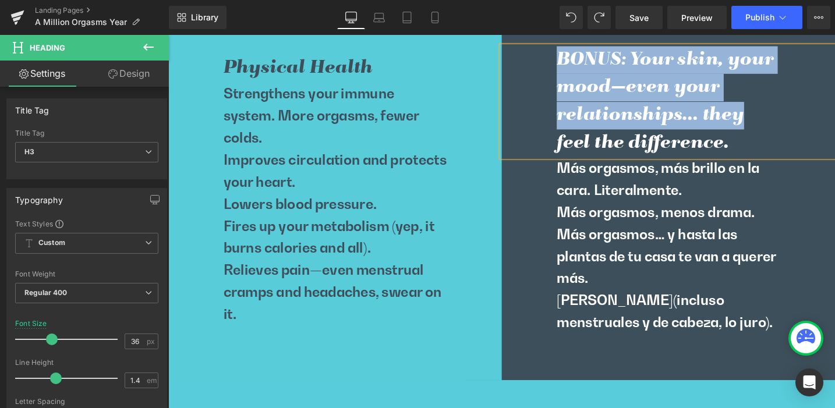
scroll to position [1963, 0]
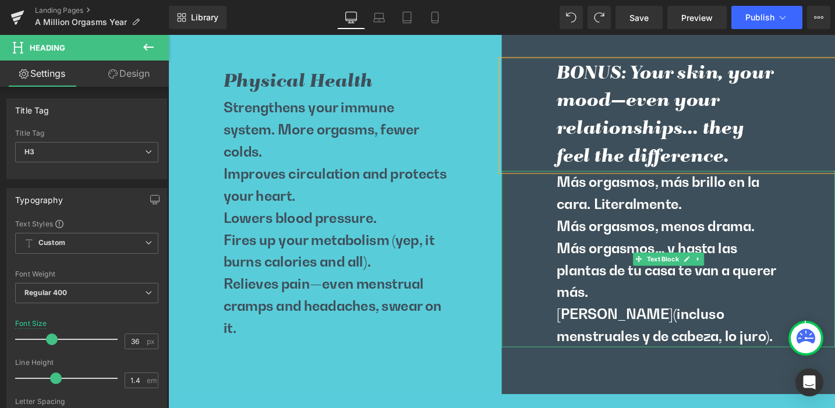
drag, startPoint x: 602, startPoint y: 218, endPoint x: 583, endPoint y: 196, distance: 29.8
click at [601, 218] on p "Más orgasmos, más brillo en la cara. Literalmente." at bounding box center [697, 202] width 236 height 47
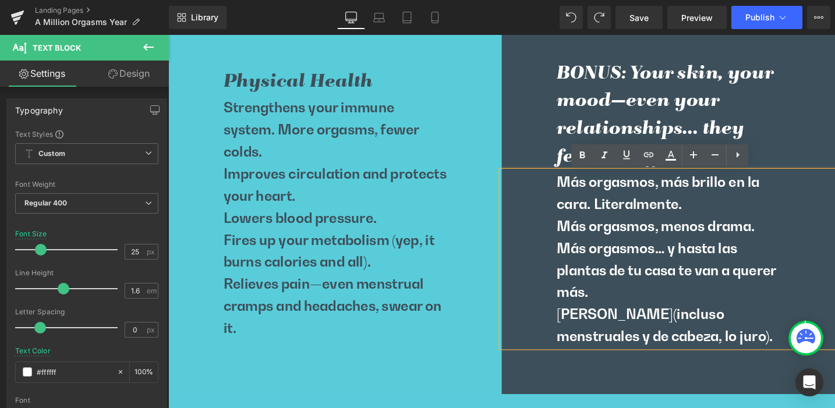
drag, startPoint x: 588, startPoint y: 196, endPoint x: 808, endPoint y: 353, distance: 270.3
click at [808, 353] on div "Más orgasmos, más brillo en la cara. Literalmente. Más orgasmos, menos drama. M…" at bounding box center [697, 272] width 352 height 186
copy div "Más orgasmos, más brillo en la cara. Literalmente. Más orgasmos, menos drama. M…"
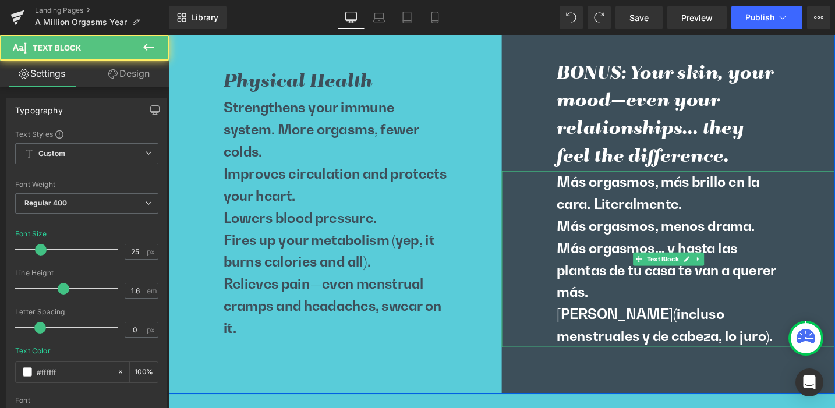
drag, startPoint x: 643, startPoint y: 217, endPoint x: 593, endPoint y: 204, distance: 51.6
click at [643, 217] on p "Más orgasmos, más brillo en la cara. Literalmente." at bounding box center [697, 202] width 236 height 47
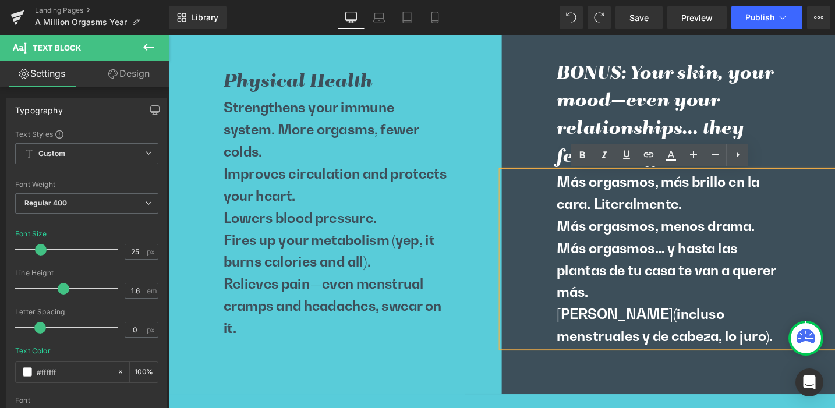
drag, startPoint x: 576, startPoint y: 189, endPoint x: 805, endPoint y: 351, distance: 280.4
click at [805, 351] on div "Más orgasmos, más brillo en la cara. Literalmente. Más orgasmos, menos drama. M…" at bounding box center [697, 272] width 352 height 186
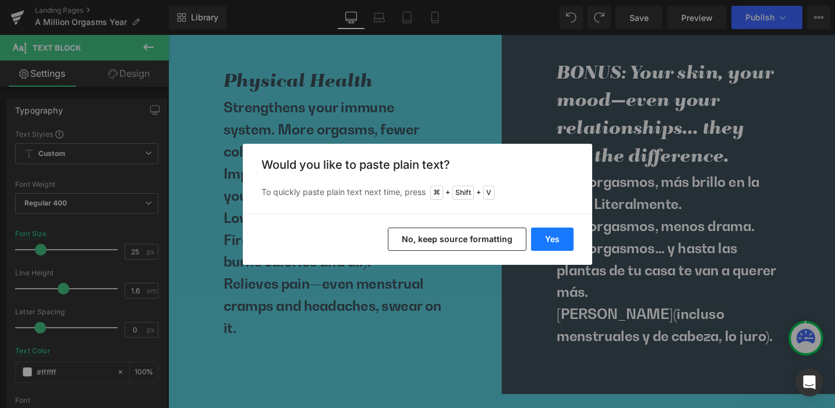
click at [546, 238] on button "Yes" at bounding box center [552, 239] width 43 height 23
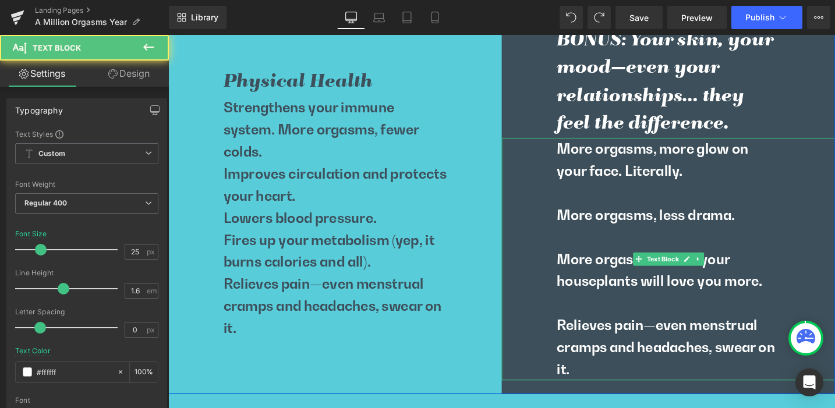
click at [622, 206] on p at bounding box center [697, 201] width 236 height 23
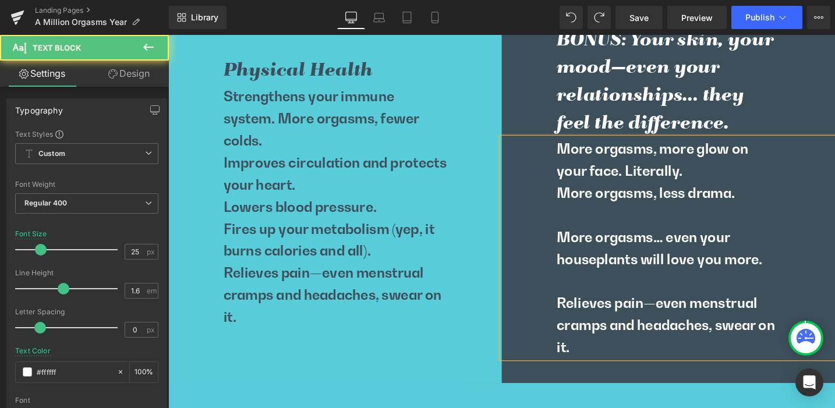
click at [604, 231] on p at bounding box center [697, 225] width 236 height 23
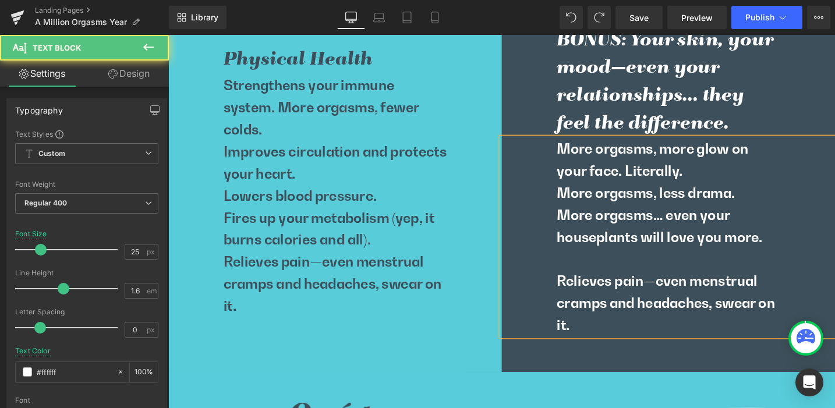
click at [602, 281] on p at bounding box center [697, 271] width 236 height 23
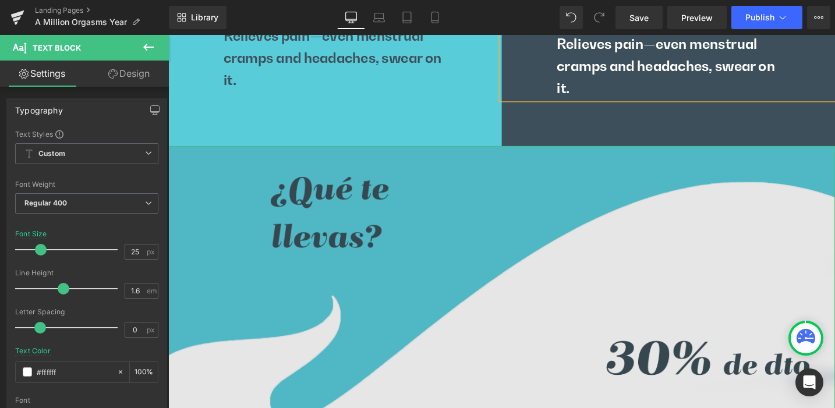
scroll to position [2225, 0]
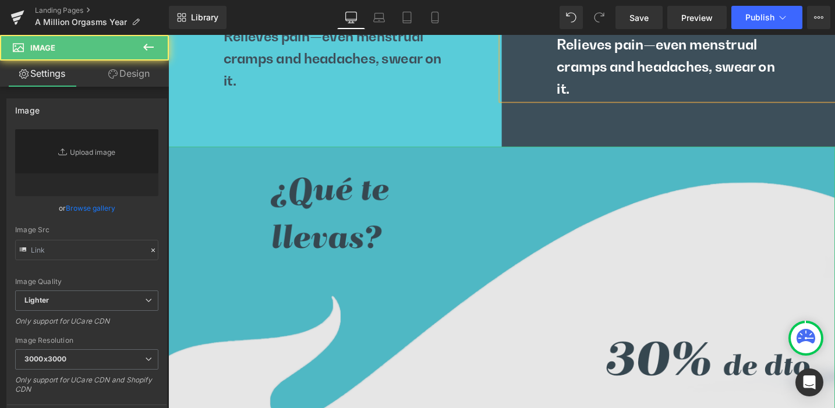
type input "https://ucarecdn.com/192b1871-005b-4481-9d46-0d5459be3fc8/-/format/auto/-/previ…"
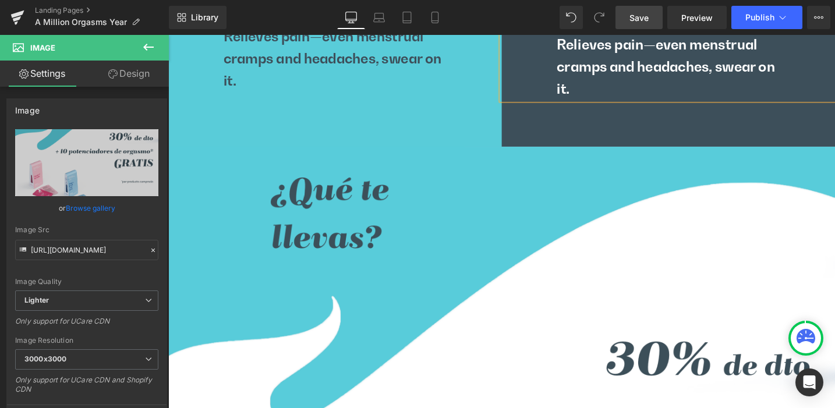
click at [644, 18] on span "Save" at bounding box center [639, 18] width 19 height 12
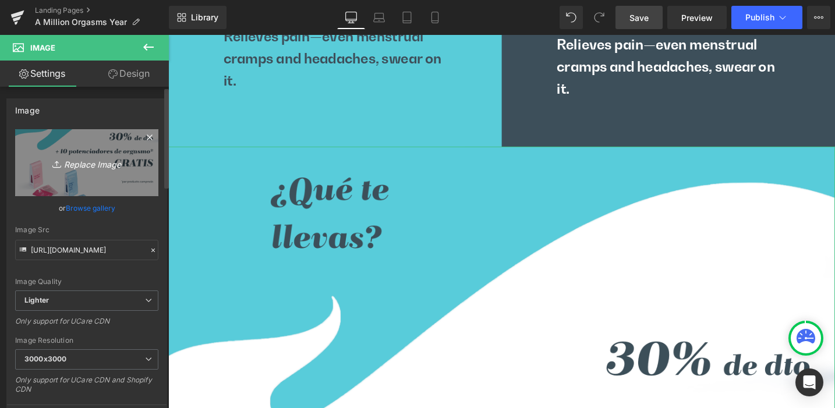
click at [82, 160] on icon "Replace Image" at bounding box center [86, 163] width 93 height 15
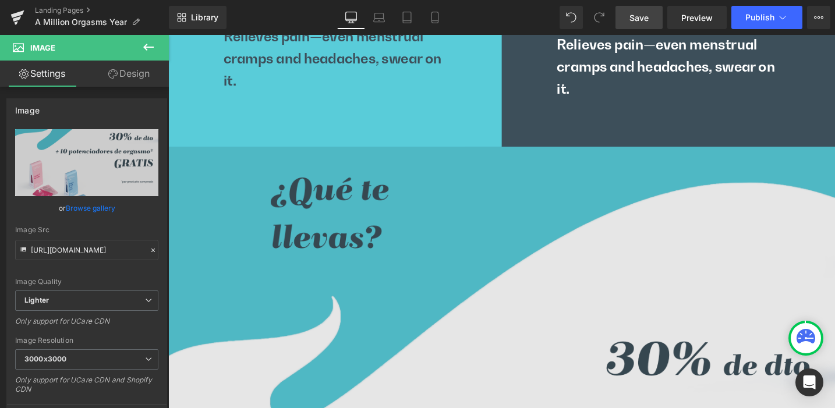
type input "C:\fakepath\whatdoyouget.png"
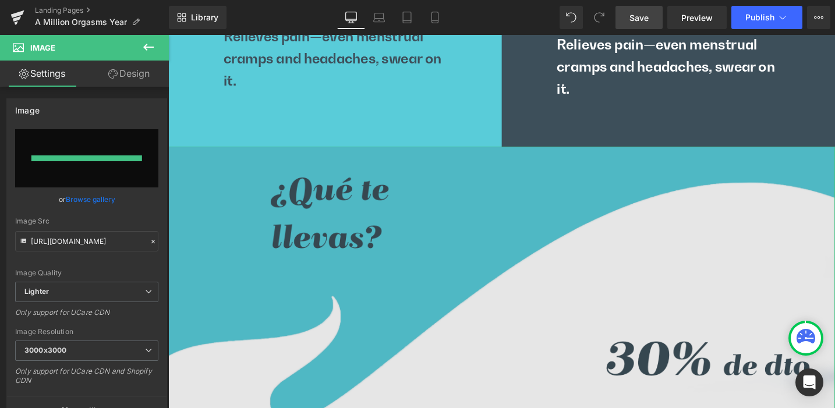
type input "https://ucarecdn.com/91bebbcd-1ec5-4fda-acaa-27a7eff8fc29/-/format/auto/-/previ…"
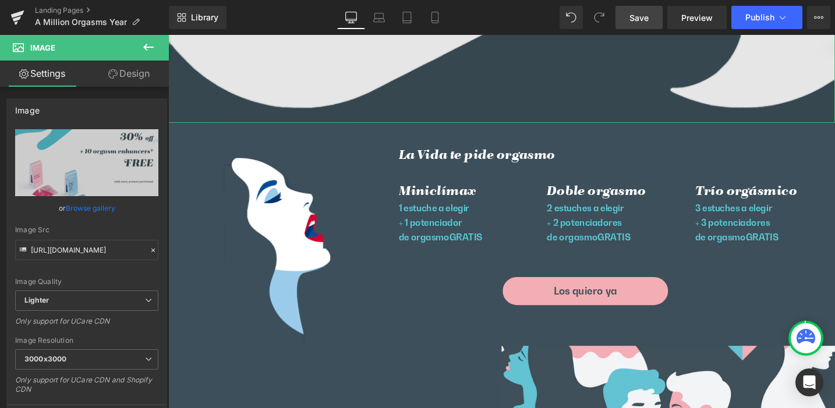
scroll to position [2968, 0]
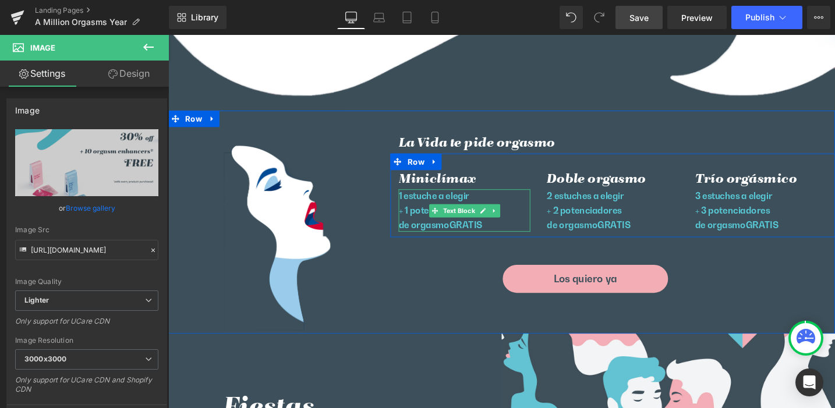
click at [426, 199] on p "1 estuche a elegir" at bounding box center [481, 205] width 139 height 15
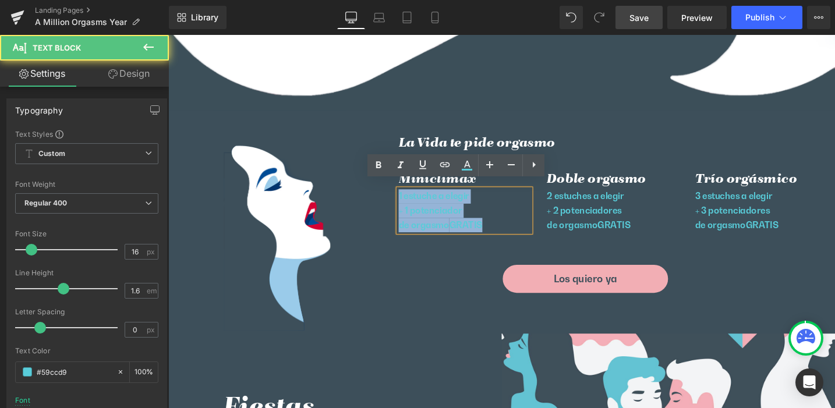
drag, startPoint x: 408, startPoint y: 197, endPoint x: 502, endPoint y: 223, distance: 97.6
click at [502, 223] on div "1 estuche a elegir + 1 potenciador de orgasmo GRATIS" at bounding box center [481, 220] width 139 height 45
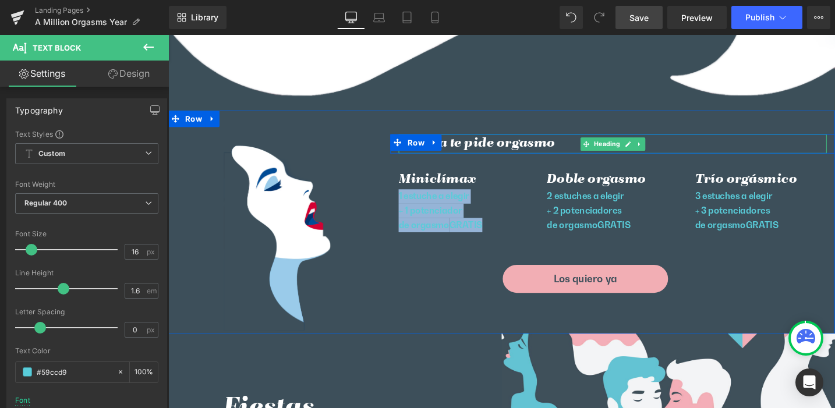
click at [467, 143] on h2 "La Vida te pide orgasmo" at bounding box center [638, 150] width 453 height 20
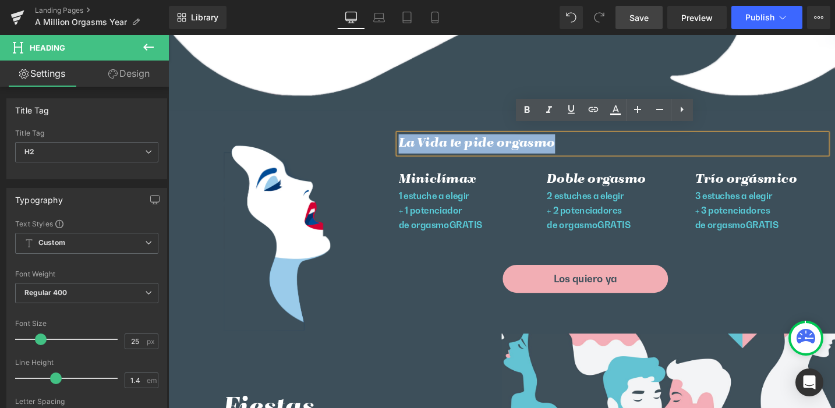
drag, startPoint x: 577, startPoint y: 142, endPoint x: 410, endPoint y: 140, distance: 167.2
click at [412, 140] on h2 "La Vida te pide orgasmo" at bounding box center [638, 150] width 453 height 20
paste div
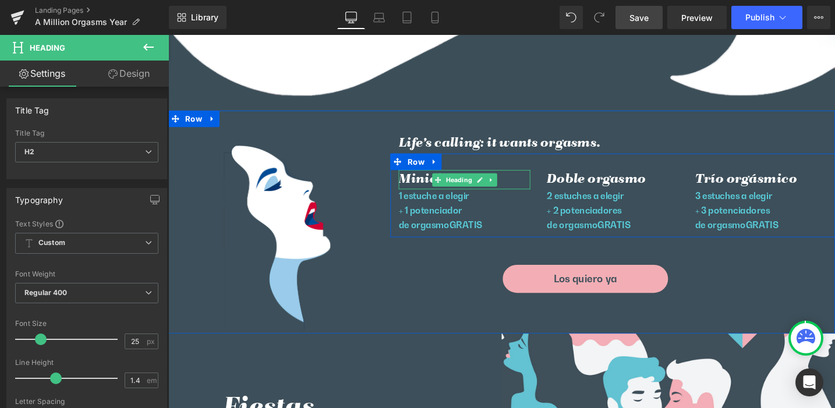
click at [438, 180] on h3 "Miniclímax" at bounding box center [481, 188] width 139 height 20
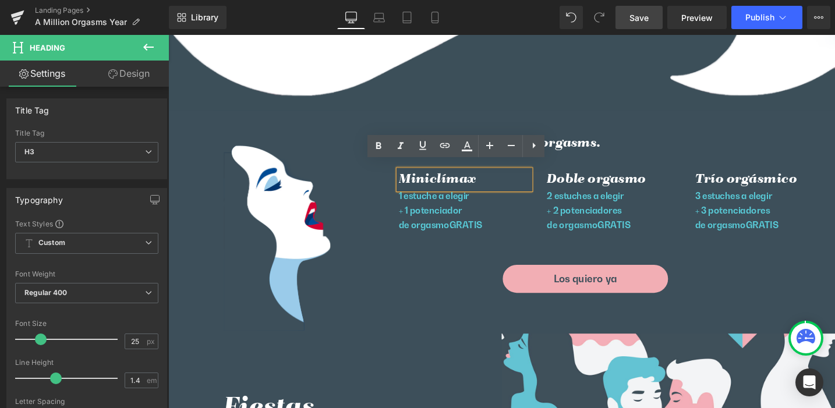
click at [450, 178] on h3 "Miniclímax" at bounding box center [481, 188] width 139 height 20
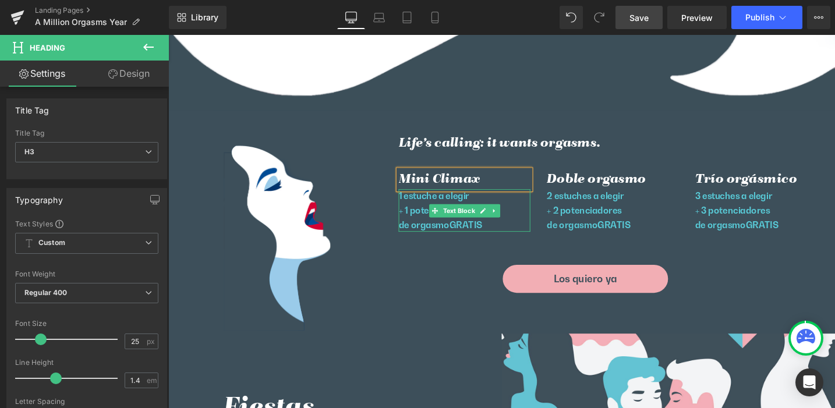
click at [432, 201] on p "1 estuche a elegir" at bounding box center [481, 205] width 139 height 15
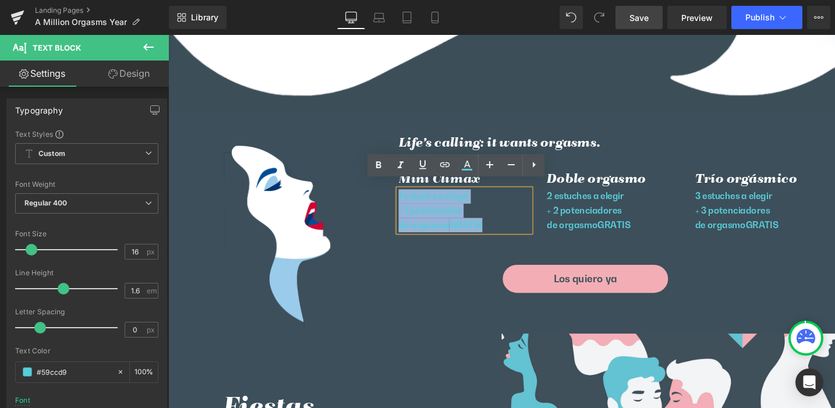
drag, startPoint x: 504, startPoint y: 229, endPoint x: 408, endPoint y: 199, distance: 100.2
click at [412, 199] on div "1 estuche a elegir + 1 potenciador de orgasmo GRATIS" at bounding box center [481, 220] width 139 height 45
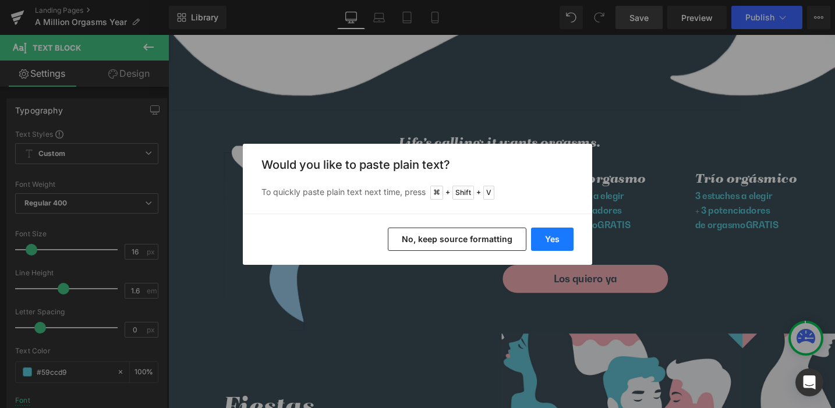
click at [546, 239] on button "Yes" at bounding box center [552, 239] width 43 height 23
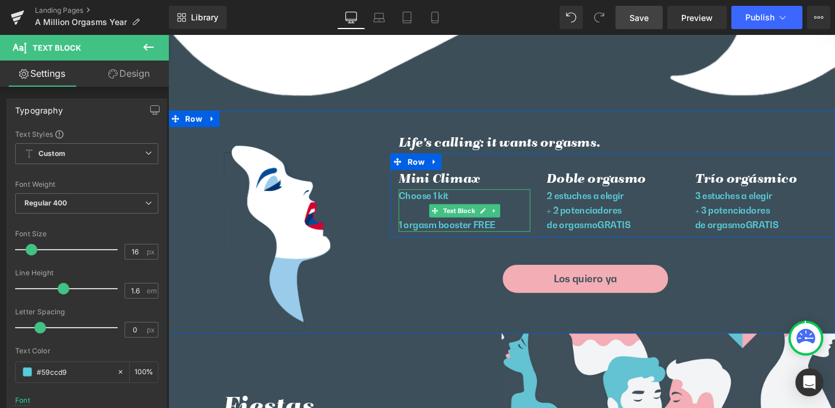
click at [427, 214] on p at bounding box center [481, 220] width 139 height 15
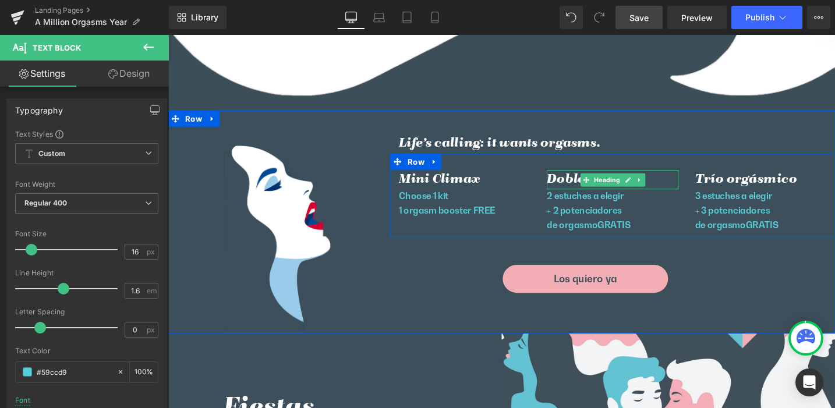
click at [590, 179] on h3 "Doble orgasmo" at bounding box center [638, 188] width 139 height 20
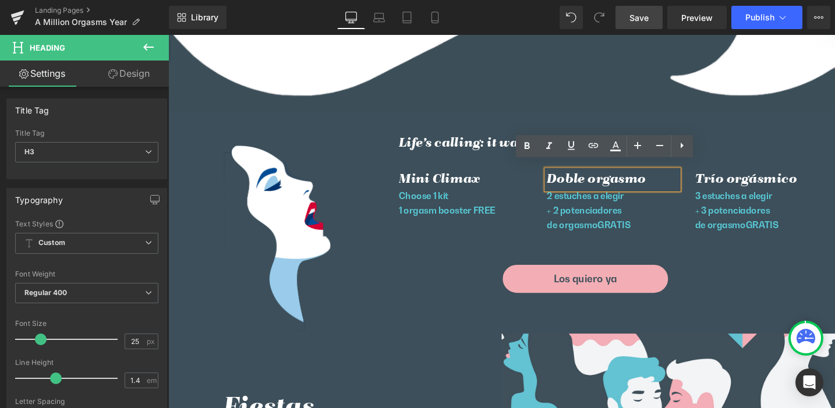
drag, startPoint x: 583, startPoint y: 179, endPoint x: 590, endPoint y: 179, distance: 7.0
click at [583, 179] on h3 "Doble orgasmo" at bounding box center [638, 188] width 139 height 20
click at [677, 178] on h3 "Double orgasmo" at bounding box center [638, 188] width 139 height 20
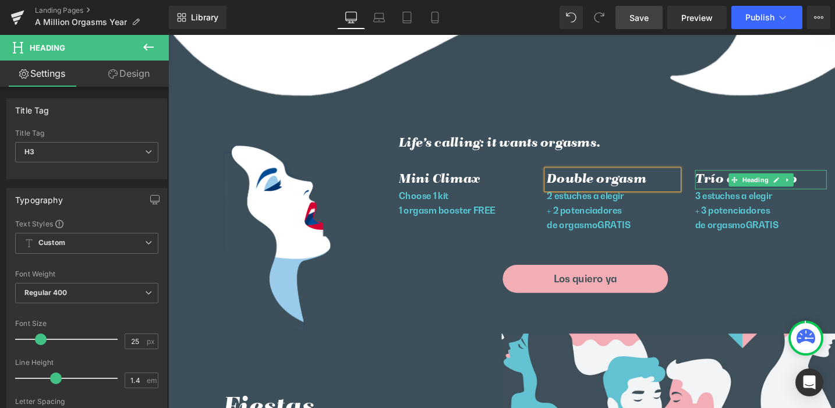
click at [739, 178] on h3 "Trío orgásmico" at bounding box center [794, 188] width 139 height 20
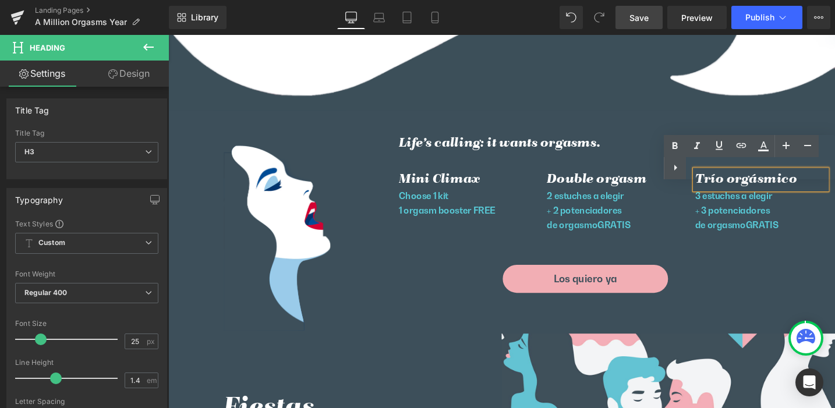
click at [785, 172] on div "Text Color Highlight Color #333333" at bounding box center [749, 157] width 171 height 44
click at [782, 170] on div "Text Color Highlight Color #333333" at bounding box center [749, 157] width 171 height 44
drag, startPoint x: 782, startPoint y: 170, endPoint x: 801, endPoint y: 172, distance: 18.8
click at [782, 170] on div "Text Color Highlight Color #333333" at bounding box center [749, 157] width 171 height 44
drag, startPoint x: 795, startPoint y: 172, endPoint x: 719, endPoint y: 170, distance: 76.4
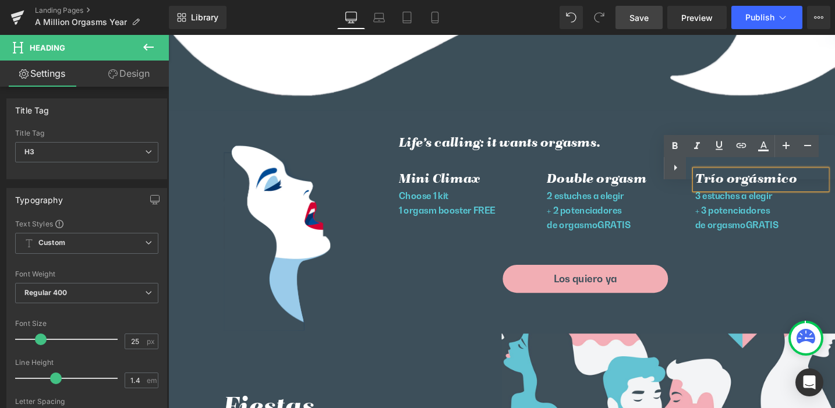
click at [736, 172] on div "Text Color Highlight Color #333333" at bounding box center [749, 157] width 171 height 44
click at [715, 169] on div "Text Color Highlight Color #333333" at bounding box center [749, 157] width 171 height 44
click at [662, 151] on div "Life’s calling: it wants orgasms. Heading Row" at bounding box center [638, 150] width 470 height 20
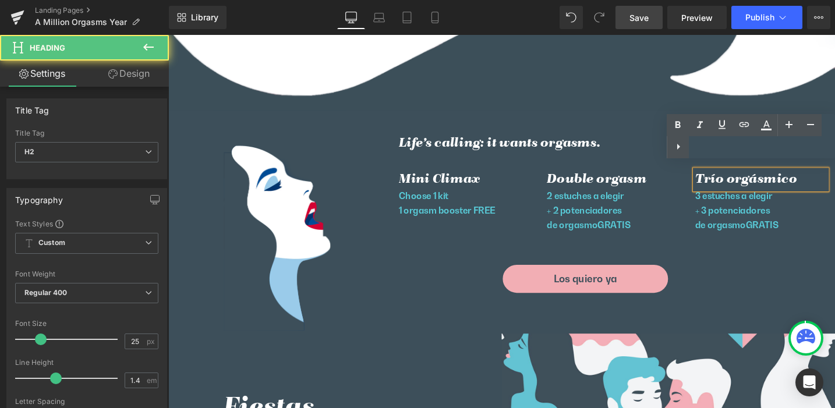
click at [745, 178] on h3 "Trío orgásmico" at bounding box center [794, 188] width 139 height 20
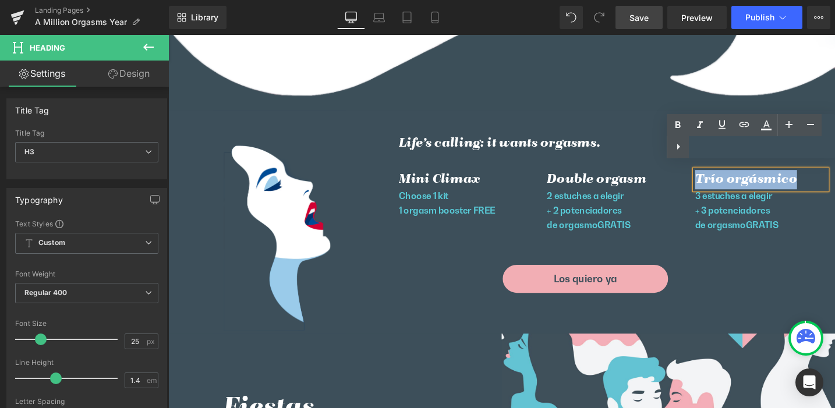
drag, startPoint x: 724, startPoint y: 178, endPoint x: 837, endPoint y: 182, distance: 113.1
click at [835, 182] on h3 "Trío orgásmico" at bounding box center [794, 188] width 139 height 20
paste div
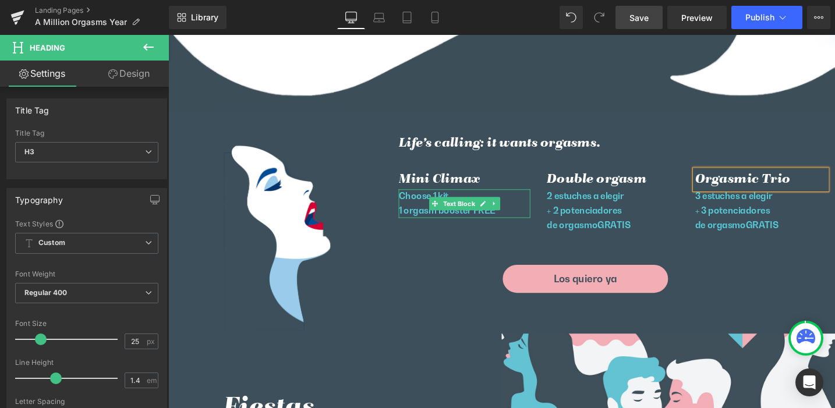
click at [424, 200] on p "Choose 1 kit" at bounding box center [481, 205] width 139 height 15
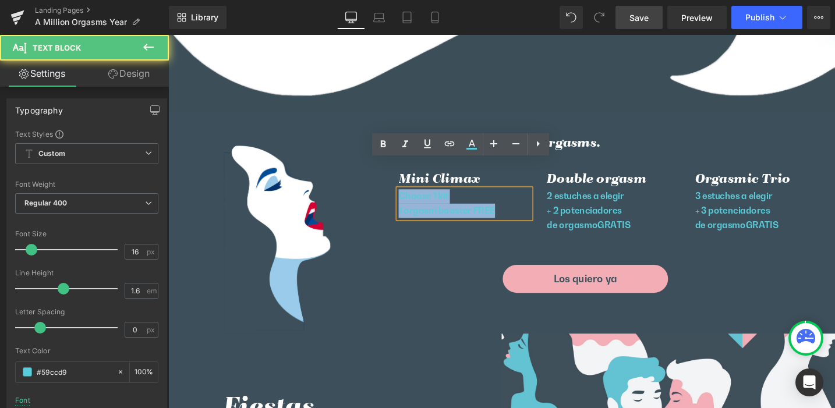
drag, startPoint x: 409, startPoint y: 199, endPoint x: 528, endPoint y: 216, distance: 120.5
click at [528, 216] on div "Choose 1 kit 1 orgasm booster FREE" at bounding box center [481, 213] width 139 height 30
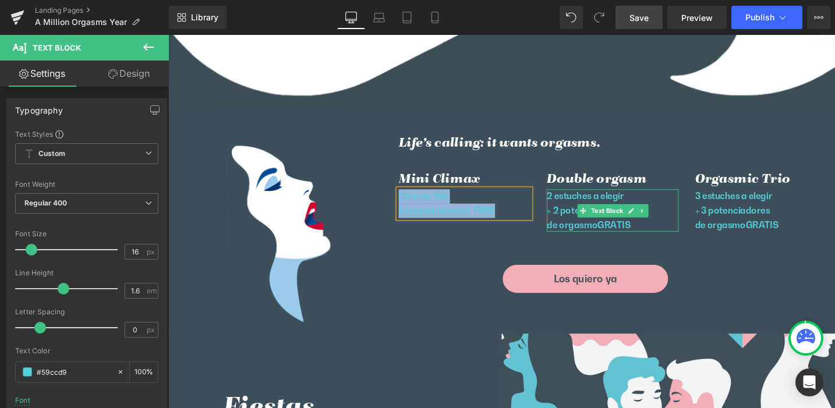
click at [589, 213] on p "+ 2 potenciadores" at bounding box center [638, 220] width 139 height 15
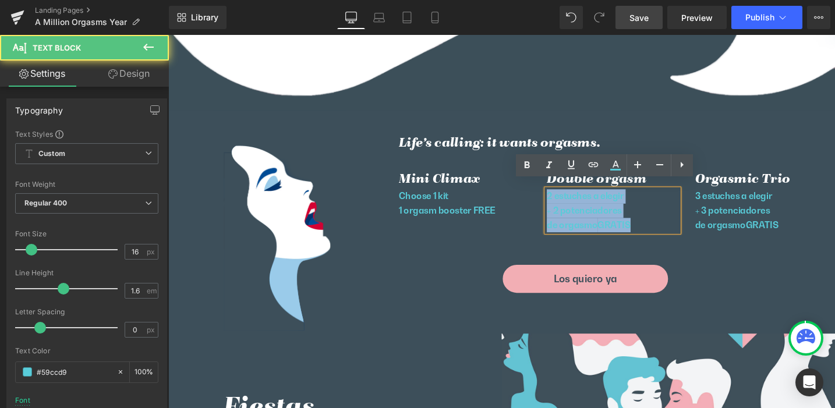
drag, startPoint x: 566, startPoint y: 197, endPoint x: 672, endPoint y: 228, distance: 111.0
click at [672, 228] on div "2 estuches a elegir + 2 potenciadores de orgasmo GRATIS" at bounding box center [638, 220] width 139 height 45
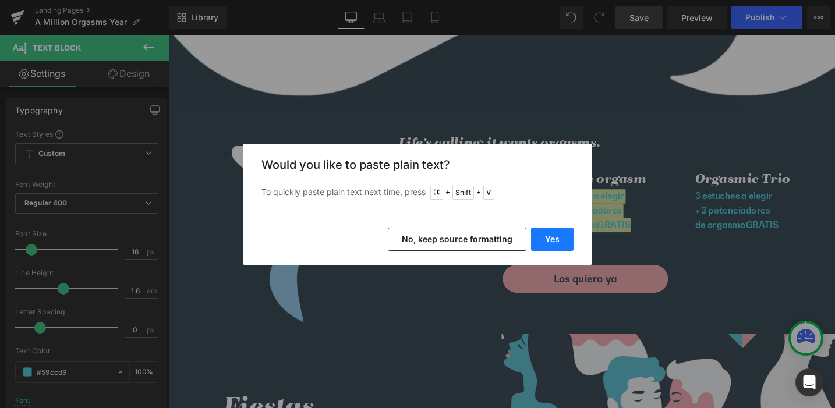
drag, startPoint x: 555, startPoint y: 233, endPoint x: 415, endPoint y: 200, distance: 143.7
click at [555, 234] on button "Yes" at bounding box center [552, 239] width 43 height 23
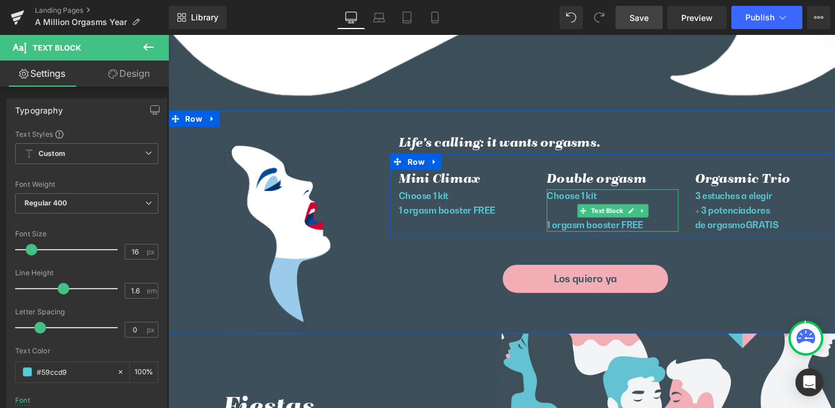
click at [603, 198] on p "Choose 1 kit" at bounding box center [638, 205] width 139 height 15
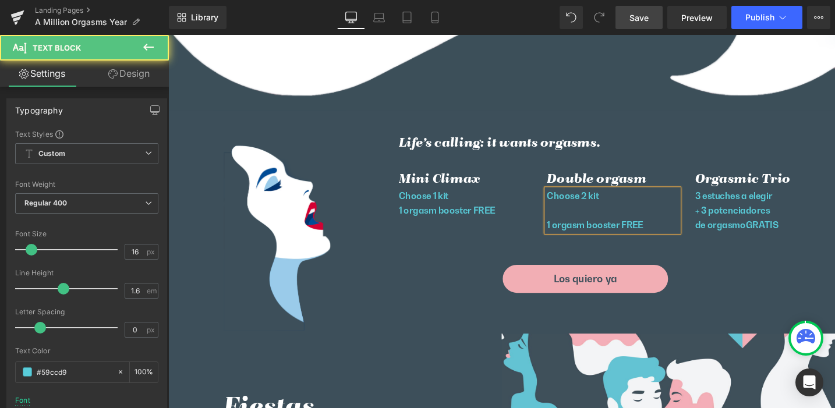
click at [622, 198] on p "Choose 2 kit" at bounding box center [638, 205] width 139 height 15
click at [569, 228] on p "1 orgasm booster FREE" at bounding box center [638, 235] width 139 height 15
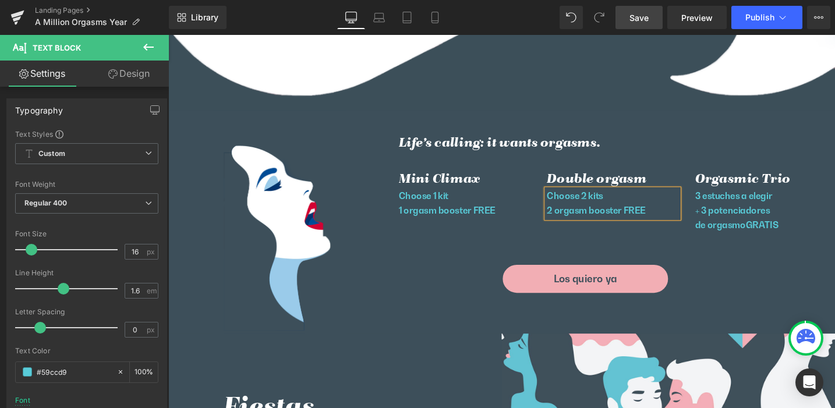
click at [643, 214] on span "2 orgasm booster FREE" at bounding box center [621, 220] width 104 height 12
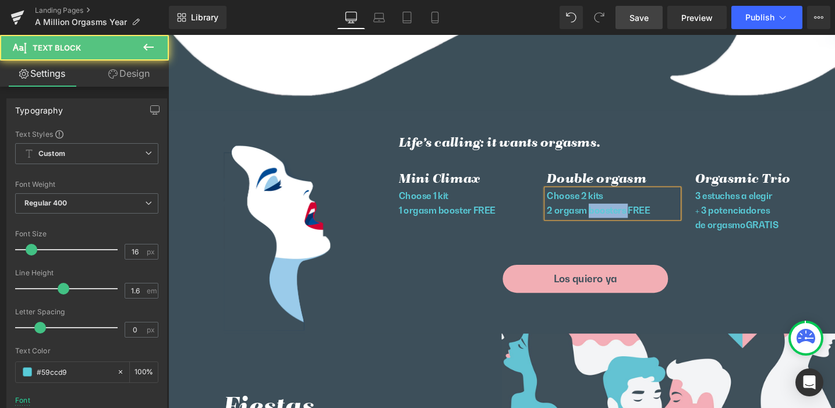
drag, startPoint x: 609, startPoint y: 212, endPoint x: 649, endPoint y: 212, distance: 40.2
click at [650, 214] on span "2 orgasm boosters FREE" at bounding box center [623, 220] width 109 height 12
drag, startPoint x: 689, startPoint y: 212, endPoint x: 564, endPoint y: 199, distance: 124.8
click at [569, 199] on div "Choose 2 kits 2 orgasm enhancers FREE" at bounding box center [638, 213] width 139 height 30
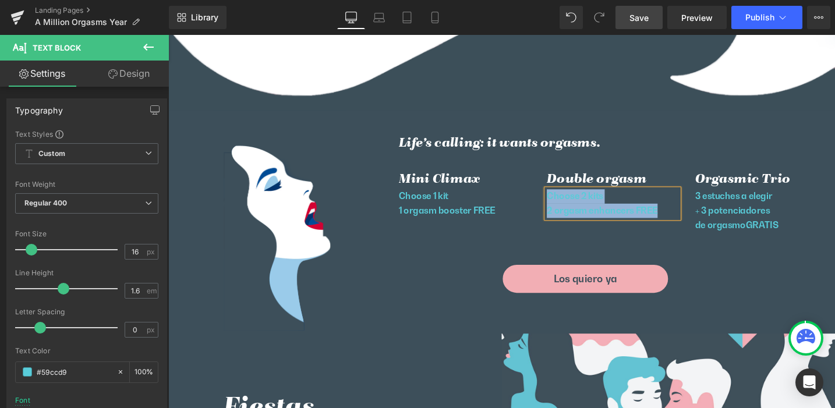
click at [452, 214] on p "1 orgasm booster FREE" at bounding box center [481, 220] width 139 height 15
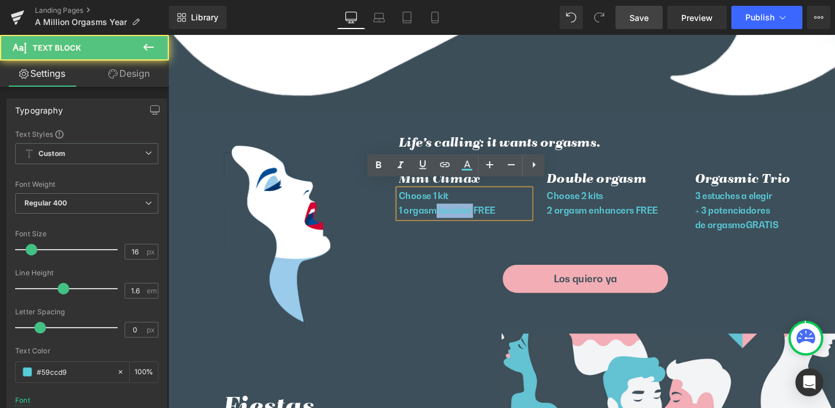
drag, startPoint x: 448, startPoint y: 214, endPoint x: 485, endPoint y: 214, distance: 37.3
click at [485, 214] on p "1 orgasm booster FREE" at bounding box center [481, 220] width 139 height 15
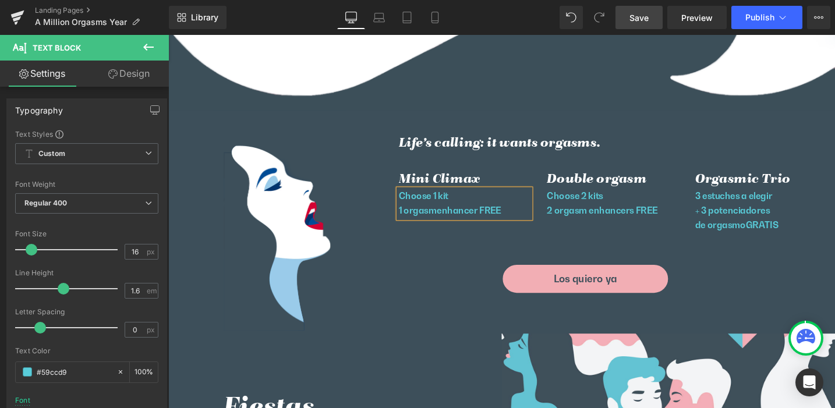
click at [449, 213] on p "1 orgasmenhancer FREE" at bounding box center [481, 220] width 139 height 15
click at [741, 213] on p "+ 3 potenciadores" at bounding box center [794, 220] width 139 height 15
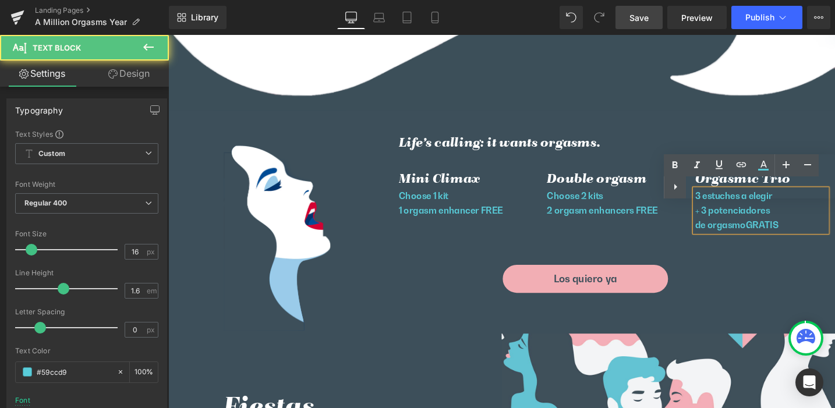
click at [759, 218] on p "+ 3 potenciadores" at bounding box center [794, 220] width 139 height 15
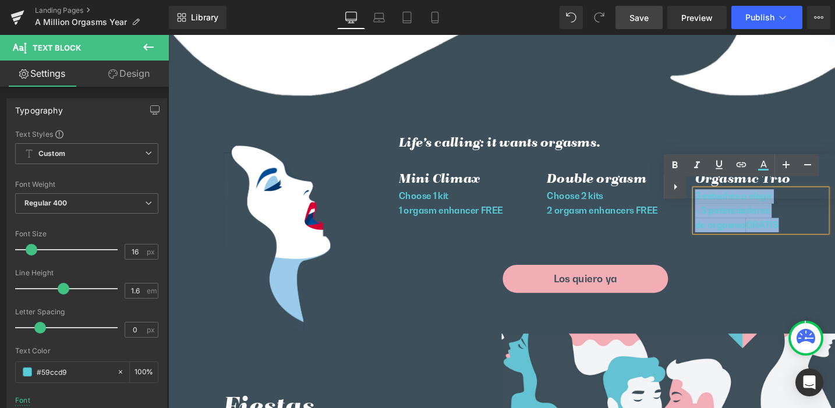
drag, startPoint x: 789, startPoint y: 224, endPoint x: 722, endPoint y: 200, distance: 70.8
click at [725, 200] on div "3 estuches a elegir + 3 potenciadores de orgasmo GRATIS" at bounding box center [794, 220] width 139 height 45
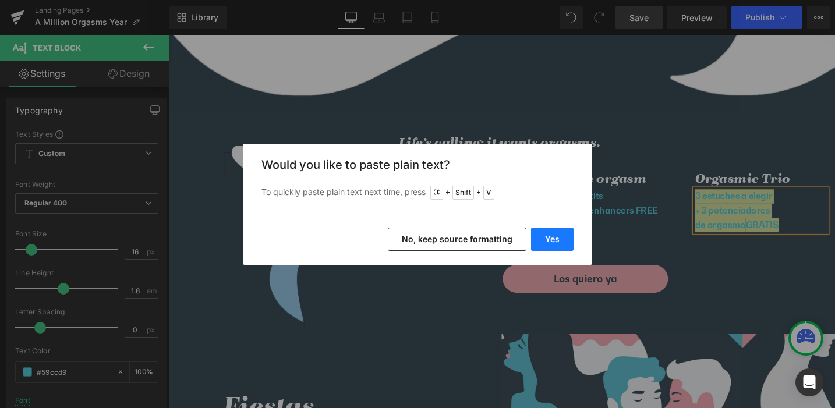
click at [546, 238] on button "Yes" at bounding box center [552, 239] width 43 height 23
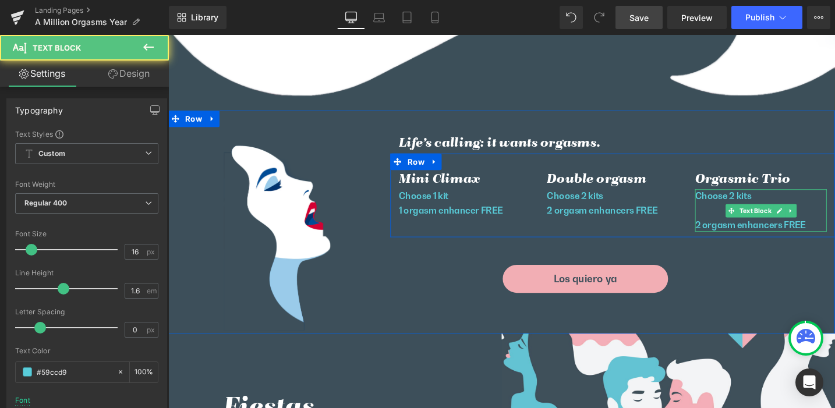
click at [742, 202] on p "Choose 2 kits" at bounding box center [794, 205] width 139 height 15
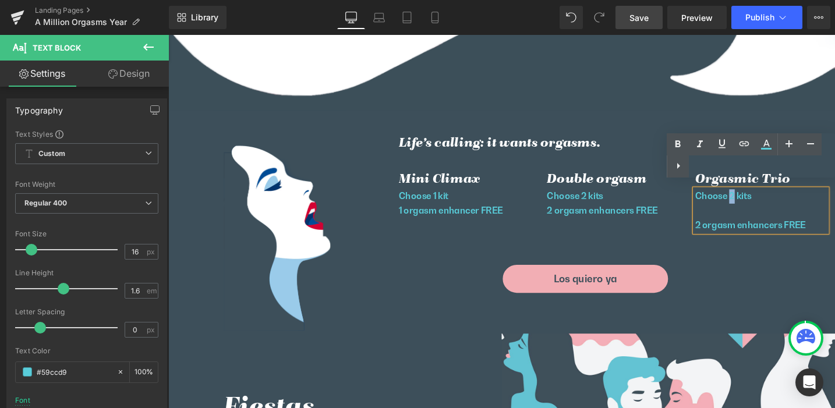
click at [762, 199] on p "Choose 2 kits" at bounding box center [794, 205] width 139 height 15
click at [740, 216] on p at bounding box center [794, 220] width 139 height 15
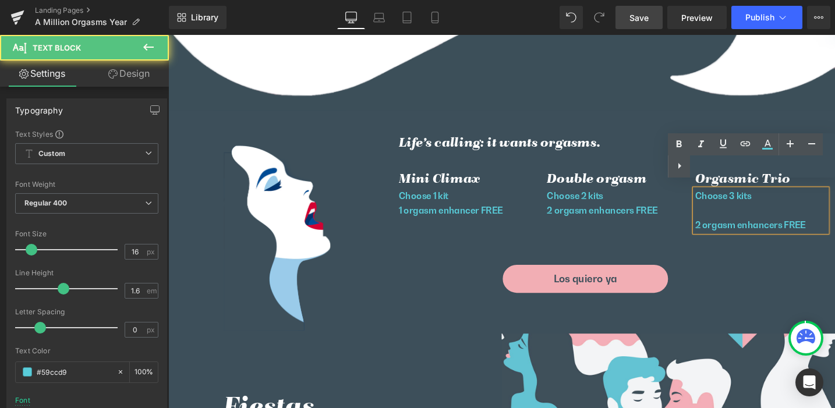
scroll to position [2976, 0]
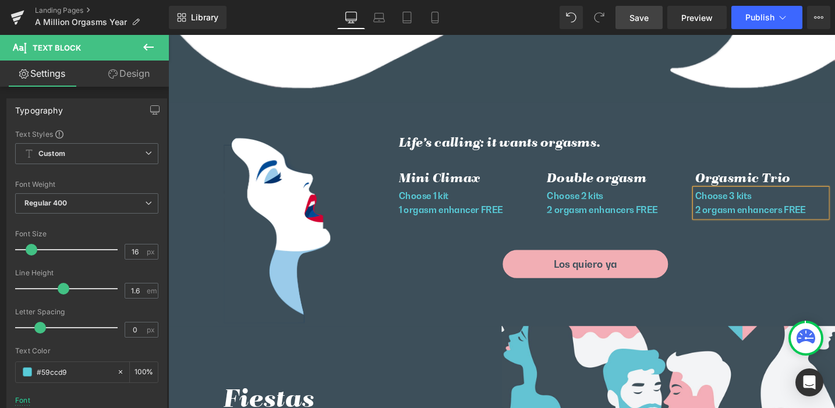
click at [725, 213] on p "2 orgasm enhancers FREE" at bounding box center [794, 220] width 139 height 15
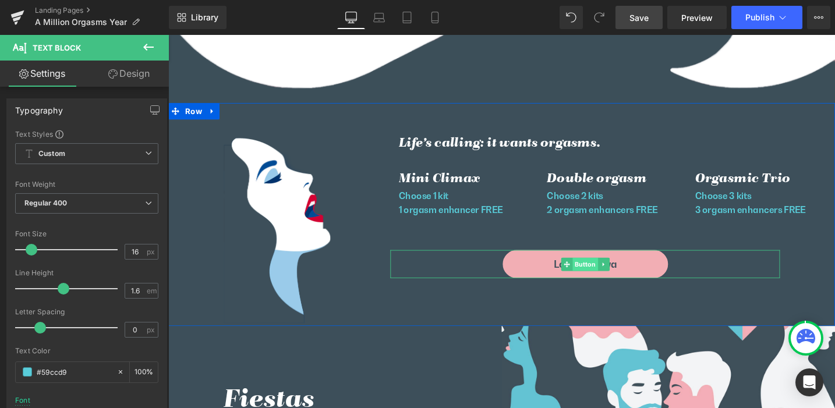
click at [604, 271] on span "Button" at bounding box center [609, 278] width 27 height 14
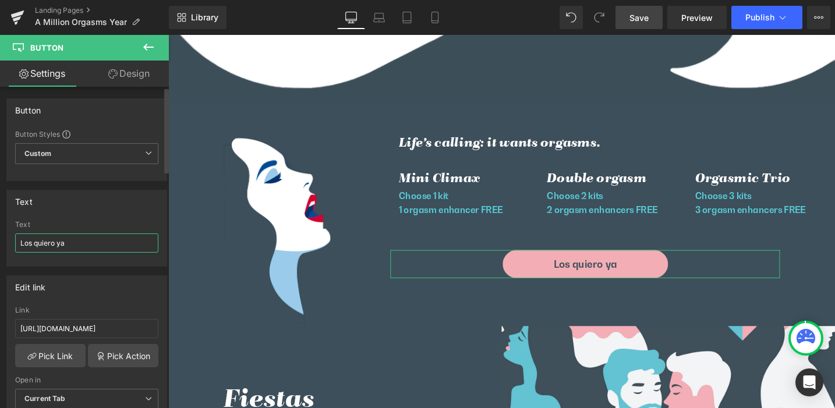
drag, startPoint x: 17, startPoint y: 239, endPoint x: 7, endPoint y: 238, distance: 10.6
click at [7, 239] on div "Los quiero ya Text Los quiero ya" at bounding box center [87, 243] width 160 height 45
type input "I want them now"
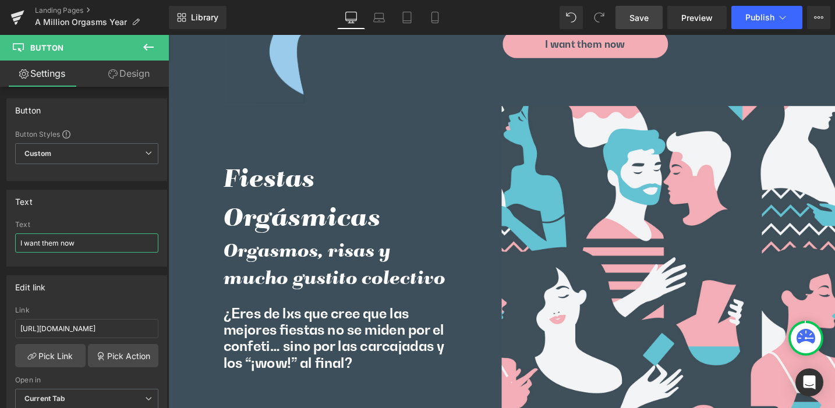
scroll to position [3261, 0]
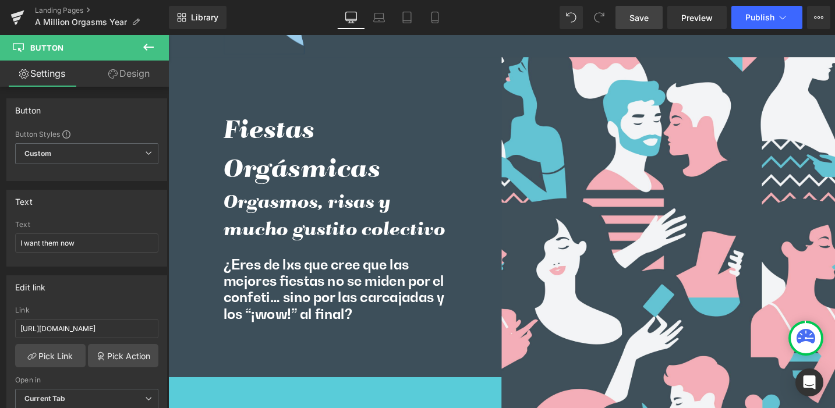
click at [277, 168] on h2 "Fiestas Orgásmicas" at bounding box center [345, 158] width 236 height 82
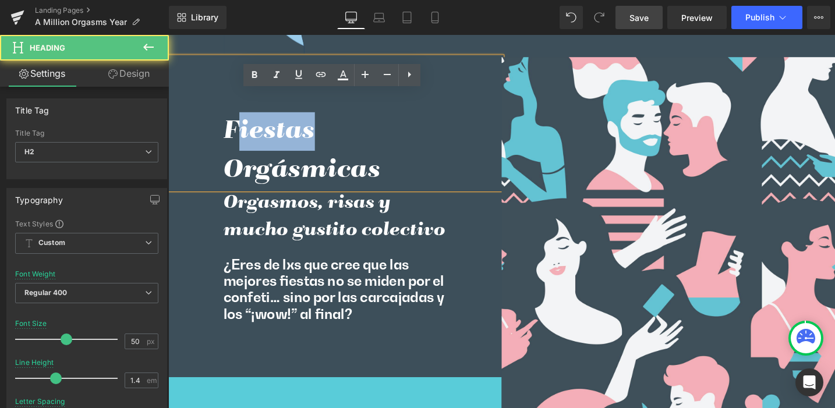
drag, startPoint x: 231, startPoint y: 124, endPoint x: 319, endPoint y: 148, distance: 91.2
click at [315, 144] on h2 "Fiestas Orgásmicas" at bounding box center [345, 158] width 236 height 82
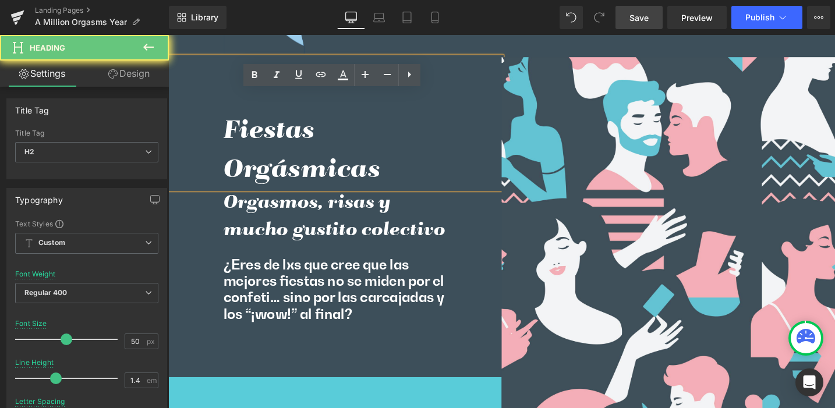
click at [348, 156] on h2 "Fiestas Orgásmicas" at bounding box center [345, 158] width 236 height 82
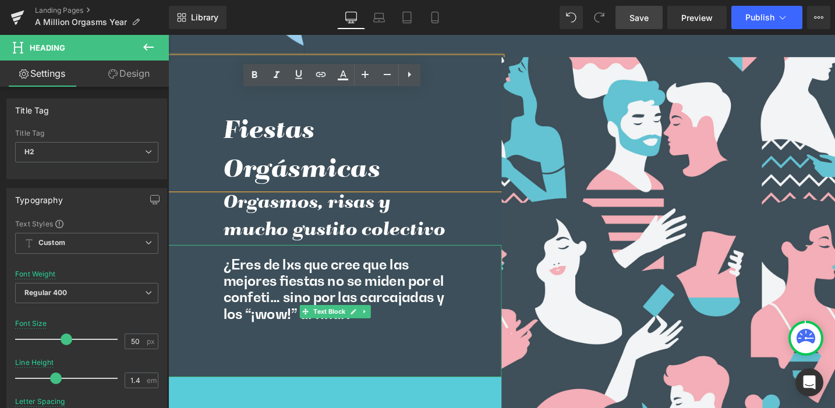
click at [252, 284] on p "¿Eres de lxs que cree que las mejores fiestas no se miden por el confeti… sino …" at bounding box center [345, 304] width 236 height 70
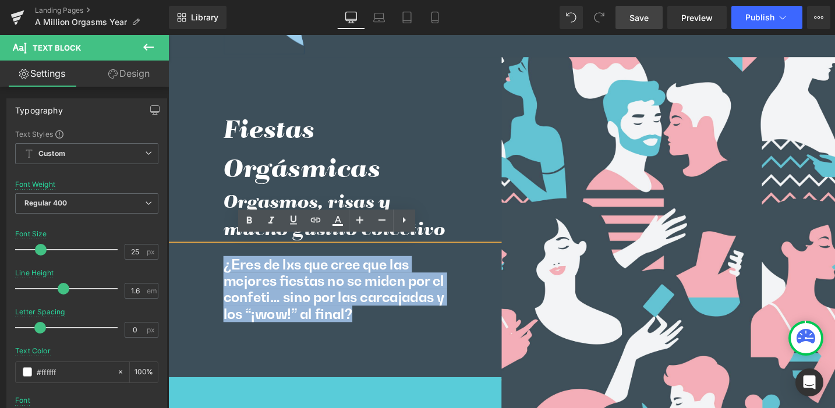
drag, startPoint x: 223, startPoint y: 271, endPoint x: 365, endPoint y: 329, distance: 152.9
click at [365, 329] on p "¿Eres de lxs que cree que las mejores fiestas no se miden por el confeti… sino …" at bounding box center [345, 304] width 236 height 70
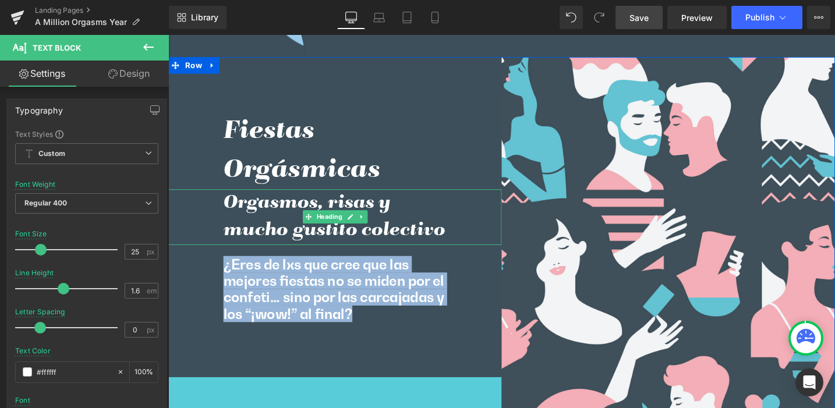
click at [246, 204] on h3 "Orgasmos, risas y mucho gustito colectivo" at bounding box center [345, 227] width 236 height 59
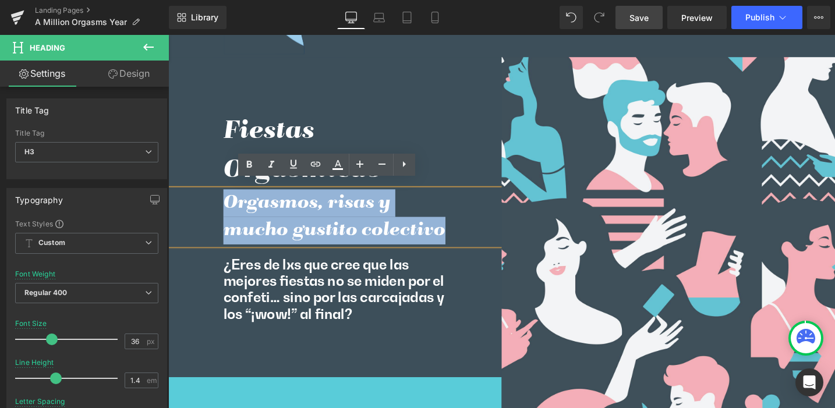
drag, startPoint x: 225, startPoint y: 203, endPoint x: 454, endPoint y: 234, distance: 230.4
click at [454, 234] on h3 "Orgasmos, risas y mucho gustito colectivo" at bounding box center [345, 227] width 236 height 59
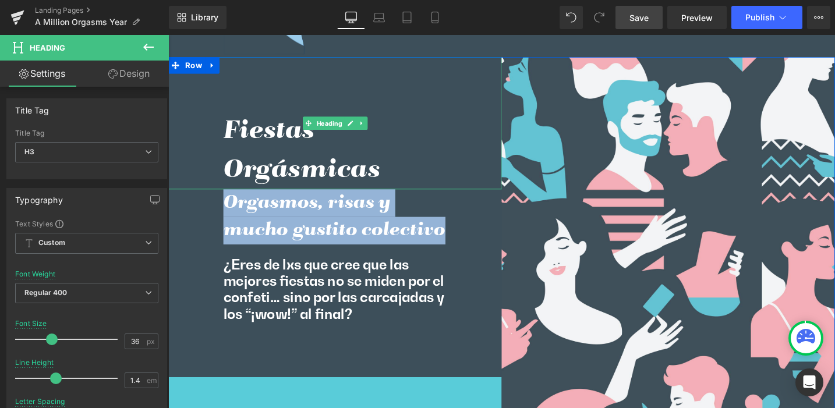
click at [255, 128] on h2 "Fiestas Orgásmicas" at bounding box center [345, 158] width 236 height 82
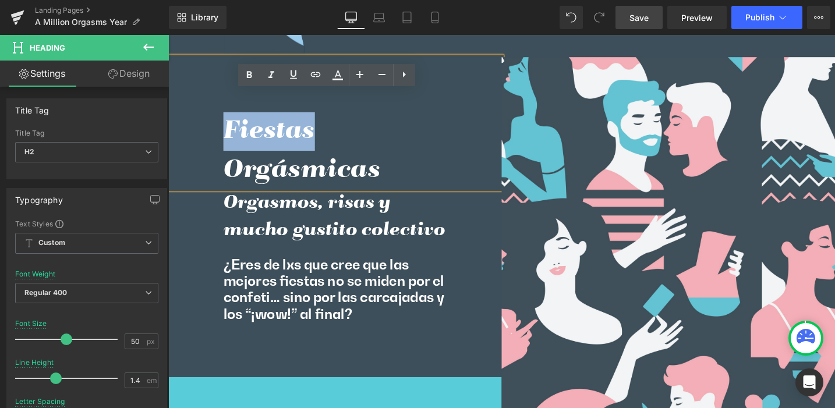
drag, startPoint x: 272, startPoint y: 125, endPoint x: 313, endPoint y: 127, distance: 40.8
click at [313, 127] on h2 "Fiestas Orgásmicas" at bounding box center [345, 158] width 236 height 82
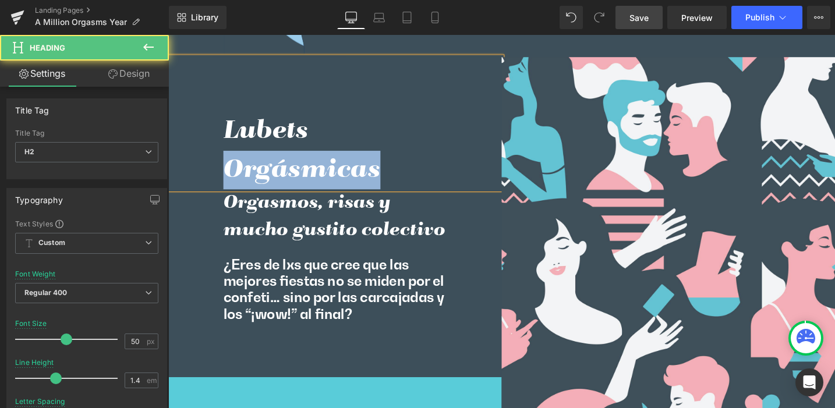
drag, startPoint x: 379, startPoint y: 170, endPoint x: 226, endPoint y: 167, distance: 152.7
click at [227, 167] on h2 "Lubets Orgásmicas" at bounding box center [345, 158] width 236 height 82
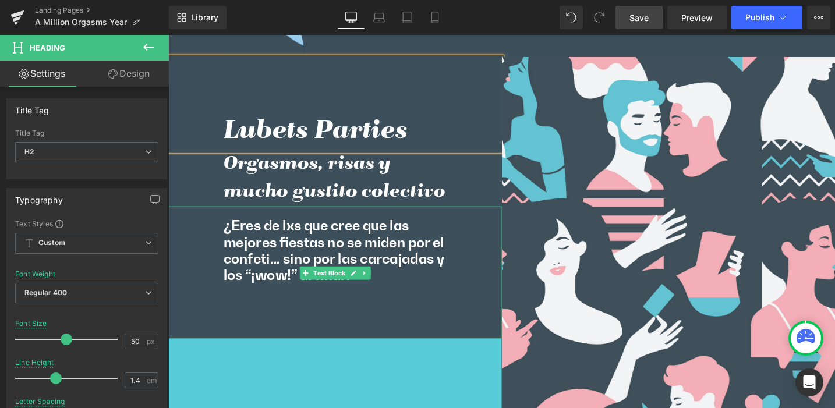
click at [265, 238] on p "¿Eres de lxs que cree que las mejores fiestas no se miden por el confeti… sino …" at bounding box center [345, 263] width 236 height 70
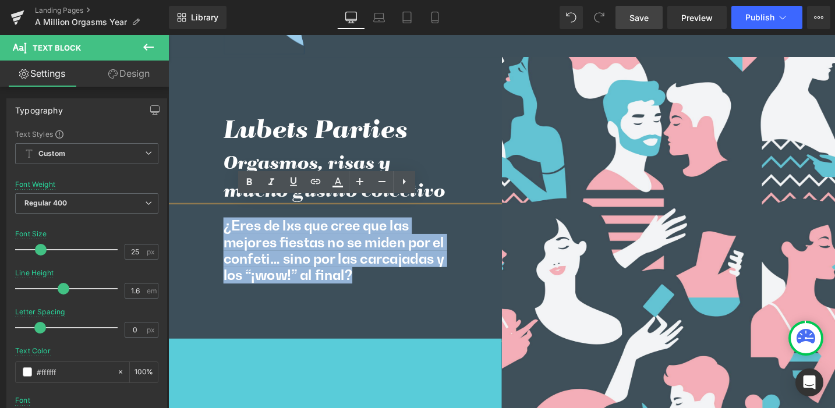
drag, startPoint x: 223, startPoint y: 229, endPoint x: 362, endPoint y: 279, distance: 147.4
click at [362, 279] on p "¿Eres de lxs que cree que las mejores fiestas no se miden por el confeti… sino …" at bounding box center [345, 263] width 236 height 70
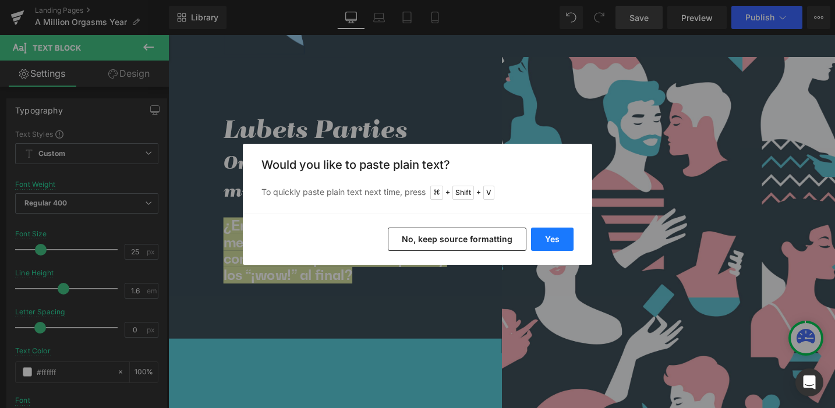
click at [553, 239] on button "Yes" at bounding box center [552, 239] width 43 height 23
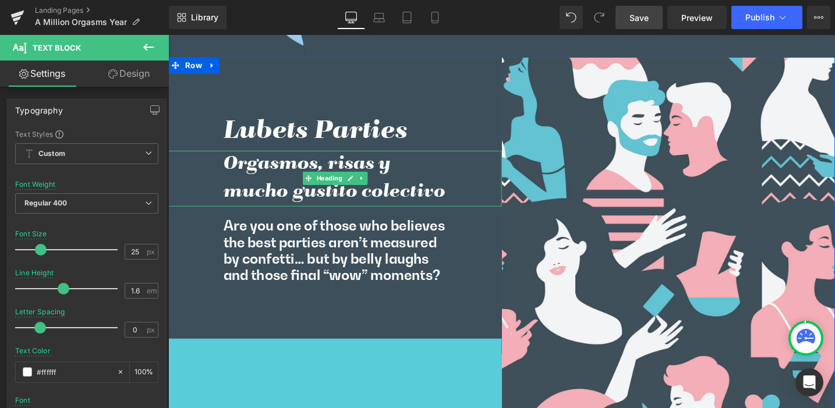
click at [248, 170] on h3 "Orgasmos, risas y mucho gustito colectivo" at bounding box center [345, 186] width 236 height 59
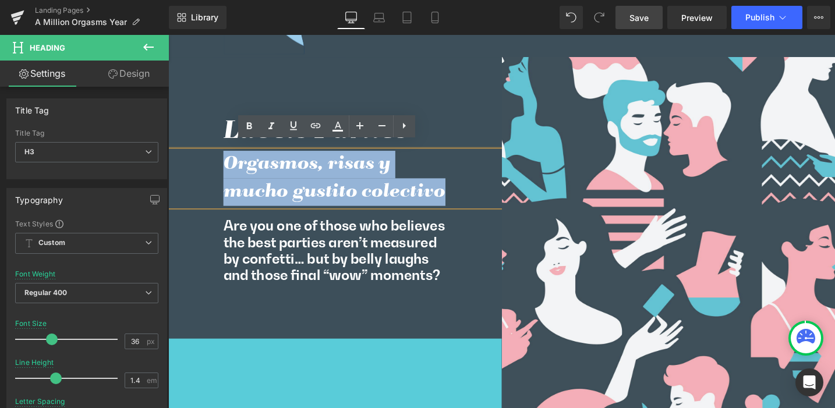
drag, startPoint x: 225, startPoint y: 161, endPoint x: 461, endPoint y: 196, distance: 238.5
click at [461, 196] on div "Orgasmos, risas y mucho gustito colectivo" at bounding box center [344, 186] width 352 height 59
paste div
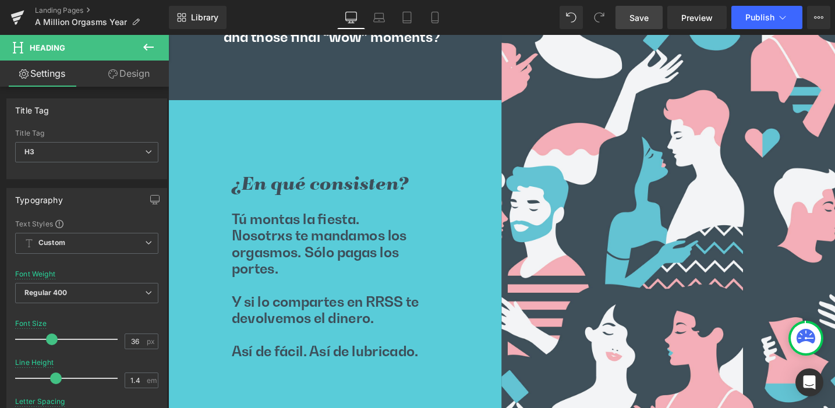
scroll to position [3593, 0]
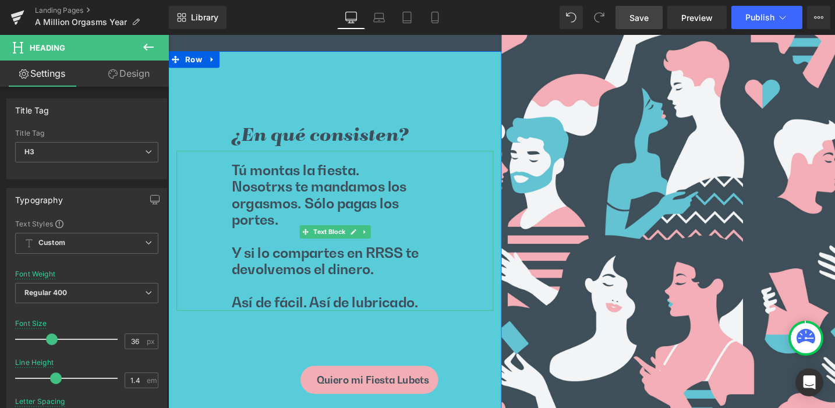
click at [255, 187] on p "Nosotrxs te mandamos los orgasmos. Sólo pagas los portes." at bounding box center [344, 213] width 218 height 52
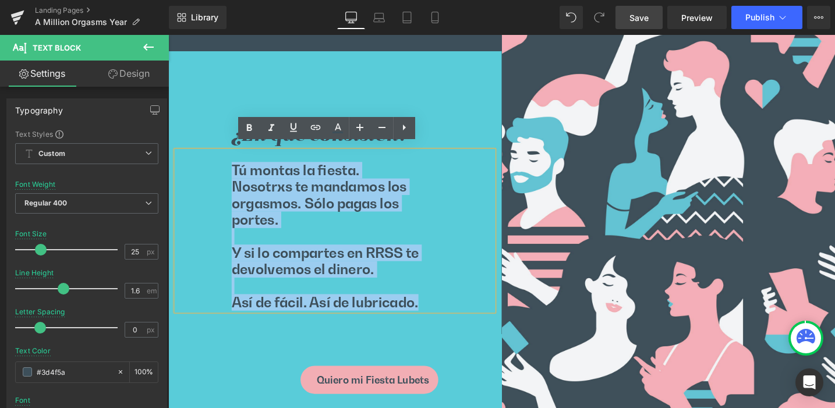
drag, startPoint x: 231, startPoint y: 171, endPoint x: 446, endPoint y: 319, distance: 261.0
click at [446, 319] on div "Tú montas la fiesta. Nosotrxs te mandamos los orgasmos. Sólo pagas los portes. …" at bounding box center [344, 242] width 335 height 169
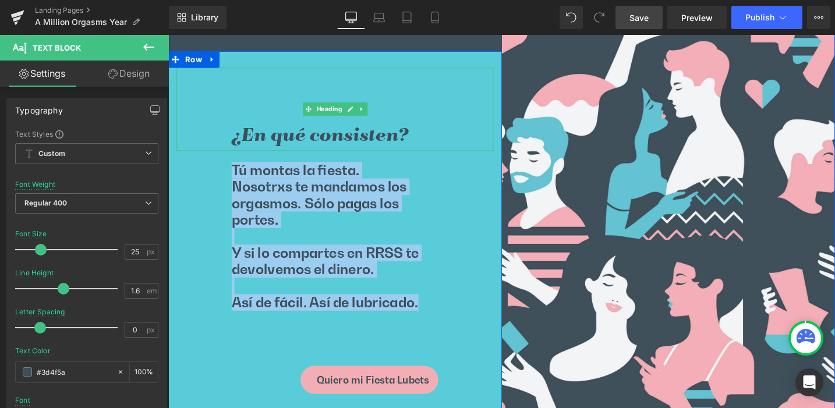
click at [276, 135] on h3 "¿En qué consisten?" at bounding box center [344, 142] width 218 height 29
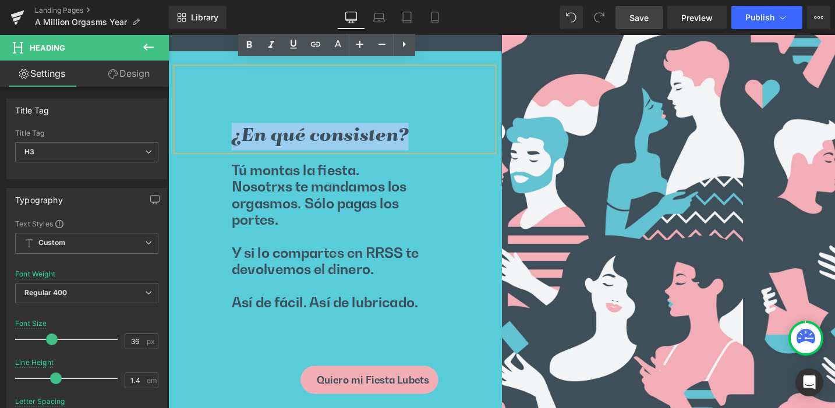
drag, startPoint x: 235, startPoint y: 137, endPoint x: 413, endPoint y: 137, distance: 178.3
click at [413, 137] on h3 "¿En qué consisten?" at bounding box center [344, 142] width 218 height 29
paste div
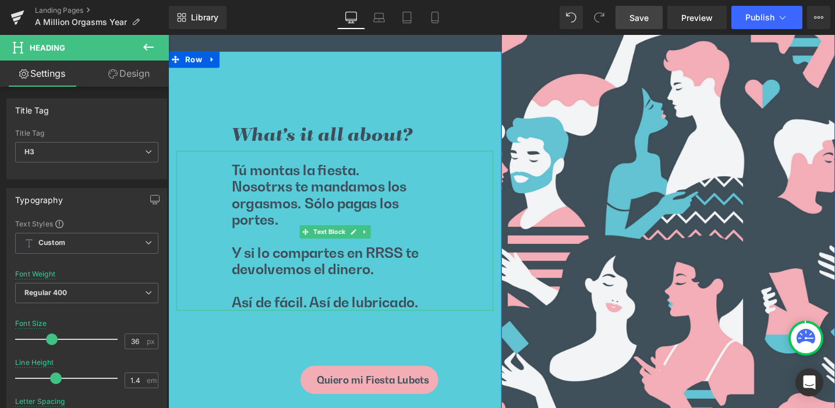
click at [266, 190] on p "Nosotrxs te mandamos los orgasmos. Sólo pagas los portes." at bounding box center [344, 213] width 218 height 52
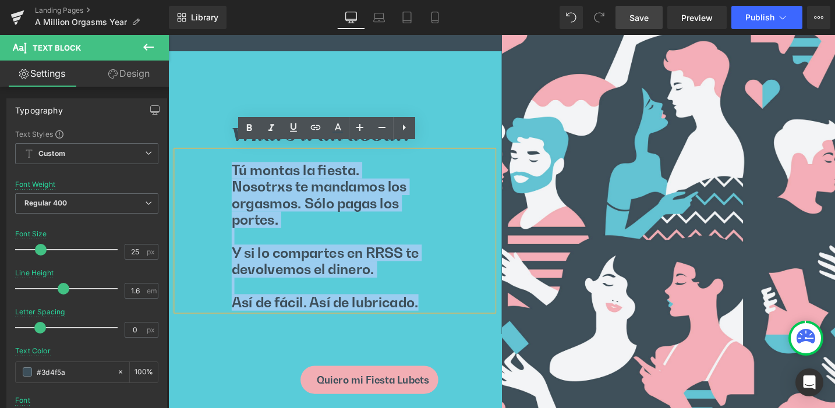
drag, startPoint x: 236, startPoint y: 170, endPoint x: 429, endPoint y: 312, distance: 240.0
click at [429, 312] on div "Tú montas la fiesta. Nosotrxs te mandamos los orgasmos. Sólo pagas los portes. …" at bounding box center [344, 242] width 335 height 169
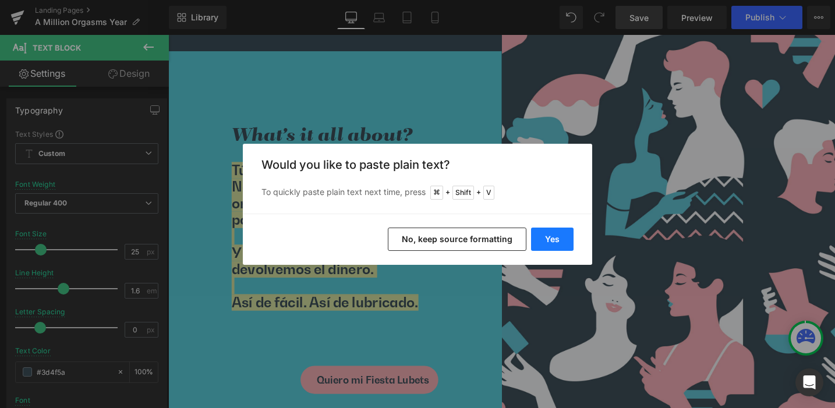
click at [559, 231] on button "Yes" at bounding box center [552, 239] width 43 height 23
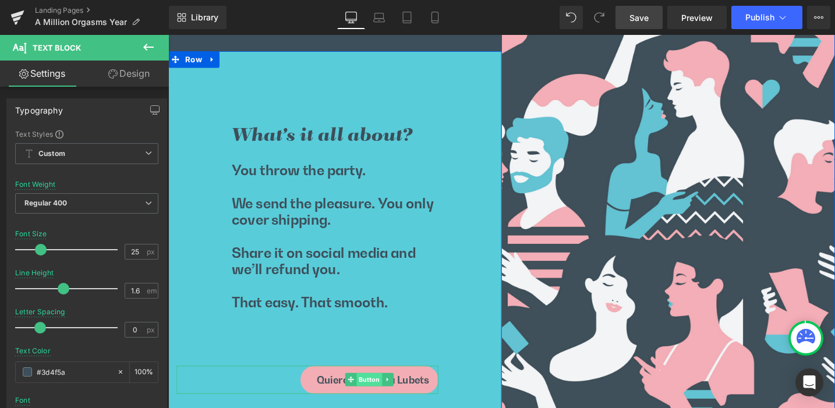
click at [373, 396] on span "Button" at bounding box center [381, 400] width 27 height 14
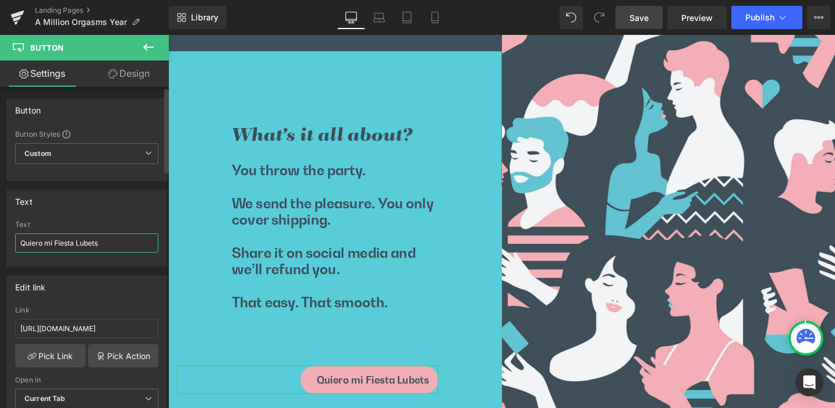
drag, startPoint x: 46, startPoint y: 244, endPoint x: 17, endPoint y: 242, distance: 29.2
click at [17, 242] on input "Quiero mi Fiesta Lubets" at bounding box center [86, 243] width 143 height 19
paste input "I want my Lubets Party"
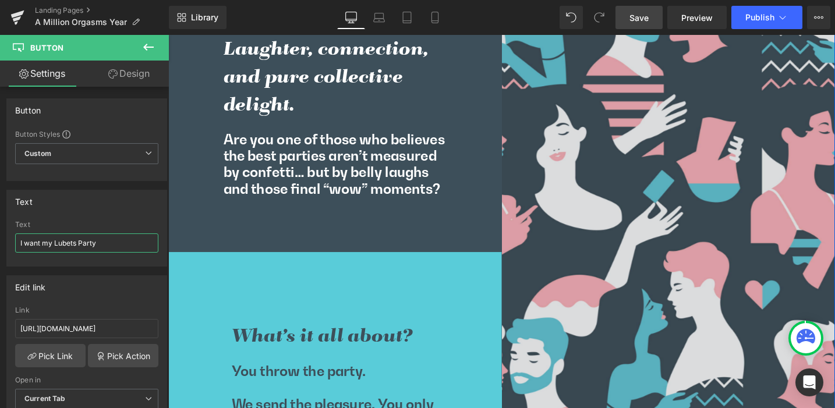
scroll to position [3331, 0]
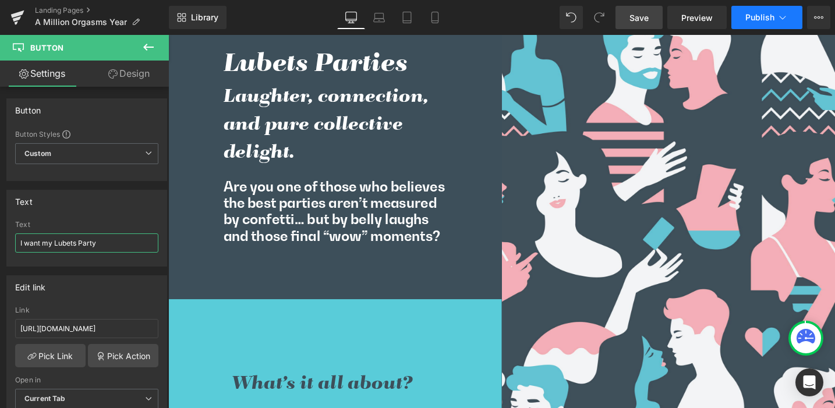
type input "I want my Lubets Party"
click at [782, 16] on icon at bounding box center [783, 18] width 12 height 12
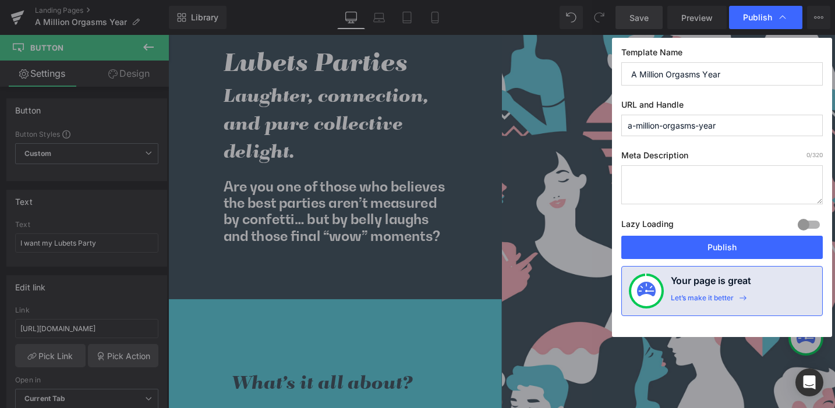
drag, startPoint x: 732, startPoint y: 126, endPoint x: 613, endPoint y: 126, distance: 118.3
click at [613, 126] on div "Template Name A Million Orgasms Year URL and Handle a-million-orgasms-year Meta…" at bounding box center [722, 187] width 220 height 299
type input "/"
type input "home-en"
drag, startPoint x: 731, startPoint y: 74, endPoint x: 610, endPoint y: 71, distance: 120.6
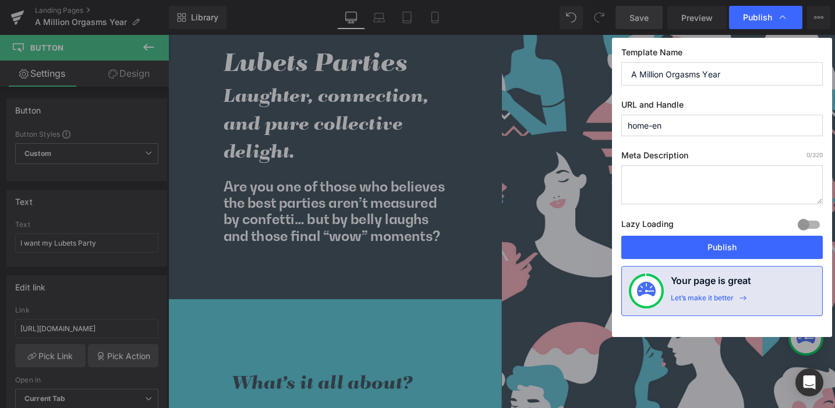
click at [610, 71] on div "Publish Template Name A Million Orgasms Year URL and Handle home-en Meta Descri…" at bounding box center [417, 204] width 835 height 408
type input "L"
type input "W"
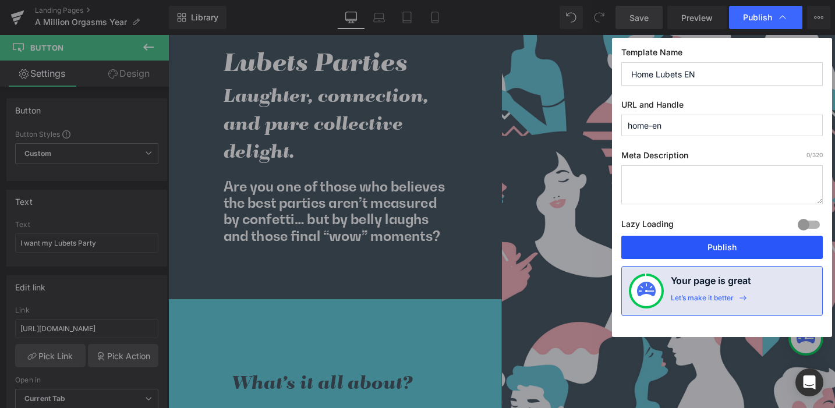
type input "Home Lubets EN"
click at [705, 249] on button "Publish" at bounding box center [723, 247] width 202 height 23
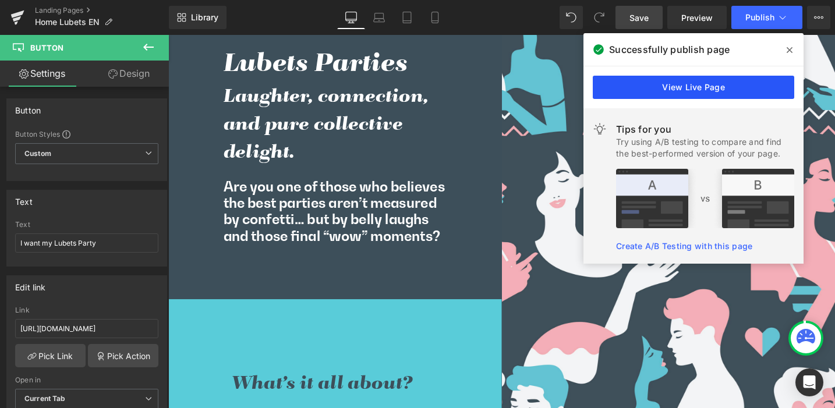
click at [696, 88] on link "View Live Page" at bounding box center [694, 87] width 202 height 23
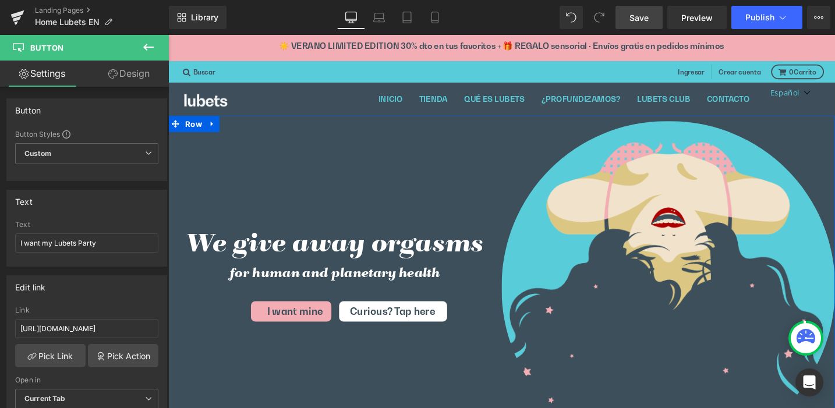
scroll to position [41, 0]
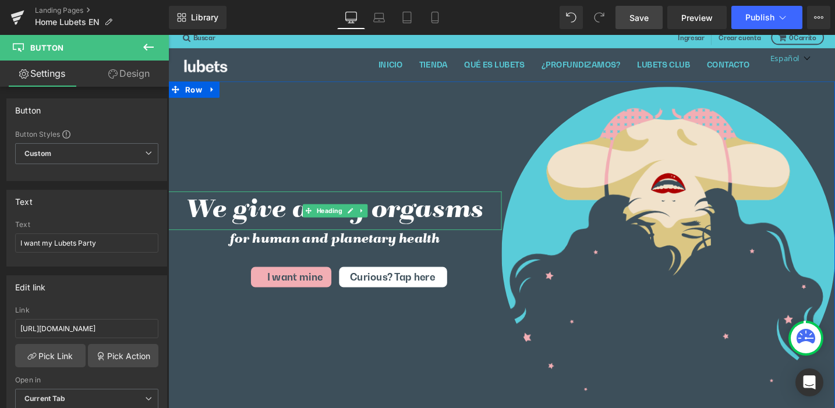
click at [229, 222] on h1 "We give away orgasms" at bounding box center [344, 220] width 352 height 41
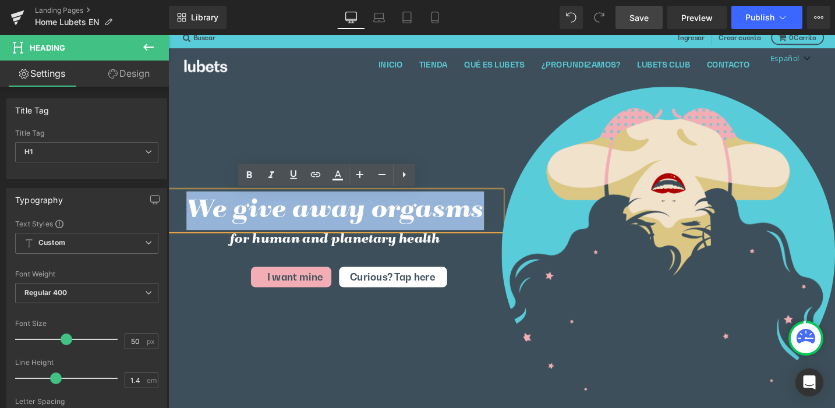
drag, startPoint x: 189, startPoint y: 217, endPoint x: 493, endPoint y: 230, distance: 304.4
click at [493, 230] on h1 "We give away orgasms" at bounding box center [344, 220] width 352 height 41
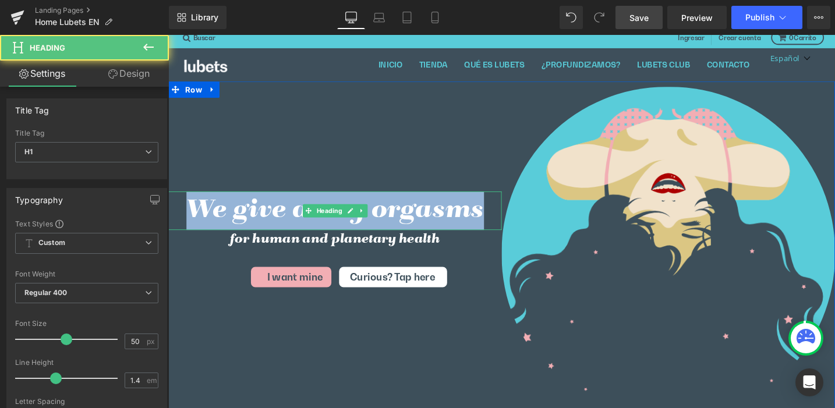
click at [250, 223] on h1 "We give away orgasms" at bounding box center [344, 220] width 352 height 41
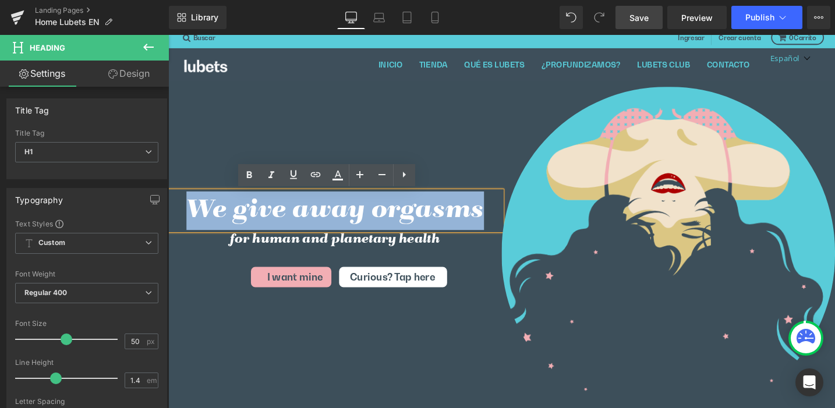
drag, startPoint x: 186, startPoint y: 217, endPoint x: 496, endPoint y: 225, distance: 310.0
click at [496, 225] on h1 "We give away orgasms" at bounding box center [344, 220] width 352 height 41
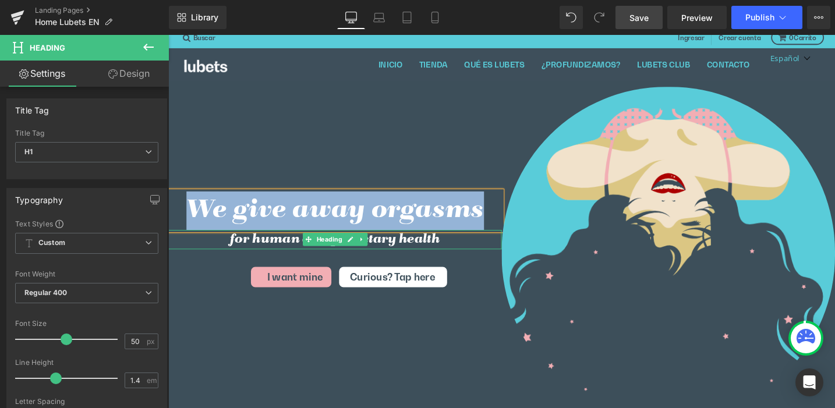
drag, startPoint x: 278, startPoint y: 252, endPoint x: 228, endPoint y: 250, distance: 50.1
click at [278, 252] on h2 "for human and planetary health" at bounding box center [344, 251] width 352 height 20
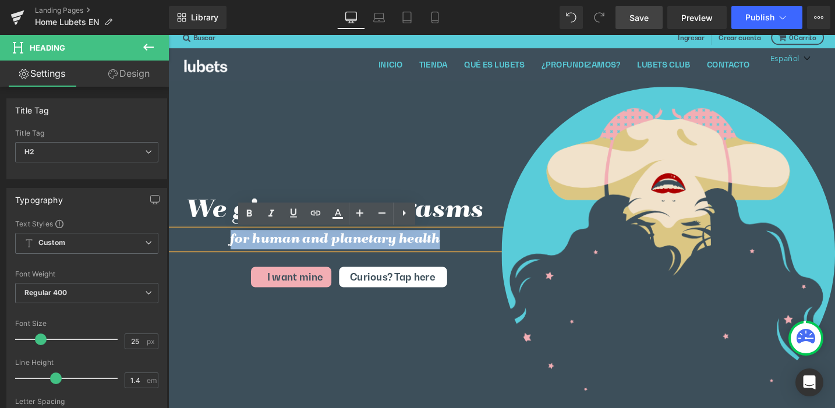
drag, startPoint x: 230, startPoint y: 250, endPoint x: 458, endPoint y: 257, distance: 228.5
click at [458, 257] on h2 "for human and planetary health" at bounding box center [344, 251] width 352 height 20
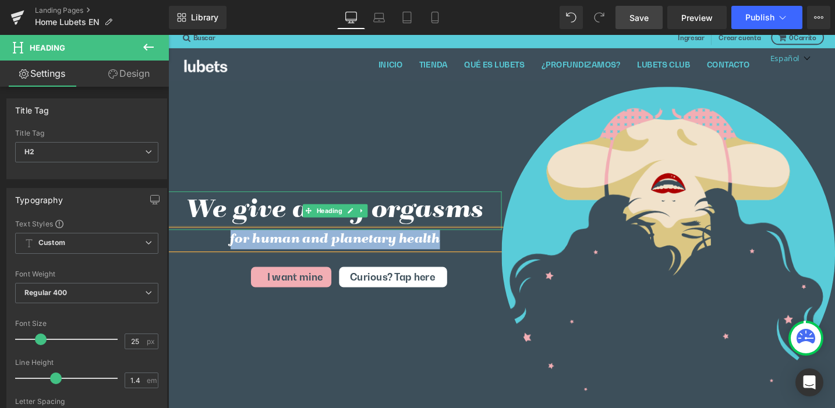
drag, startPoint x: 238, startPoint y: 215, endPoint x: 204, endPoint y: 218, distance: 34.0
click at [238, 215] on h1 "We give away orgasms" at bounding box center [344, 220] width 352 height 41
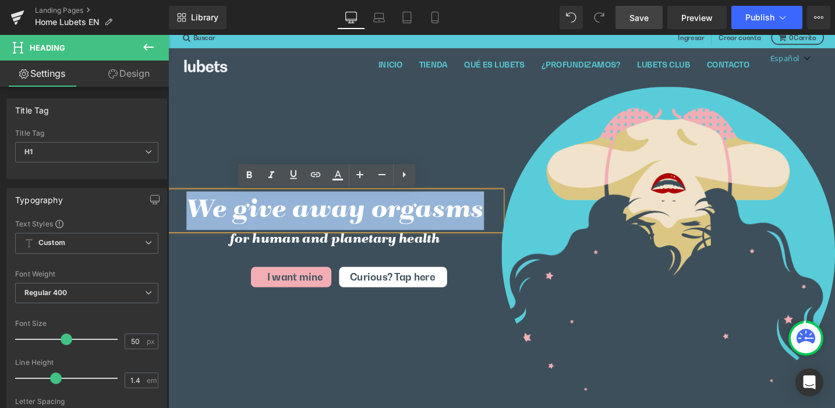
drag, startPoint x: 190, startPoint y: 216, endPoint x: 498, endPoint y: 217, distance: 307.0
click at [498, 217] on h1 "We give away orgasms" at bounding box center [344, 220] width 352 height 41
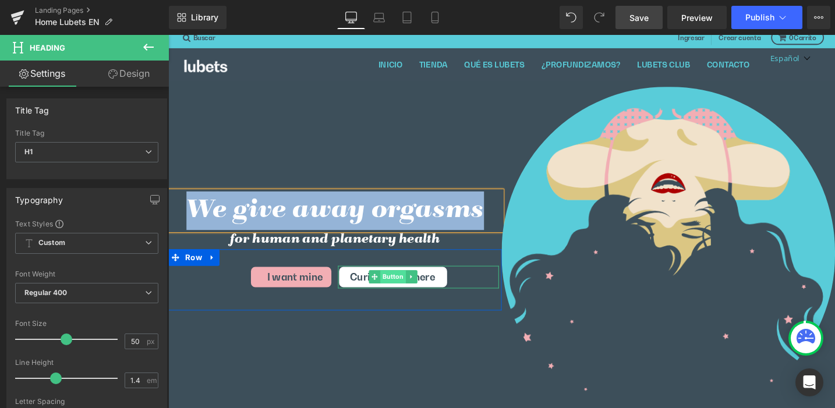
click at [396, 290] on span "Button" at bounding box center [405, 291] width 27 height 14
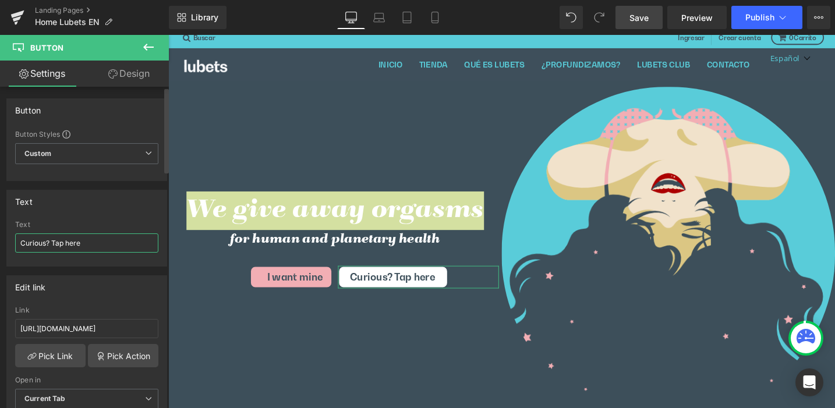
drag, startPoint x: 89, startPoint y: 244, endPoint x: 24, endPoint y: 238, distance: 64.9
click at [24, 238] on input "Curious? Tap here" at bounding box center [86, 243] width 143 height 19
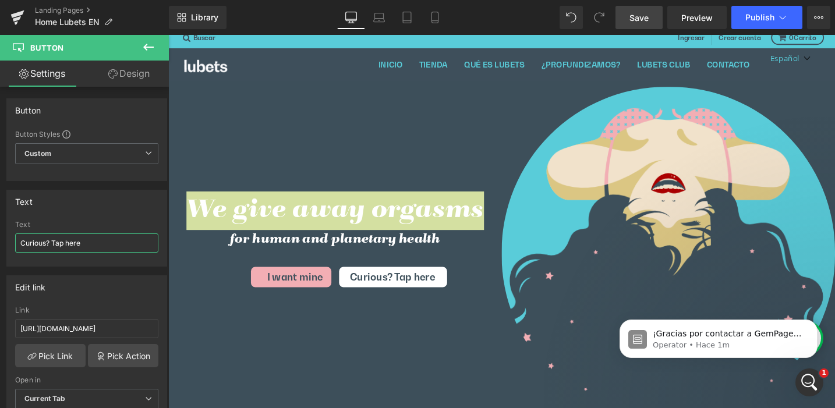
scroll to position [0, 0]
click at [689, 334] on p "¡Gracias por contactar a GemPages Support! 👋 Nuestro equipo de soporte te asist…" at bounding box center [728, 335] width 150 height 12
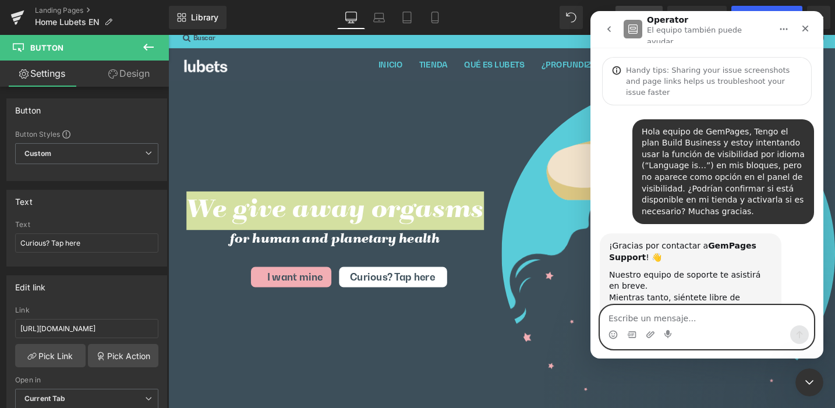
scroll to position [58, 0]
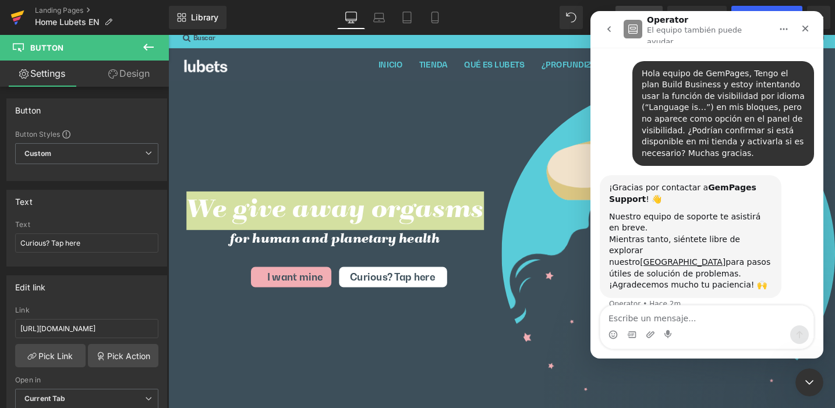
drag, startPoint x: 17, startPoint y: 14, endPoint x: 18, endPoint y: 22, distance: 8.2
click at [17, 14] on div at bounding box center [417, 186] width 835 height 373
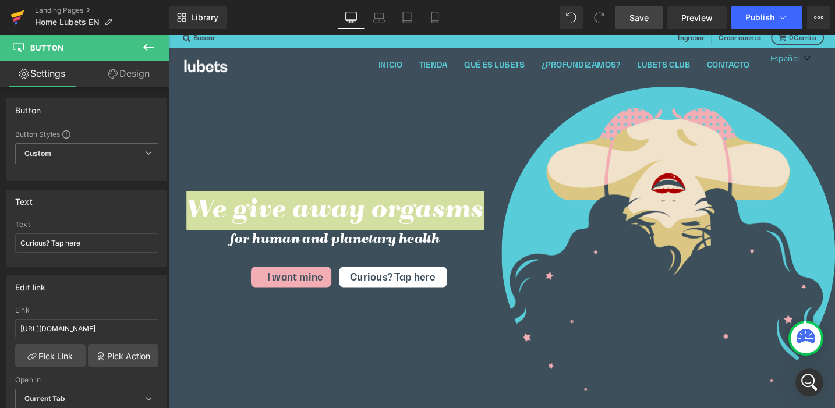
click at [15, 16] on icon at bounding box center [17, 14] width 13 height 8
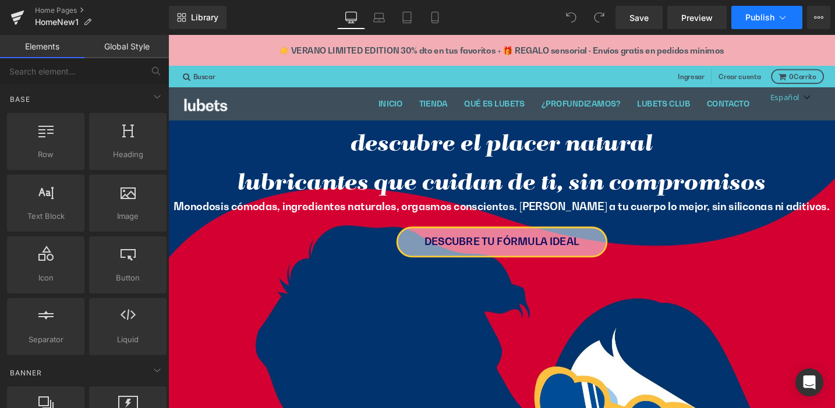
click at [785, 19] on icon at bounding box center [783, 18] width 12 height 12
click at [817, 18] on icon at bounding box center [815, 17] width 3 height 2
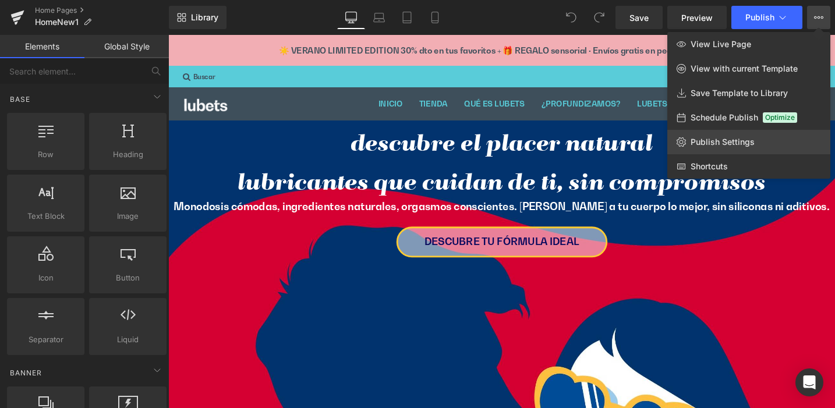
click at [748, 139] on span "Publish Settings" at bounding box center [723, 142] width 64 height 10
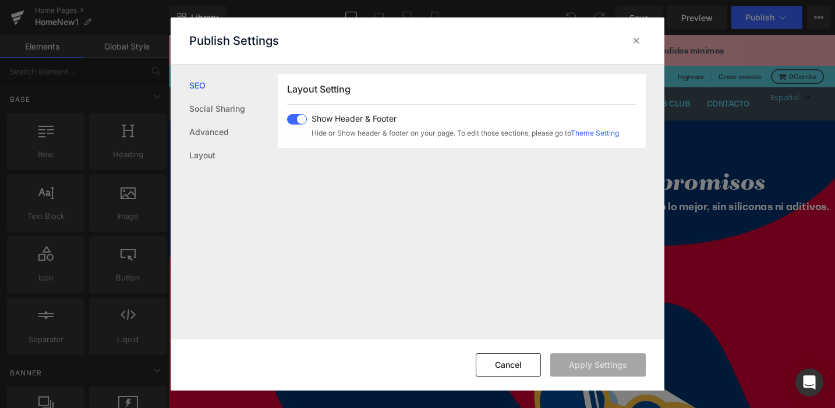
scroll to position [31, 0]
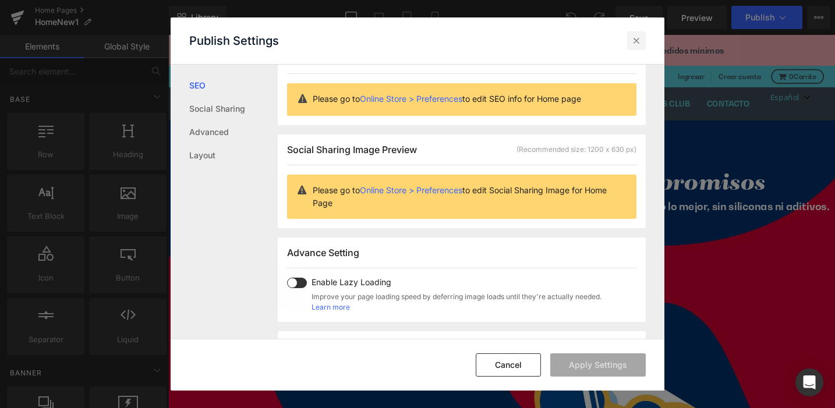
click at [636, 37] on icon at bounding box center [637, 41] width 12 height 12
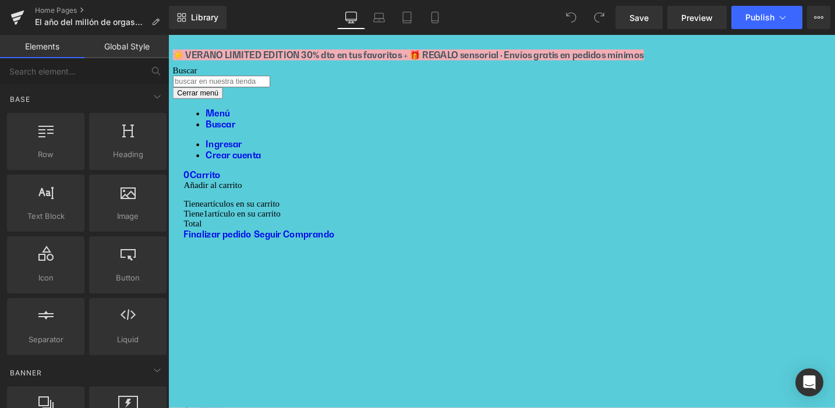
click at [168, 35] on span "Heading" at bounding box center [168, 35] width 0 height 0
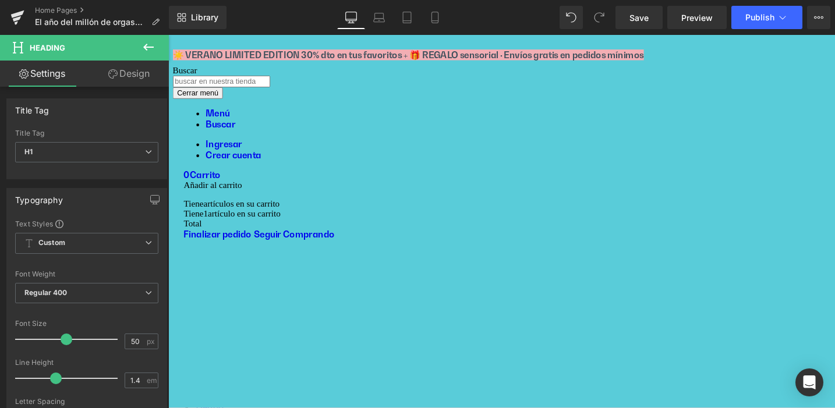
click at [126, 70] on link "Design" at bounding box center [129, 74] width 84 height 26
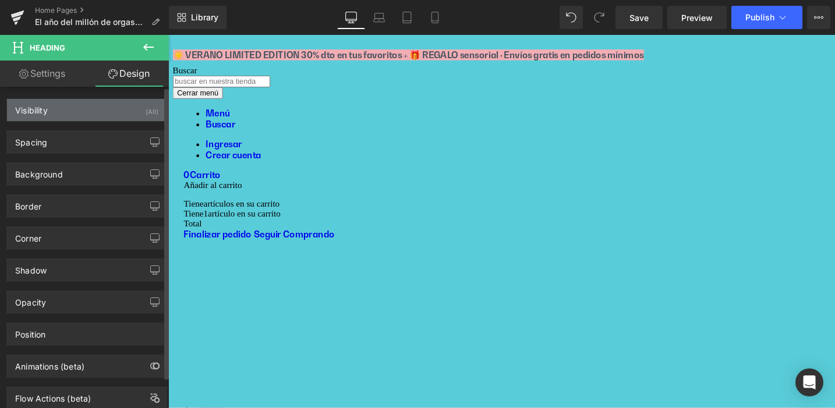
click at [37, 104] on div "Visibility" at bounding box center [31, 107] width 33 height 16
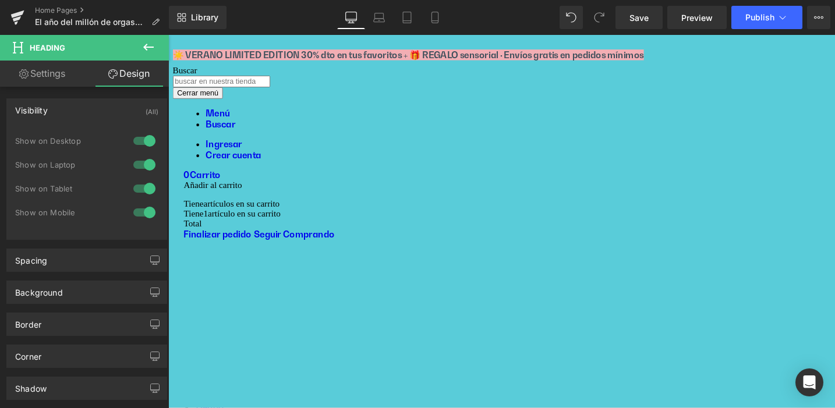
click at [46, 75] on link "Settings" at bounding box center [42, 74] width 84 height 26
type input "100"
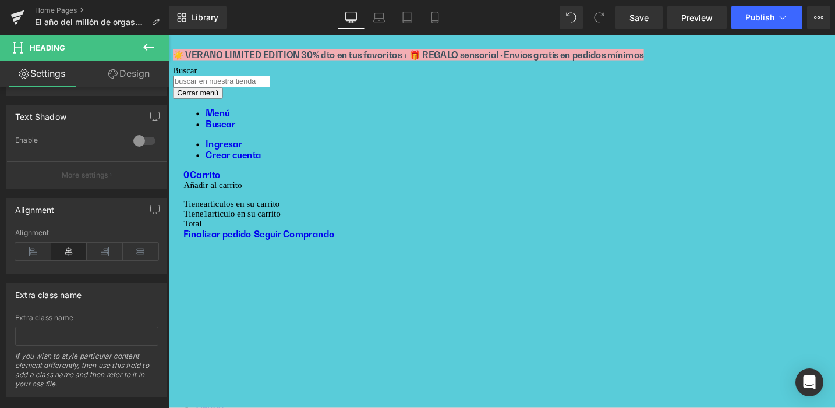
scroll to position [471, 0]
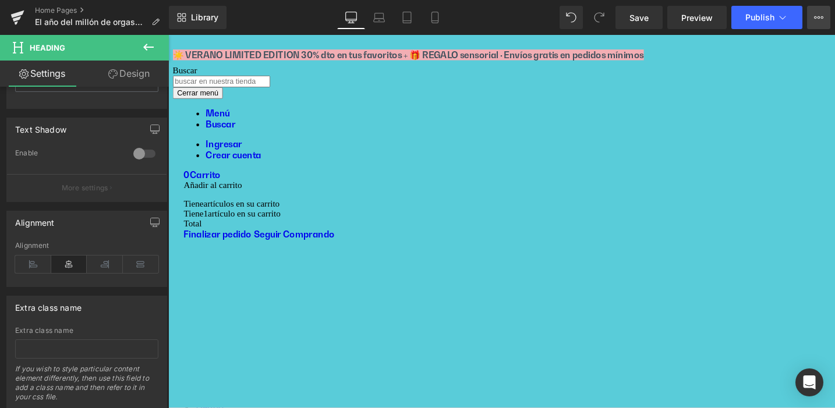
click at [820, 15] on icon at bounding box center [818, 17] width 9 height 9
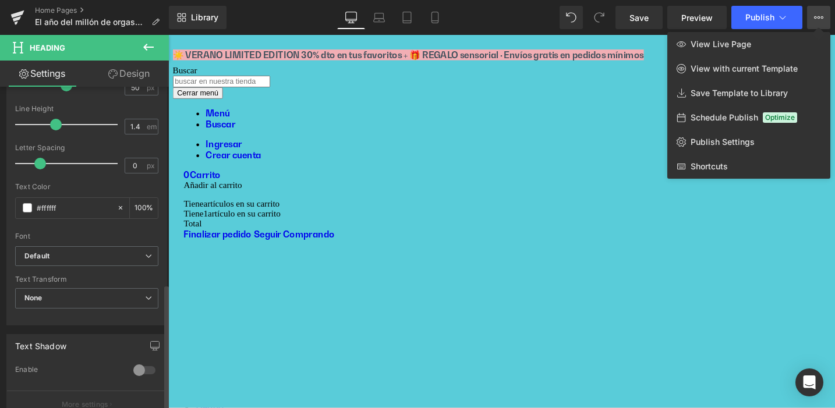
scroll to position [0, 0]
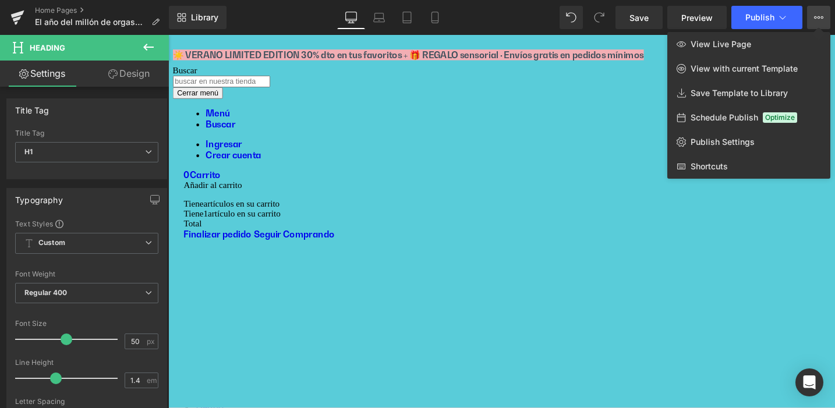
click at [129, 73] on link "Design" at bounding box center [129, 74] width 84 height 26
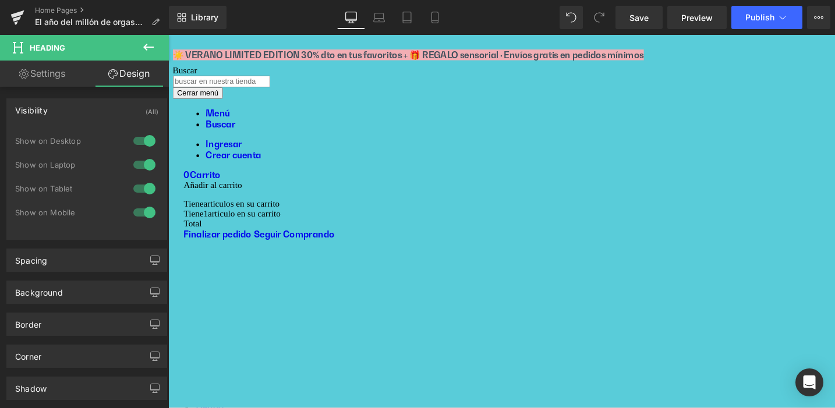
click at [168, 35] on span "Row" at bounding box center [168, 35] width 0 height 0
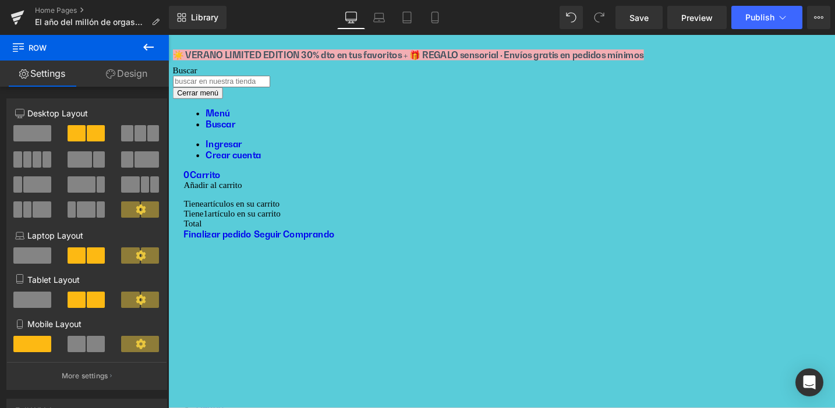
click at [126, 73] on link "Design" at bounding box center [126, 74] width 84 height 26
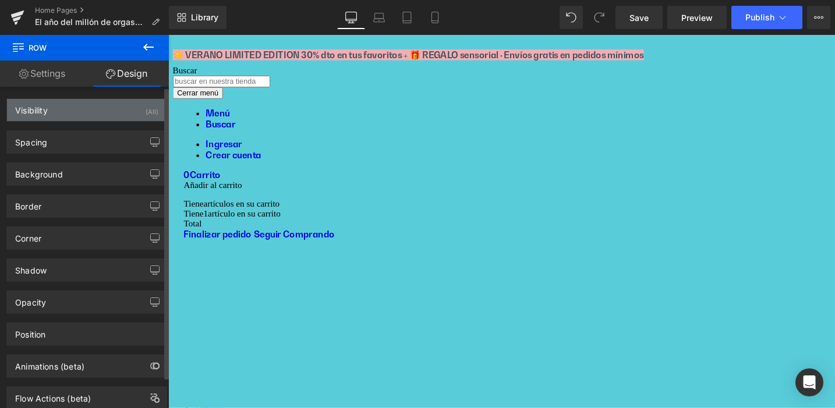
click at [44, 108] on div "Visibility" at bounding box center [31, 107] width 33 height 16
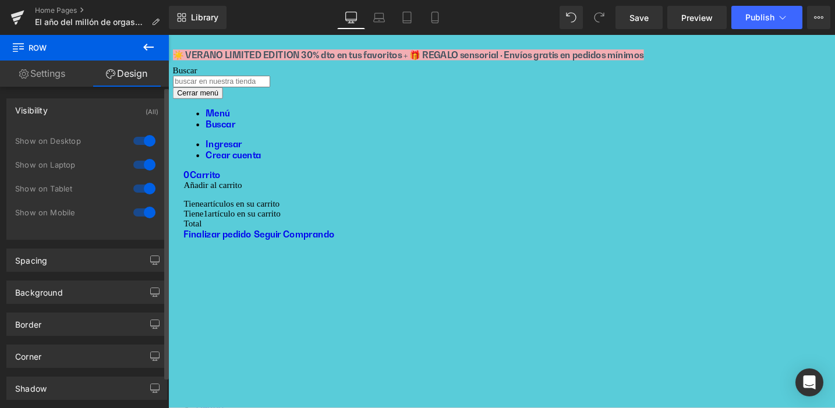
click at [45, 107] on div "Visibility" at bounding box center [31, 107] width 33 height 16
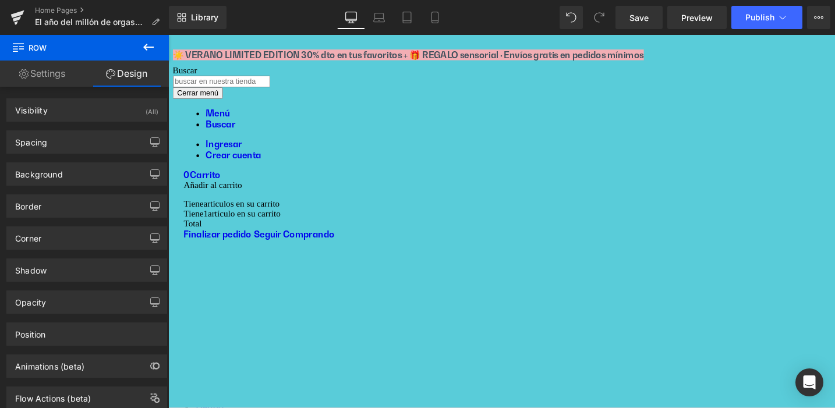
click at [44, 75] on link "Settings" at bounding box center [42, 74] width 84 height 26
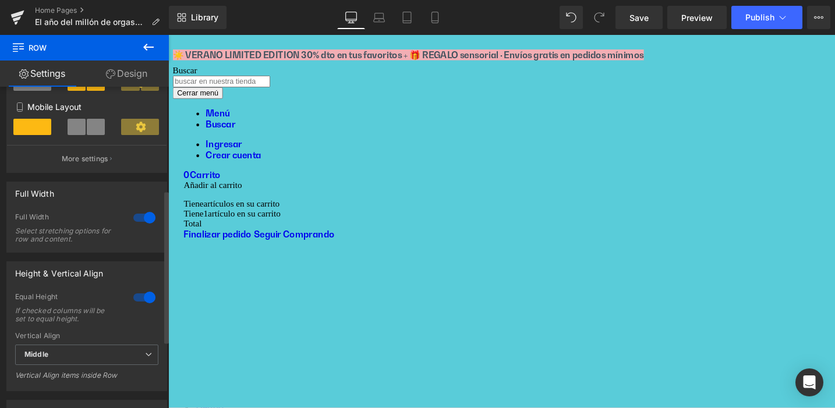
scroll to position [217, 0]
click at [78, 161] on p "More settings" at bounding box center [85, 159] width 47 height 10
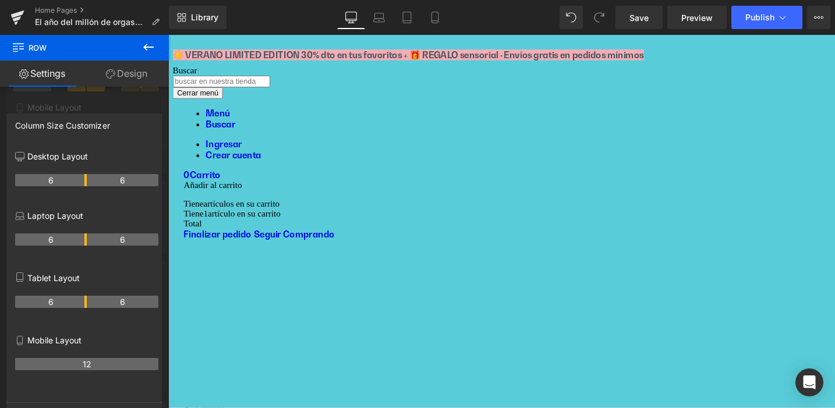
click at [140, 112] on div at bounding box center [84, 224] width 169 height 379
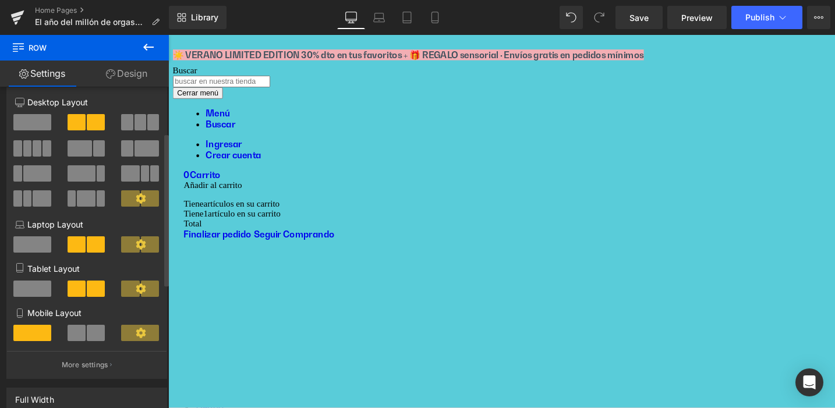
scroll to position [0, 0]
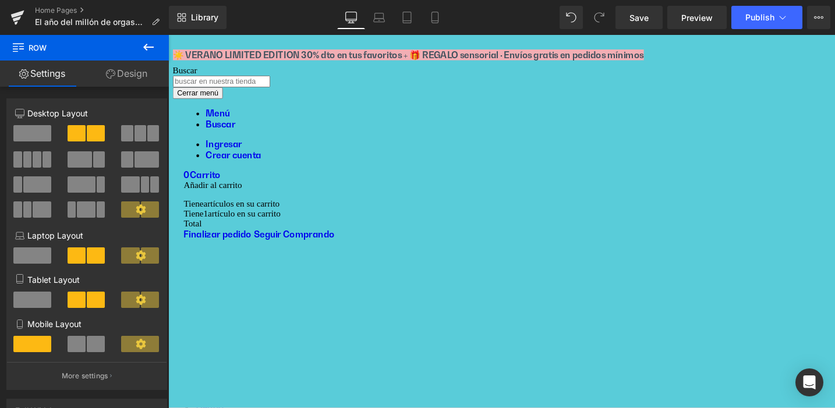
click at [134, 73] on link "Design" at bounding box center [126, 74] width 84 height 26
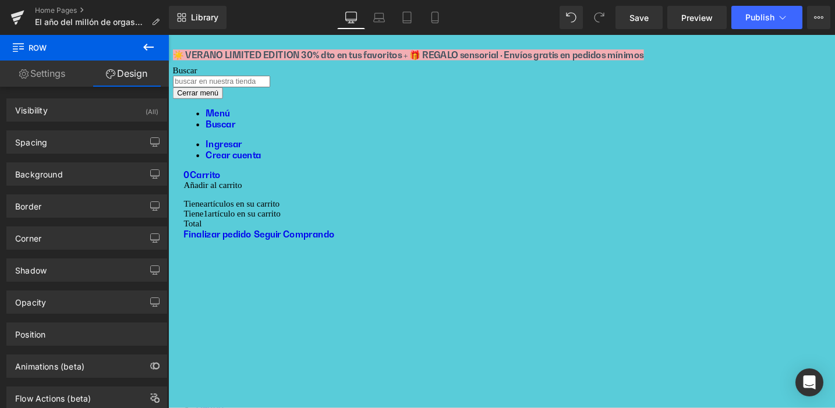
click at [168, 35] on span "Row" at bounding box center [168, 35] width 0 height 0
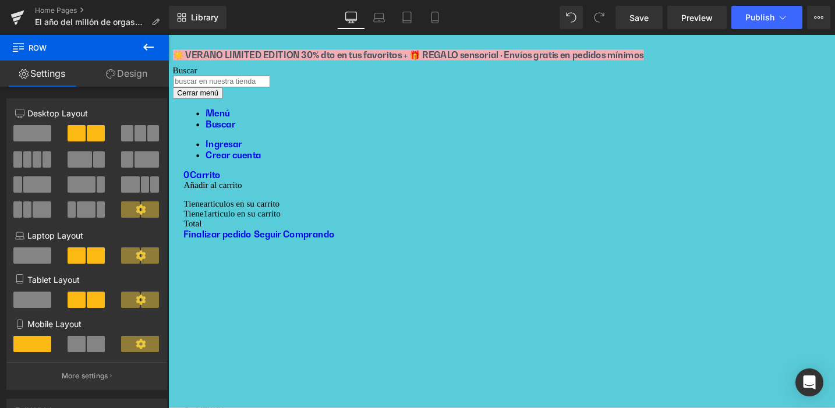
click at [132, 75] on link "Design" at bounding box center [126, 74] width 84 height 26
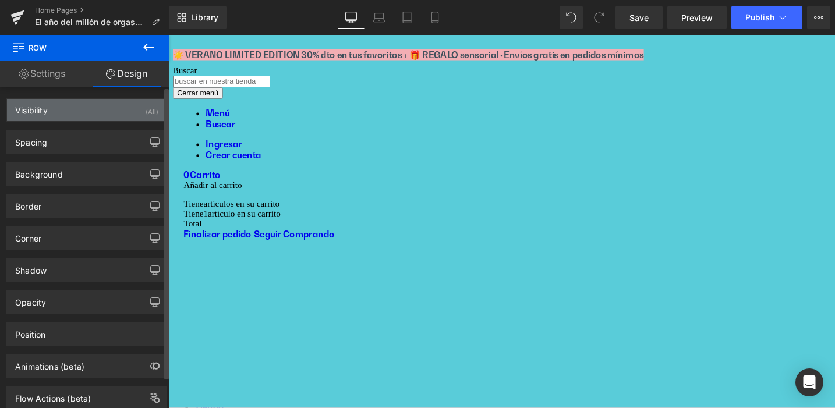
click at [55, 109] on div "Visibility (All)" at bounding box center [87, 110] width 160 height 22
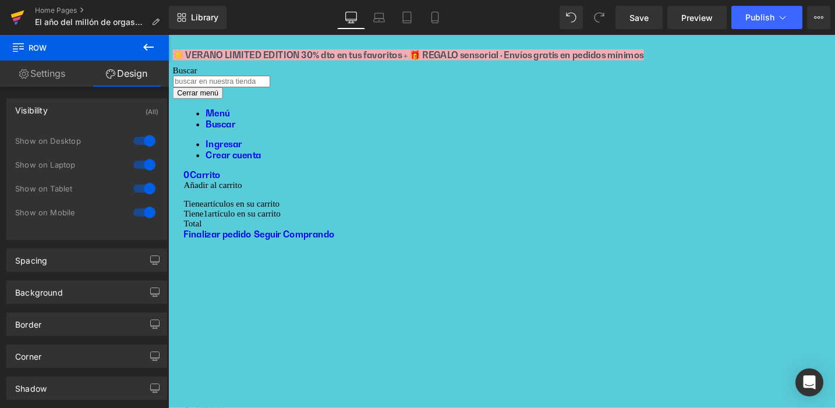
click at [17, 12] on icon at bounding box center [17, 17] width 14 height 29
